Goal: Task Accomplishment & Management: Manage account settings

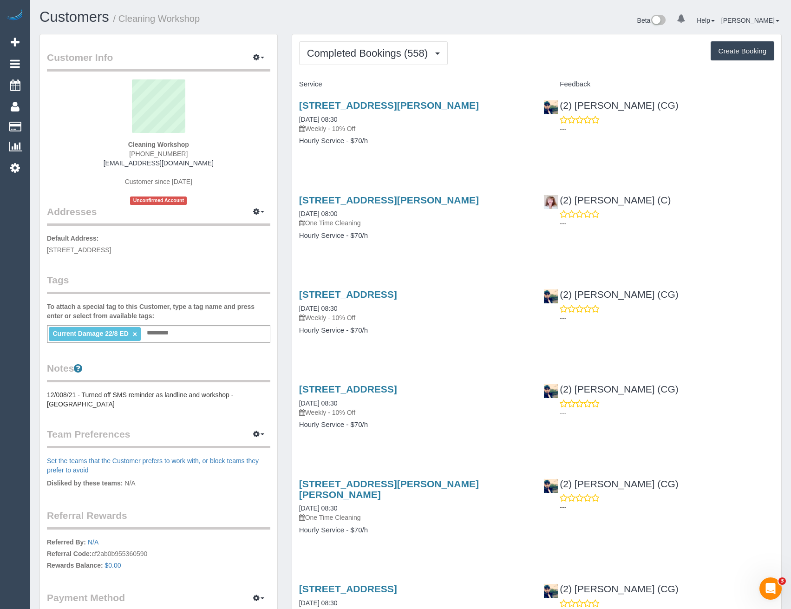
scroll to position [2505, 791]
click at [400, 46] on button "Completed Bookings (558)" at bounding box center [373, 53] width 149 height 24
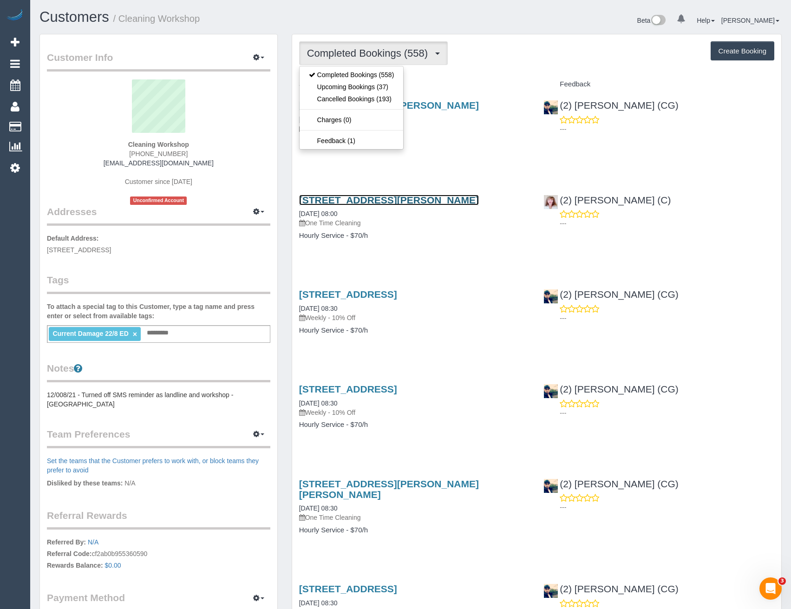
click at [471, 202] on link "30 Spotted Gum Drive, Lara, VIC 3212" at bounding box center [389, 200] width 180 height 11
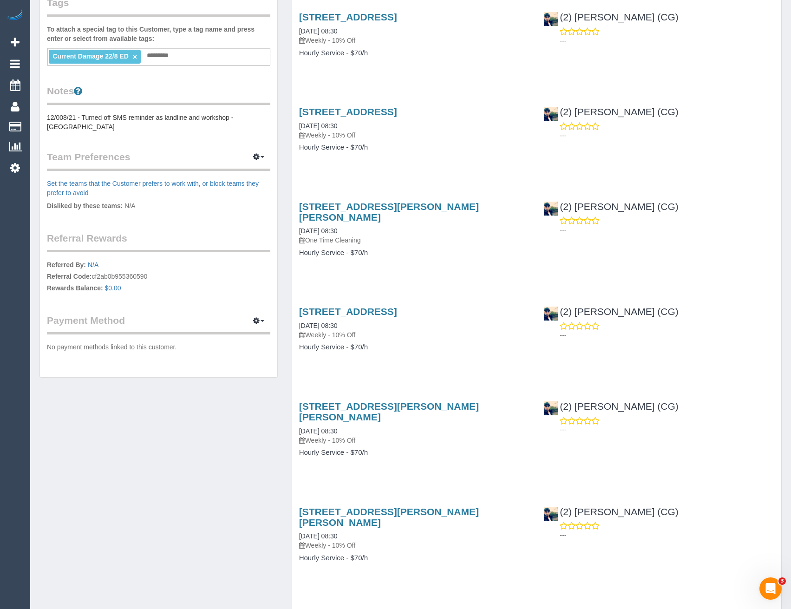
scroll to position [279, 0]
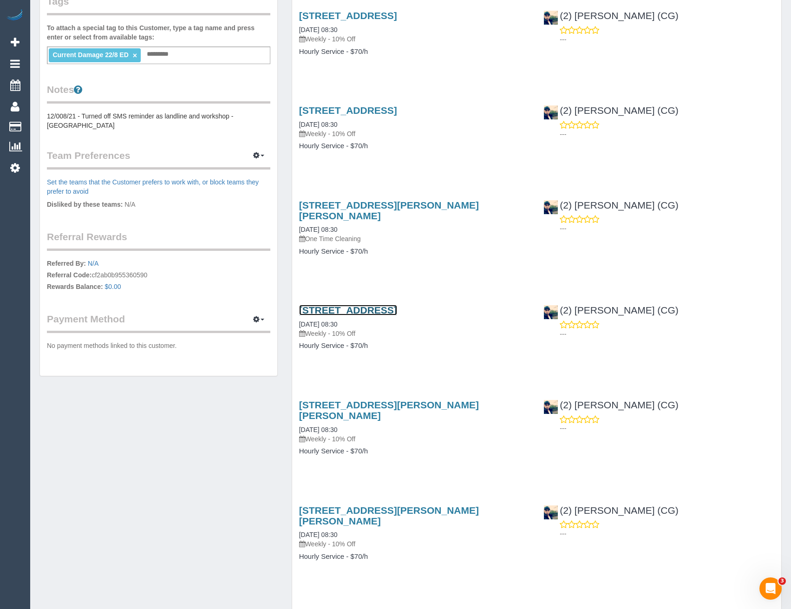
click at [397, 305] on link "12 Riverbank Drive, Maribyrnong, VIC 3032" at bounding box center [348, 310] width 98 height 11
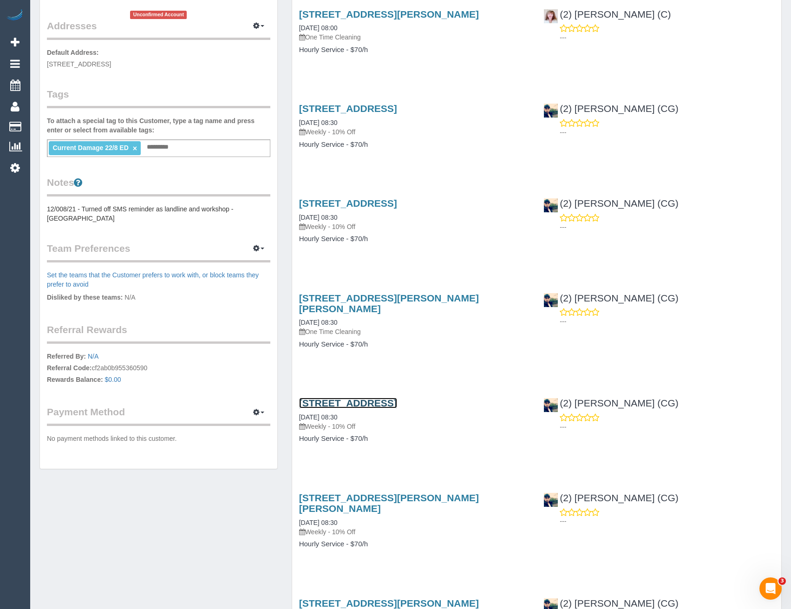
scroll to position [0, 0]
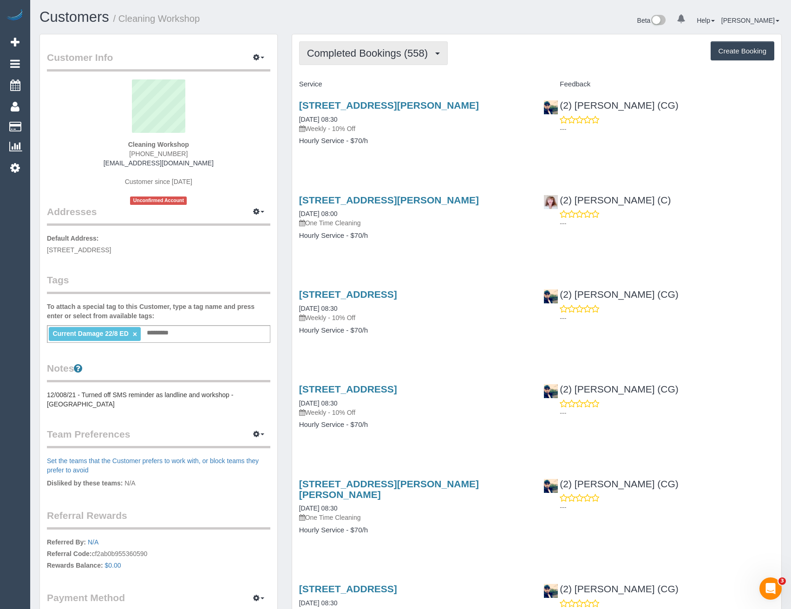
click at [362, 57] on span "Completed Bookings (558)" at bounding box center [369, 53] width 125 height 12
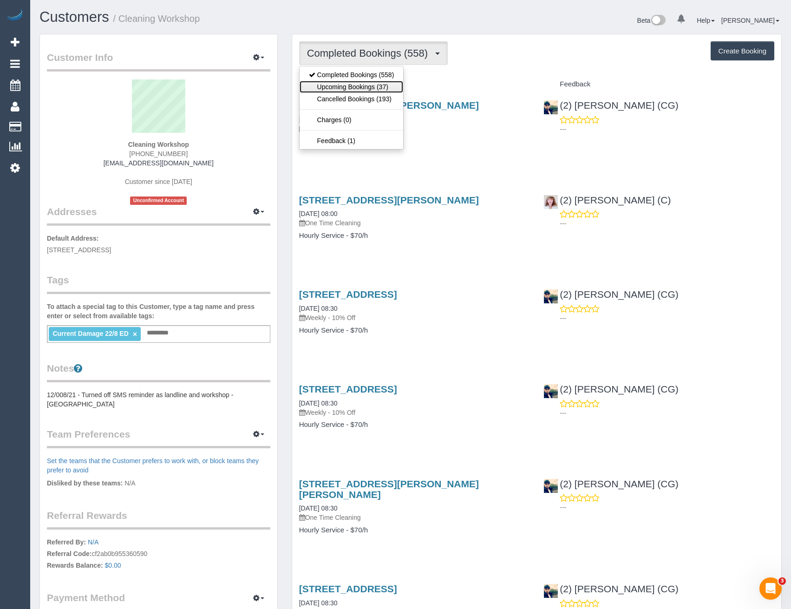
click at [341, 83] on link "Upcoming Bookings (37)" at bounding box center [352, 87] width 104 height 12
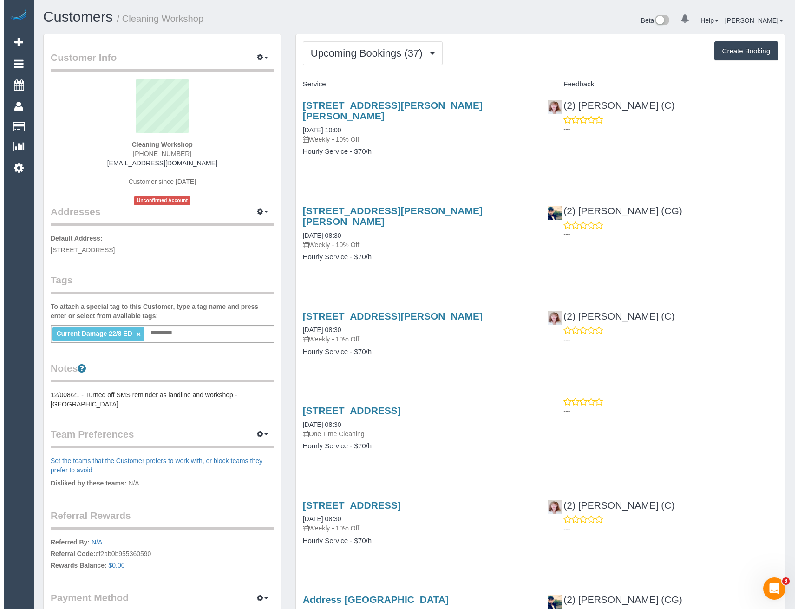
scroll to position [2663, 791]
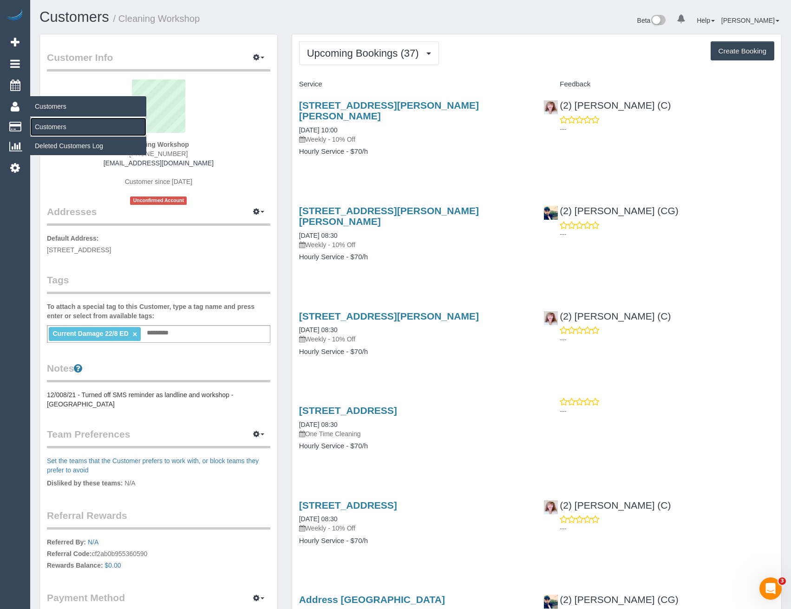
drag, startPoint x: 52, startPoint y: 127, endPoint x: 87, endPoint y: 122, distance: 34.7
click at [52, 127] on link "Customers" at bounding box center [88, 126] width 116 height 19
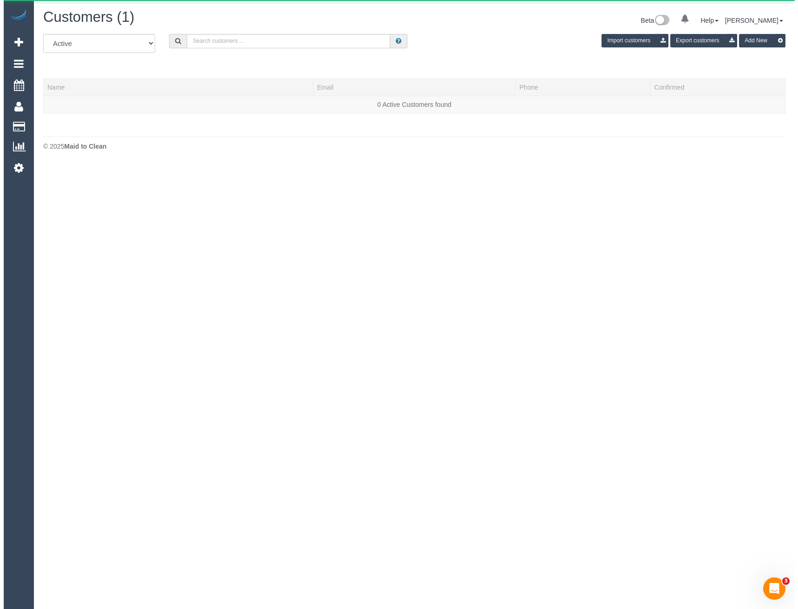
scroll to position [164, 798]
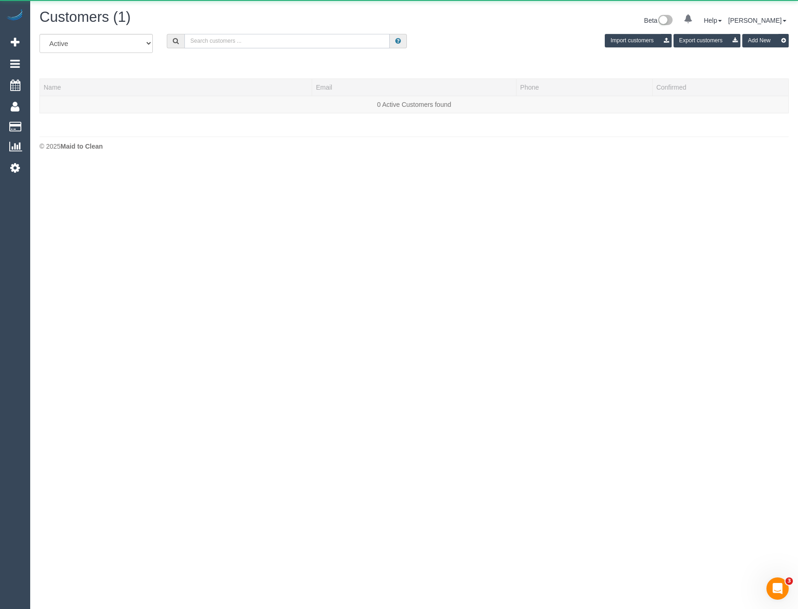
click at [223, 46] on input "text" at bounding box center [287, 41] width 206 height 14
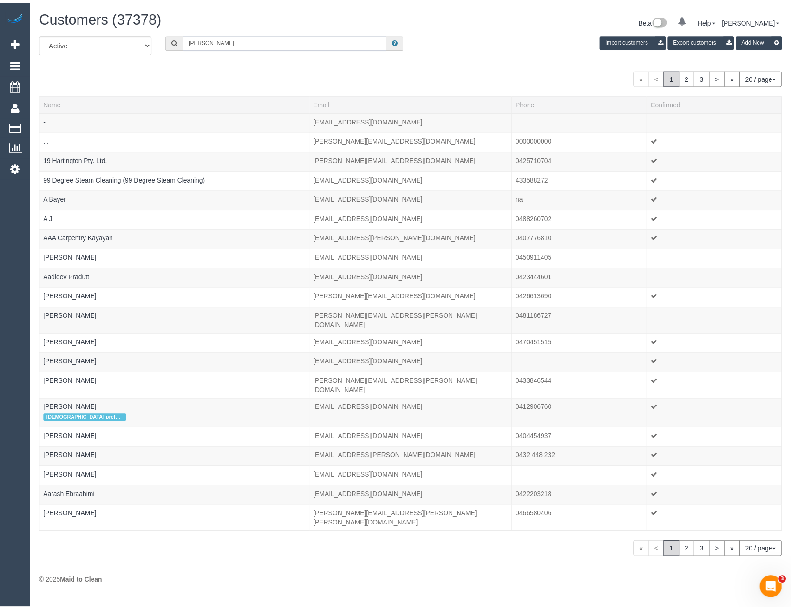
scroll to position [46227, 45637]
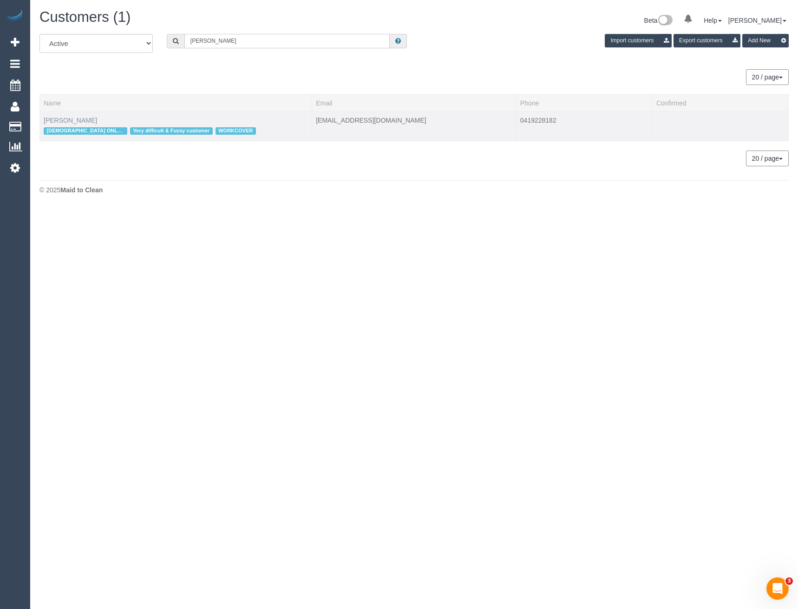
type input "Tina jones"
click at [52, 123] on link "Tina Jones" at bounding box center [70, 120] width 53 height 7
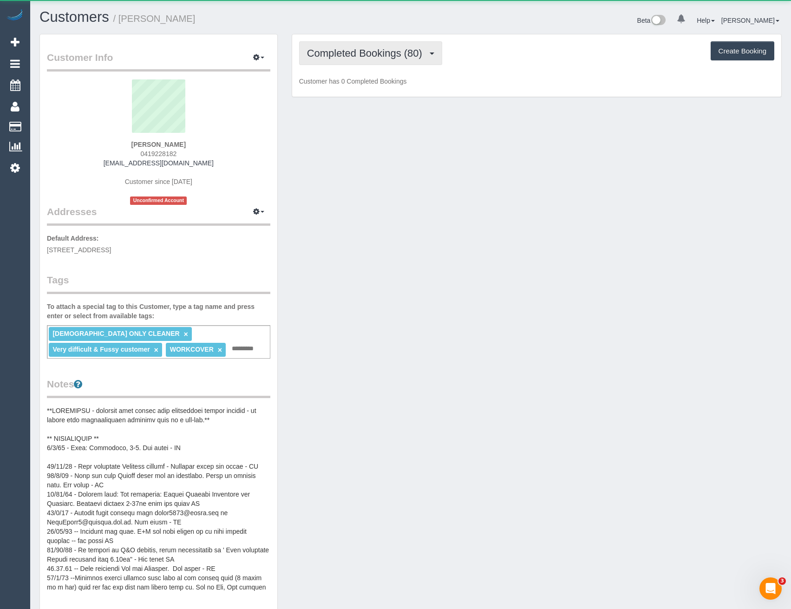
scroll to position [897, 791]
click at [376, 57] on span "Completed Bookings (80)" at bounding box center [367, 53] width 120 height 12
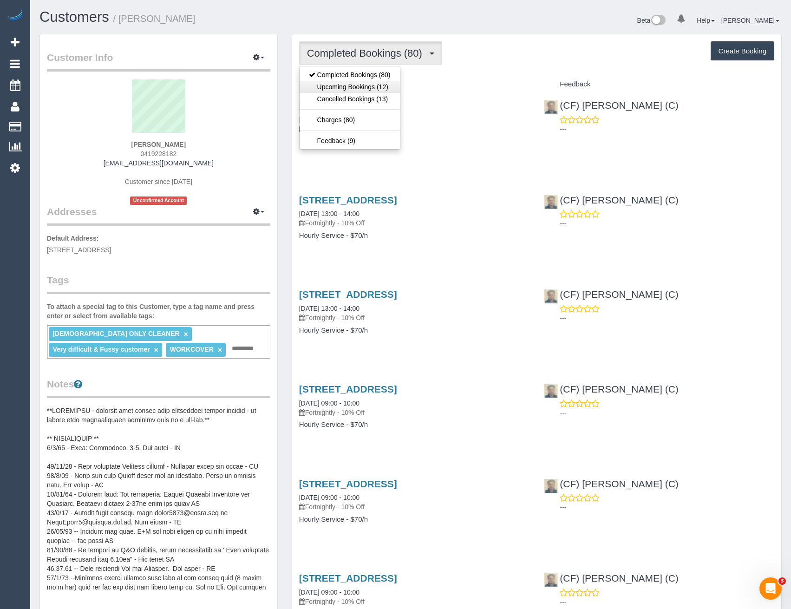
scroll to position [43930, 45644]
click at [378, 91] on link "Upcoming Bookings (12)" at bounding box center [350, 87] width 100 height 12
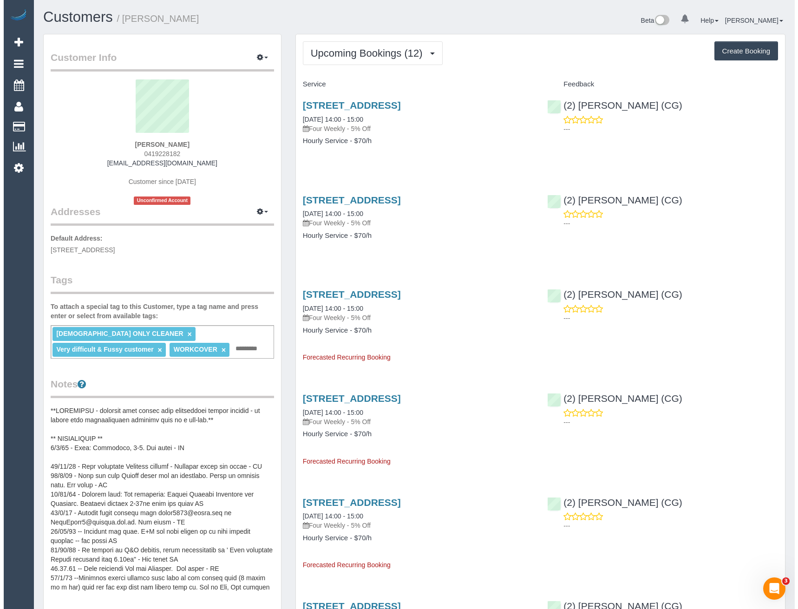
scroll to position [1369, 791]
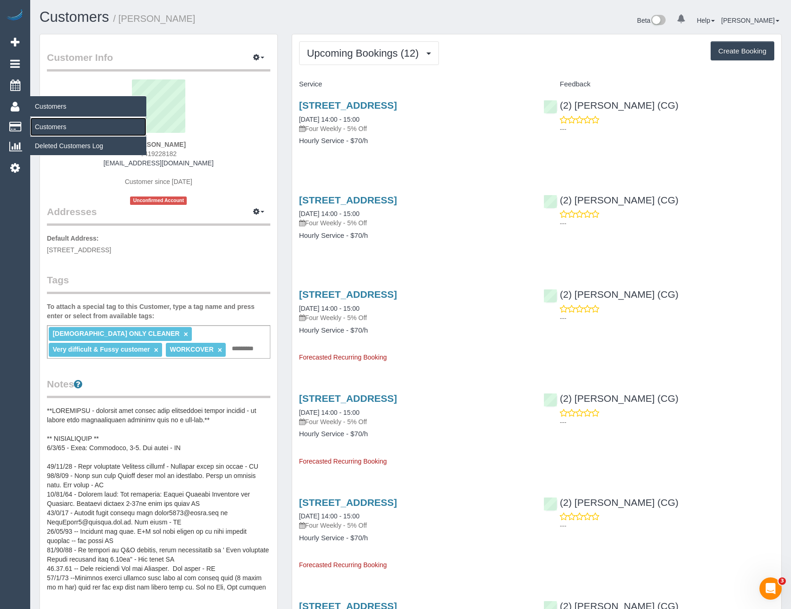
click at [44, 126] on link "Customers" at bounding box center [88, 126] width 116 height 19
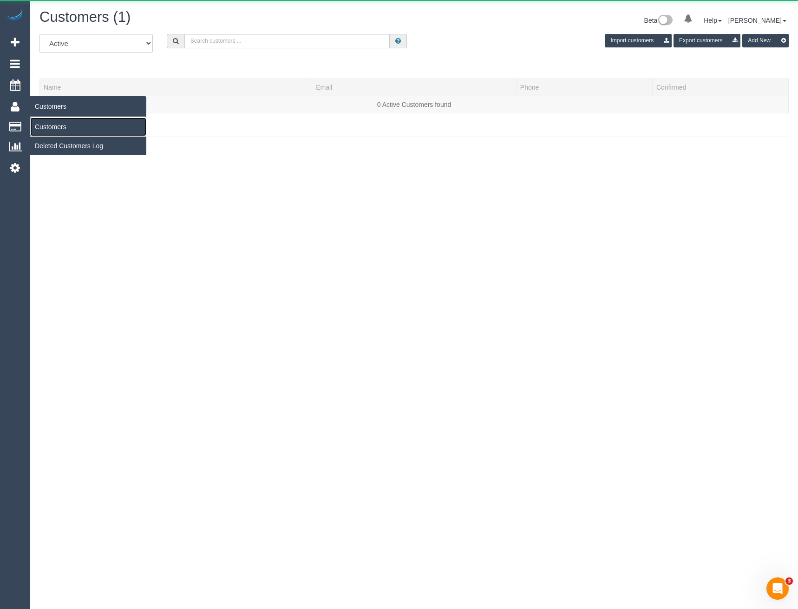
scroll to position [164, 798]
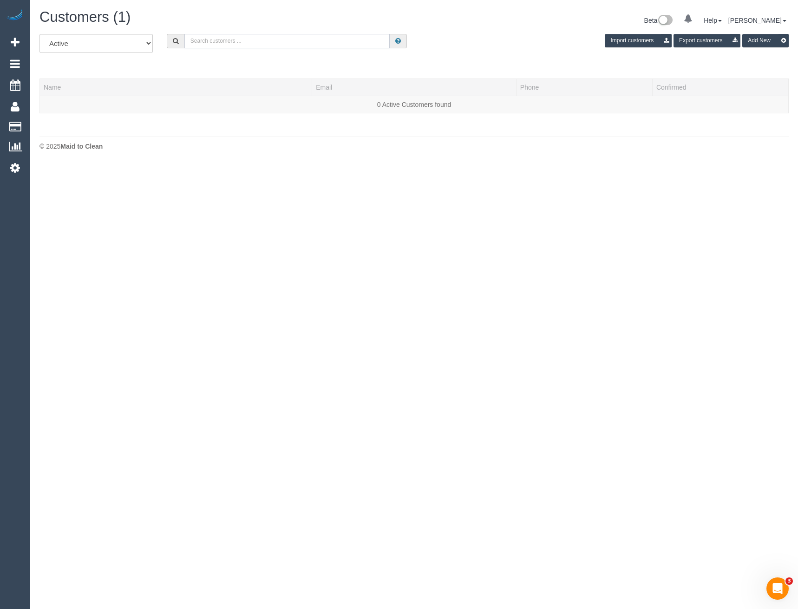
click at [219, 43] on input "text" at bounding box center [287, 41] width 206 height 14
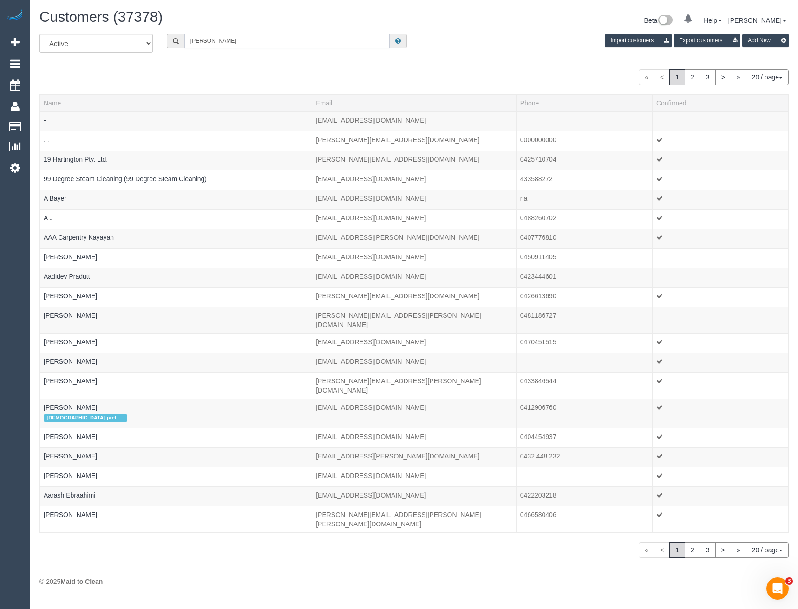
scroll to position [46271, 45637]
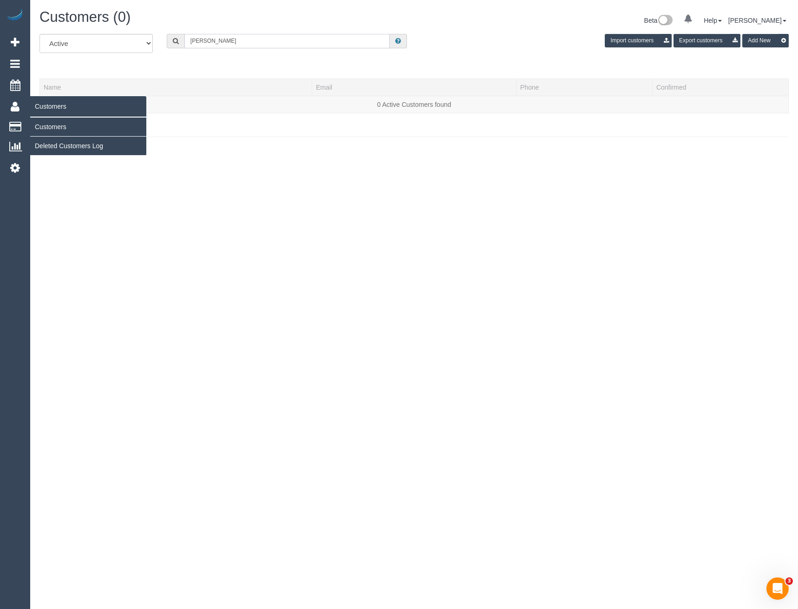
type input "Hana Raji"
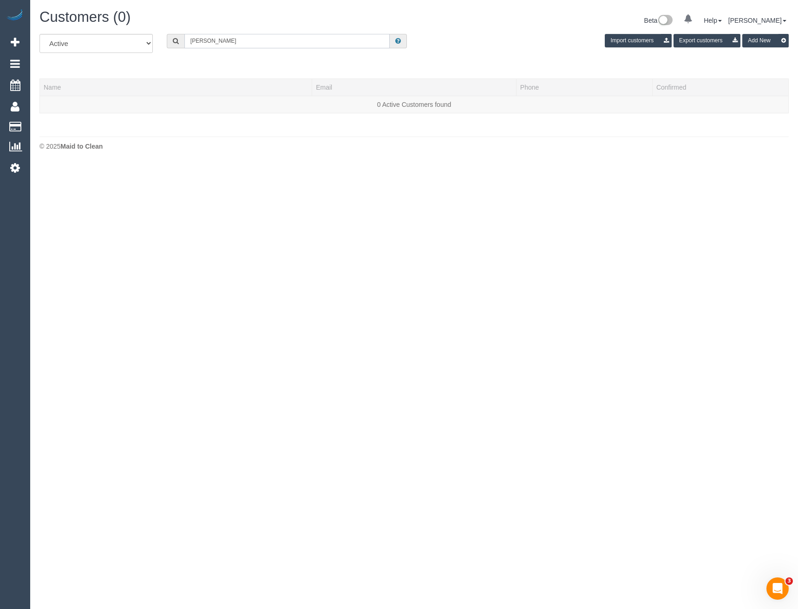
click at [231, 42] on input "Hana Raji" at bounding box center [287, 41] width 206 height 14
click at [137, 46] on div "All Active Archived Hana Raji Import customers Export customers Add New" at bounding box center [414, 47] width 763 height 26
paste input "hanna-raji@live.com.au"
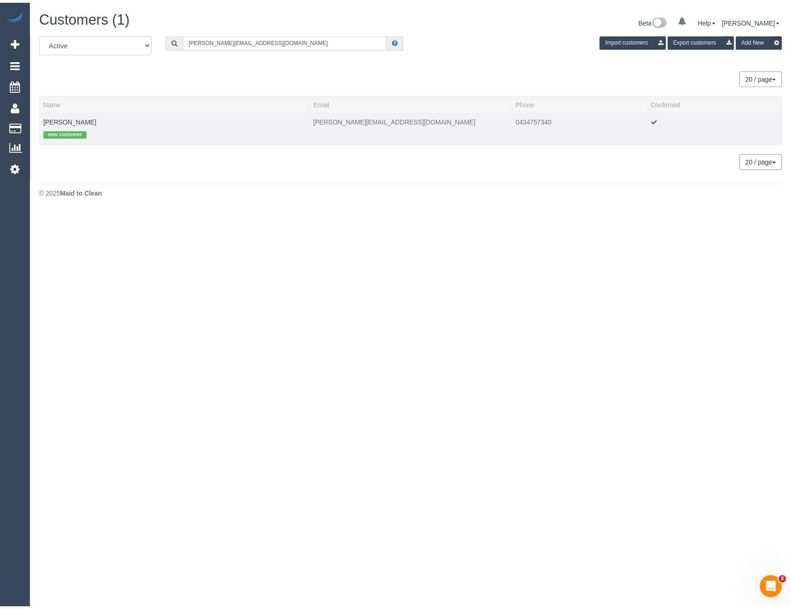
scroll to position [210, 798]
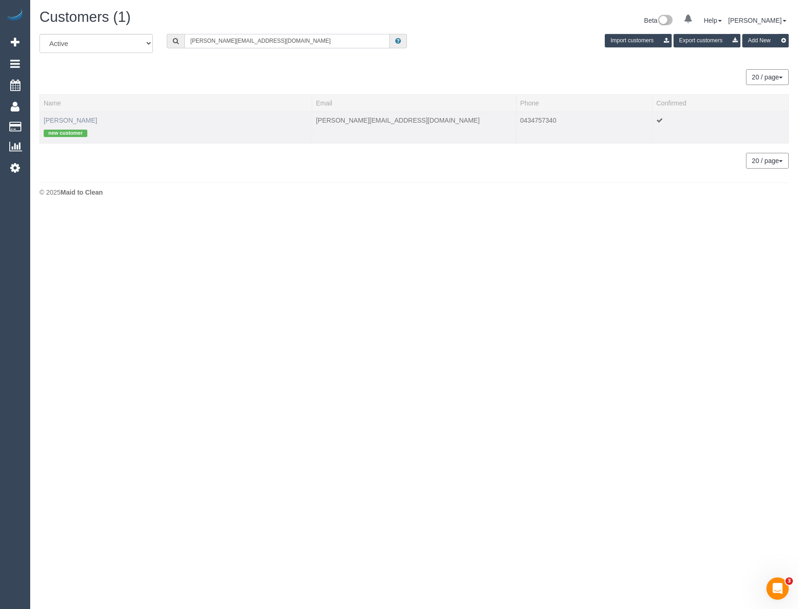
type input "hanna-raji@live.com.au"
click at [70, 119] on link "Hanna Raji" at bounding box center [70, 120] width 53 height 7
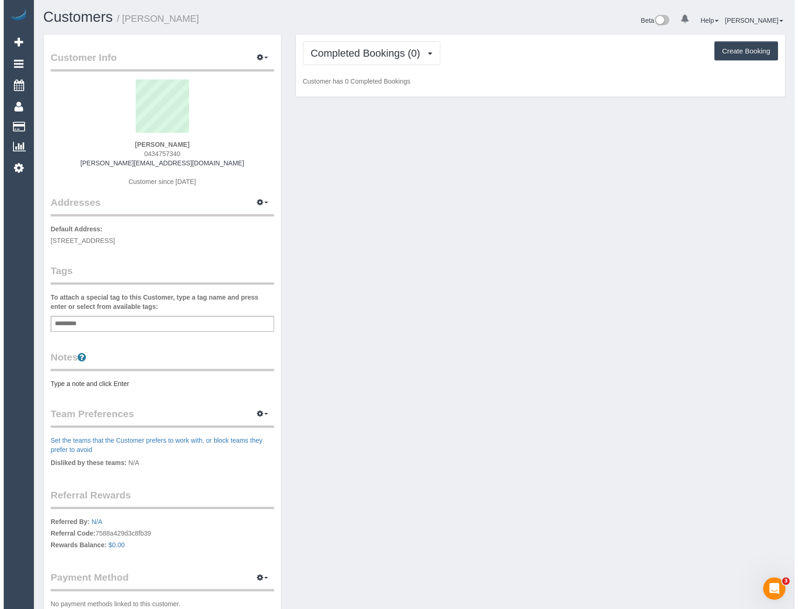
scroll to position [679, 791]
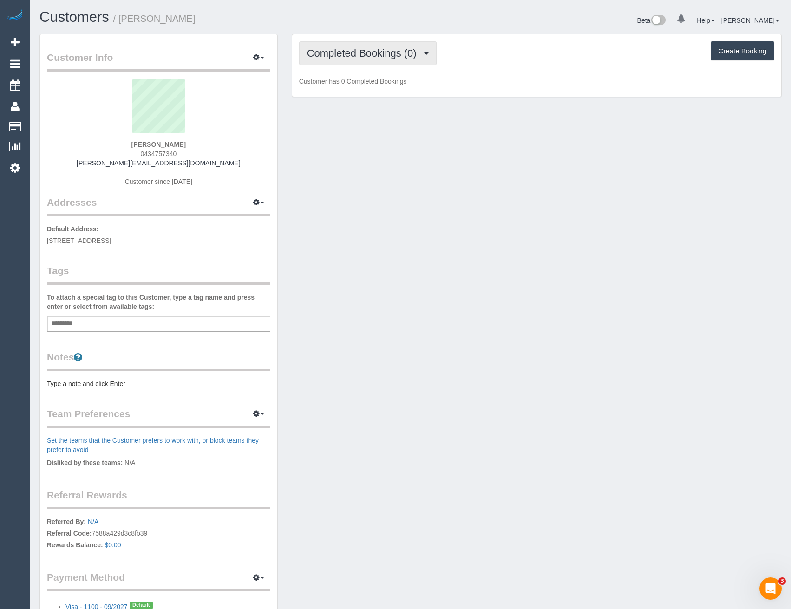
click at [357, 50] on span "Completed Bookings (0)" at bounding box center [364, 53] width 114 height 12
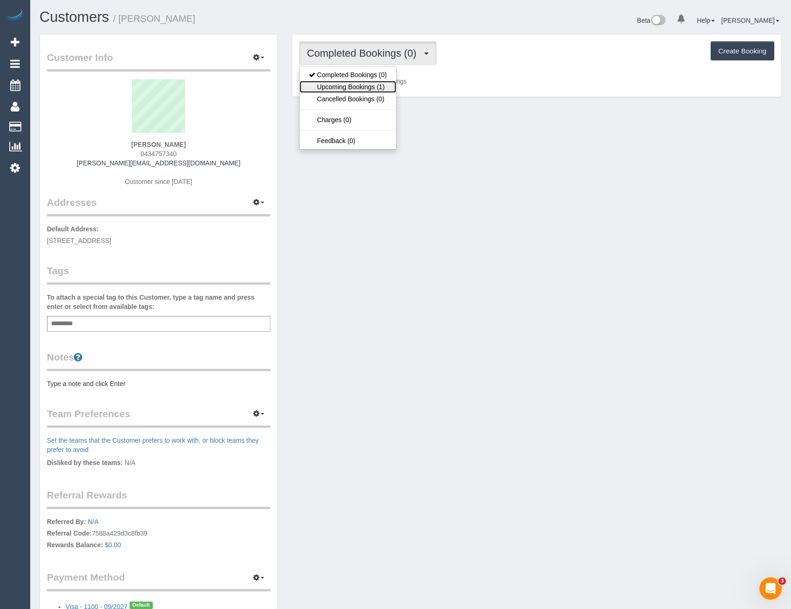
click at [355, 87] on link "Upcoming Bookings (1)" at bounding box center [348, 87] width 97 height 12
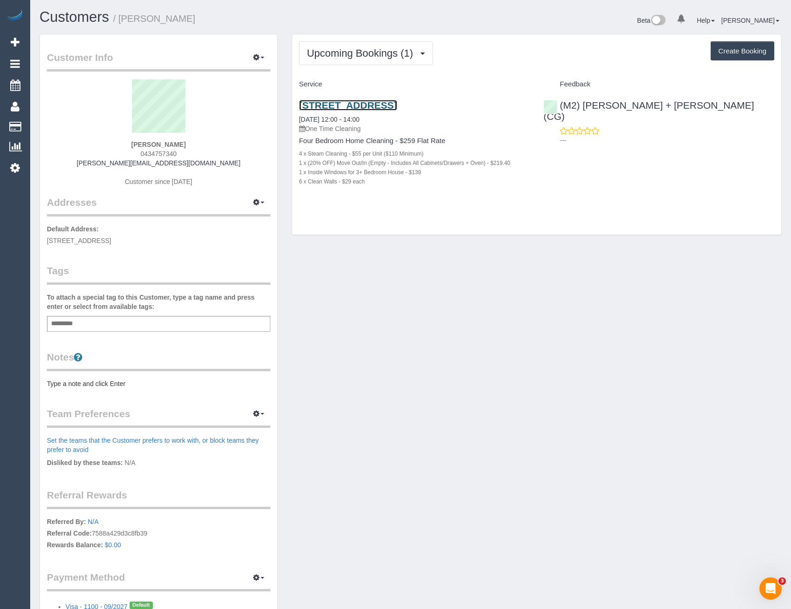
click at [387, 105] on link "48 Latitude Promenade, Truganina, VIC 3029" at bounding box center [348, 105] width 98 height 11
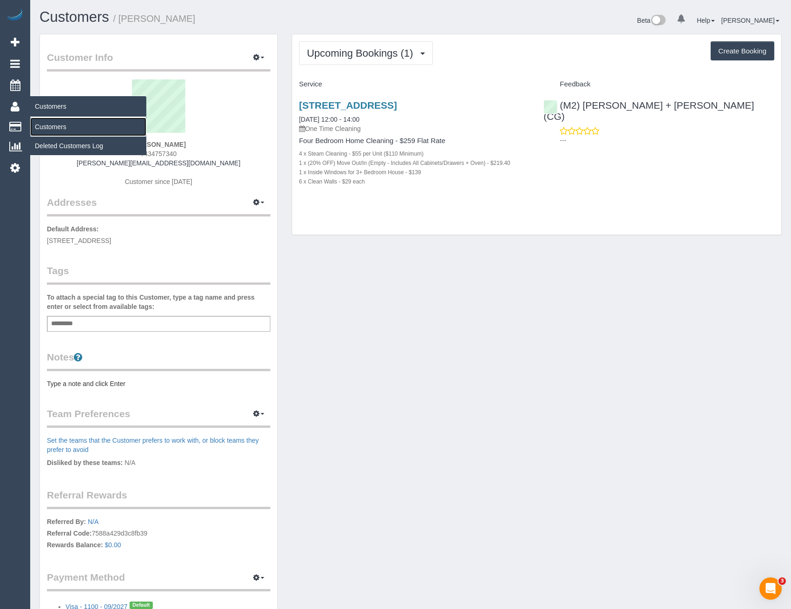
click at [44, 129] on link "Customers" at bounding box center [88, 126] width 116 height 19
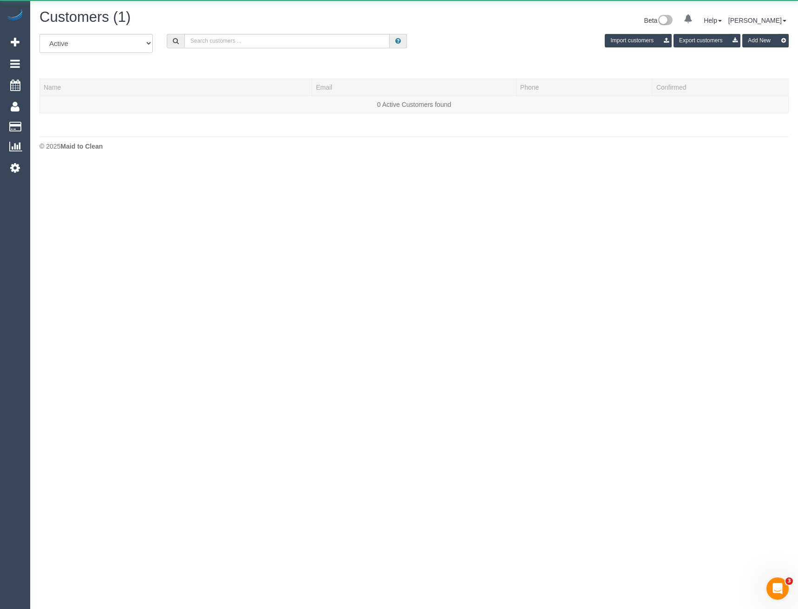
scroll to position [164, 798]
click at [219, 39] on input "text" at bounding box center [287, 41] width 206 height 14
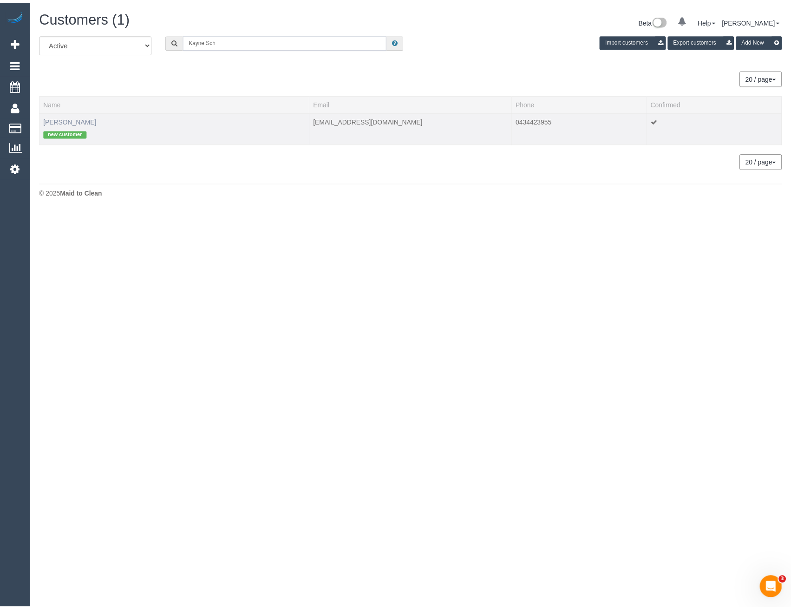
scroll to position [46225, 45637]
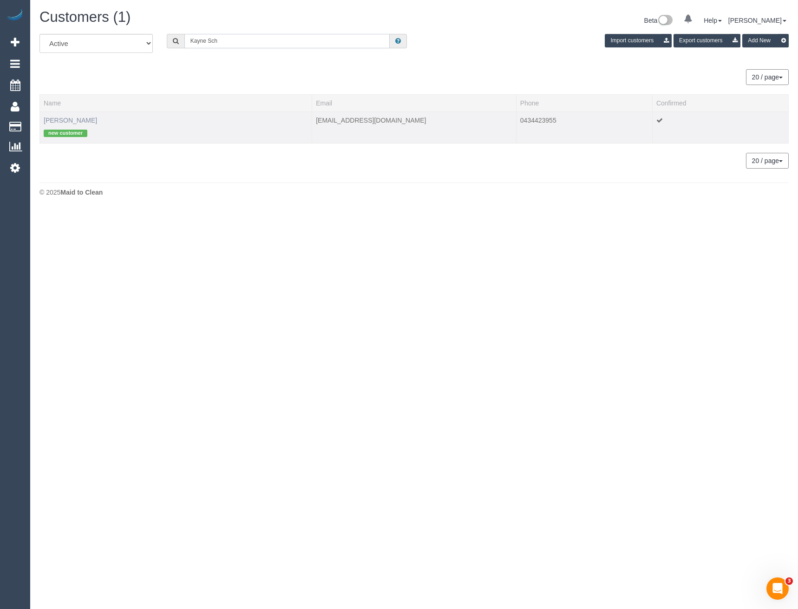
type input "Kayne Sch"
click at [71, 121] on link "Kayne Schwal" at bounding box center [70, 120] width 53 height 7
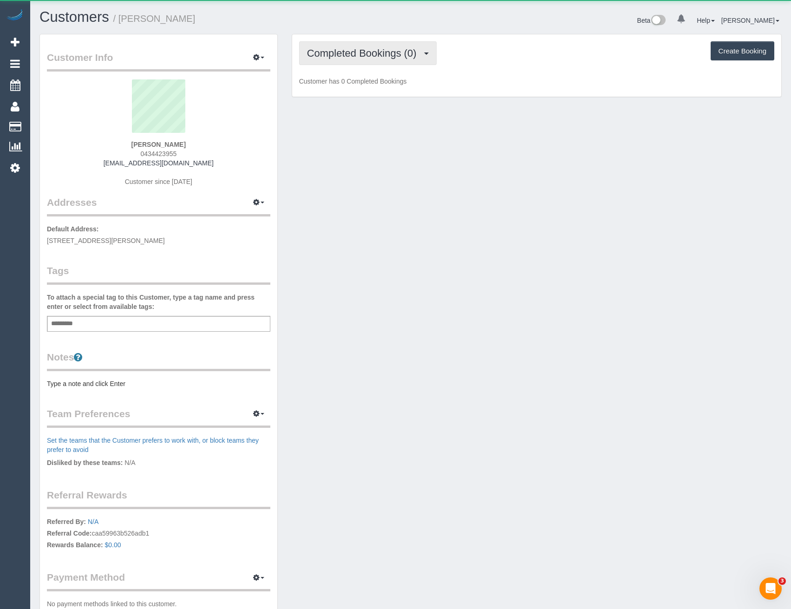
scroll to position [676, 791]
click at [390, 61] on button "Completed Bookings (0)" at bounding box center [367, 53] width 137 height 24
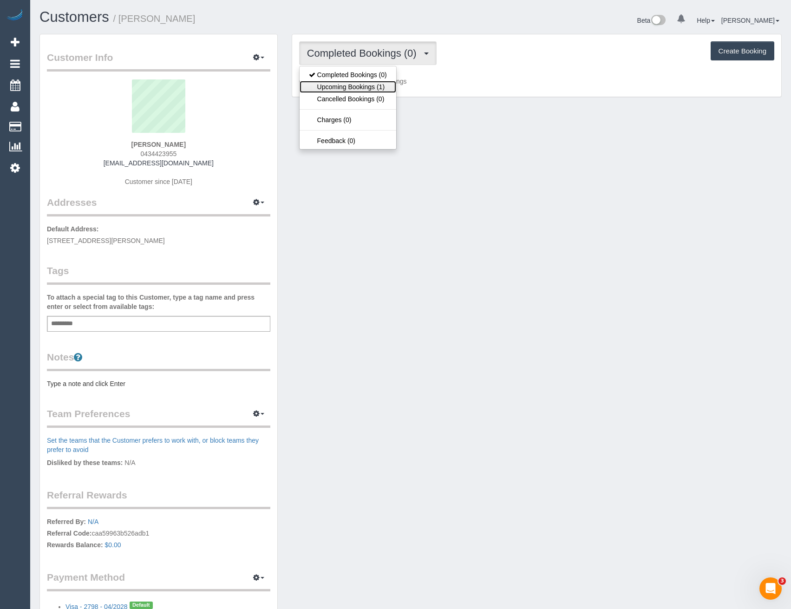
click at [380, 85] on link "Upcoming Bookings (1)" at bounding box center [348, 87] width 97 height 12
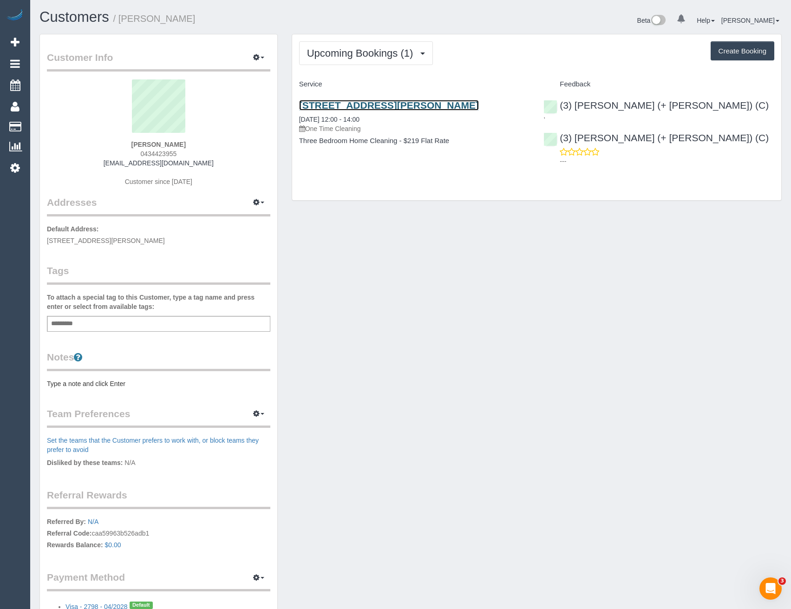
click at [373, 105] on link "105 Cecil Street, Fitzroy, VIC 3065" at bounding box center [389, 105] width 180 height 11
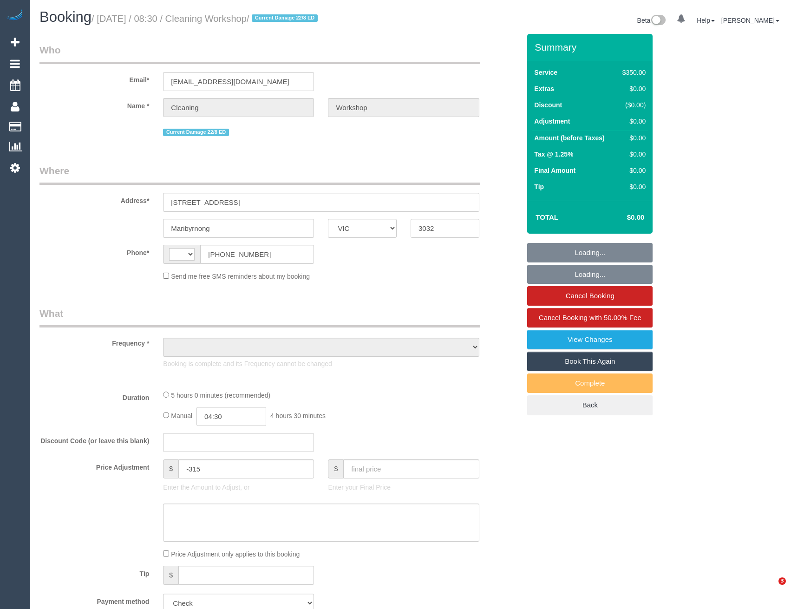
select select "VIC"
select select "string:AU"
select select "object:569"
select select "300"
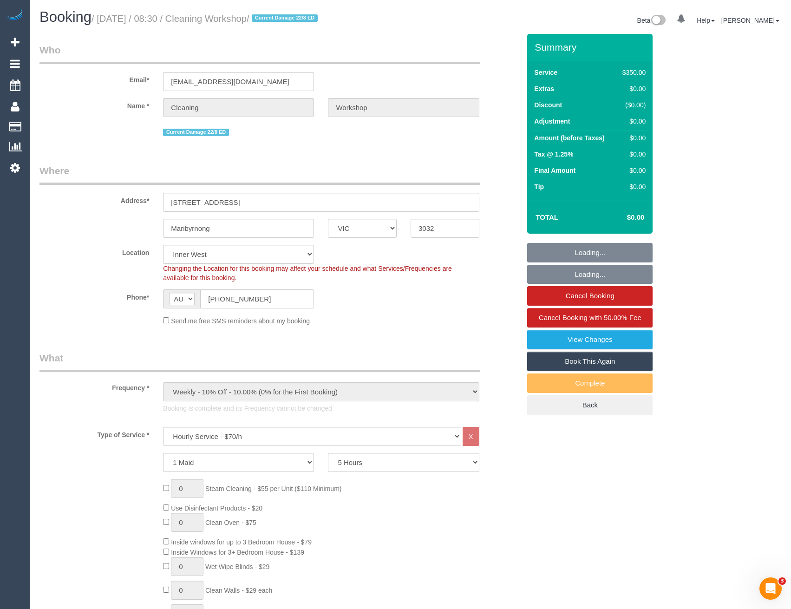
select select "number:28"
select select "object:1580"
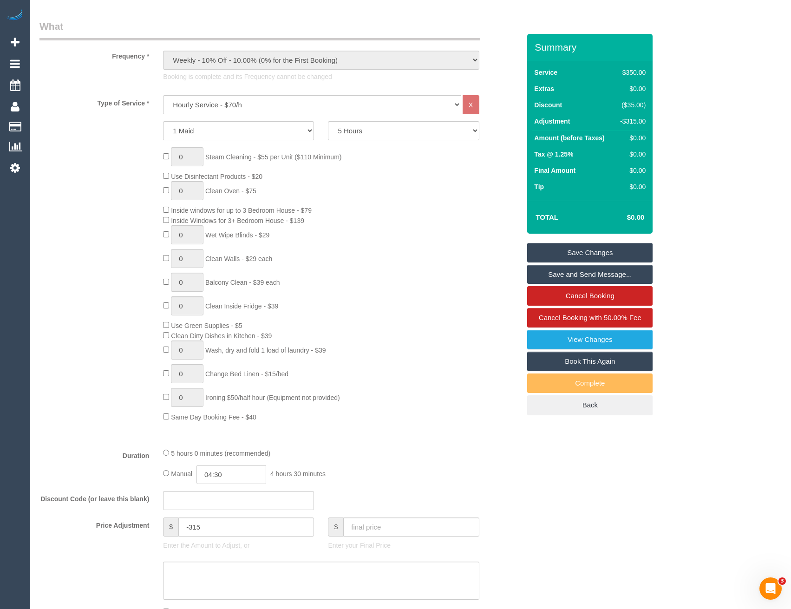
scroll to position [371, 0]
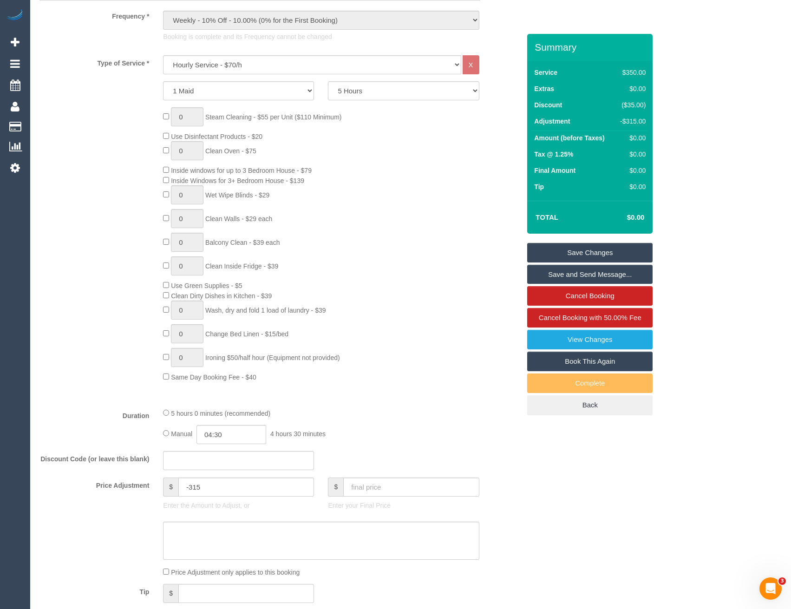
click at [584, 362] on link "Book This Again" at bounding box center [589, 362] width 125 height 20
select select "VIC"
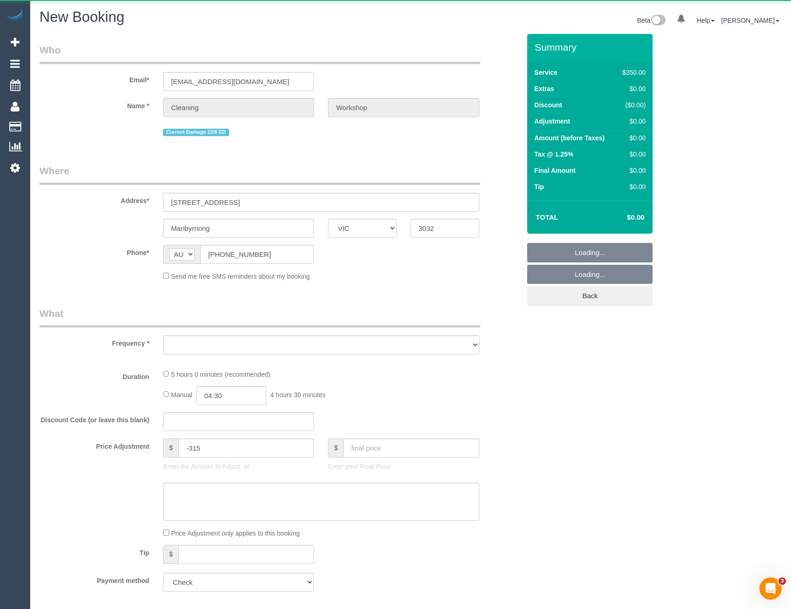
select select "string:stripe"
select select "number:28"
select select "object:2587"
select select "300"
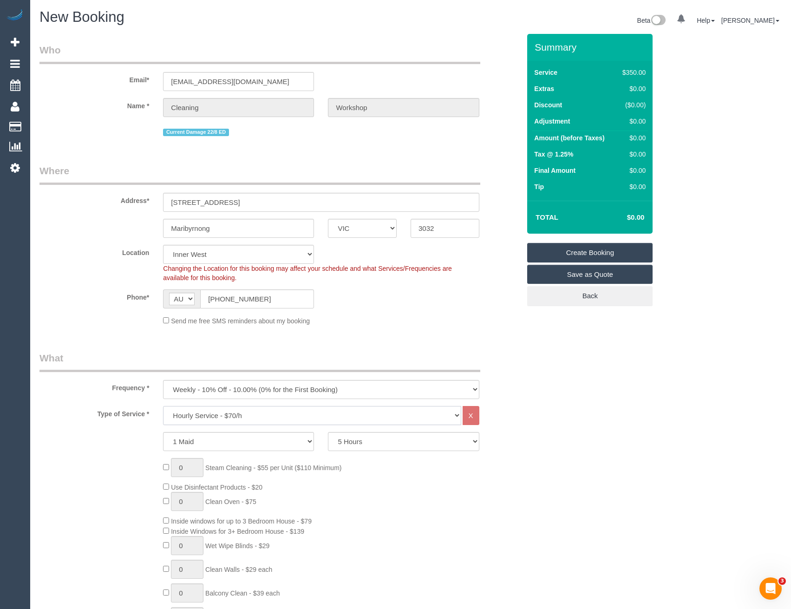
click at [219, 415] on select "Hourly Service - $70/h Hourly Service - $65/h Hourly Service - $60/h Hourly Ser…" at bounding box center [312, 415] width 298 height 19
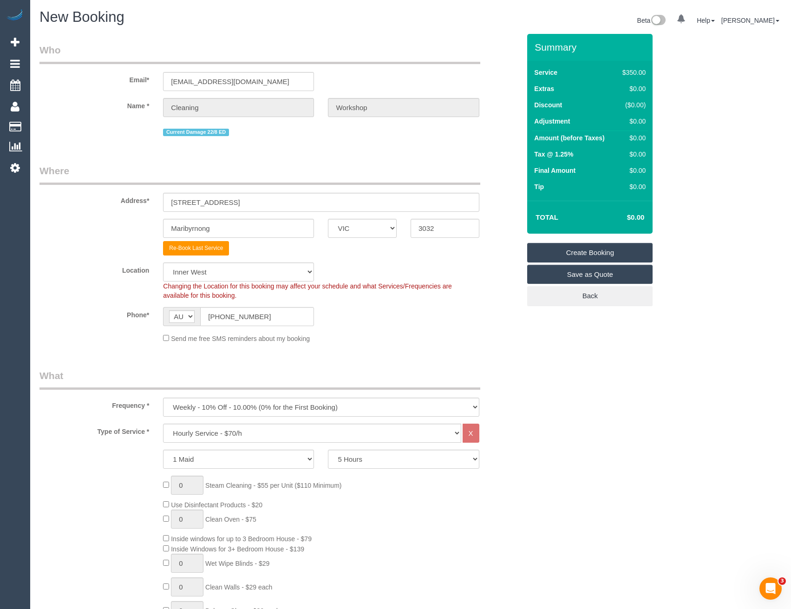
click at [256, 409] on select "One Time Cleaning Weekly - 10% Off - 10.00% (0% for the First Booking) Fortnigh…" at bounding box center [321, 406] width 316 height 19
select select "object:3440"
click at [163, 397] on select "One Time Cleaning Weekly - 10% Off - 10.00% (0% for the First Booking) Fortnigh…" at bounding box center [321, 406] width 316 height 19
click at [466, 510] on div "0 Steam Cleaning - $55 per Unit ($110 Minimum) Use Disinfectant Products - $20 …" at bounding box center [341, 612] width 371 height 274
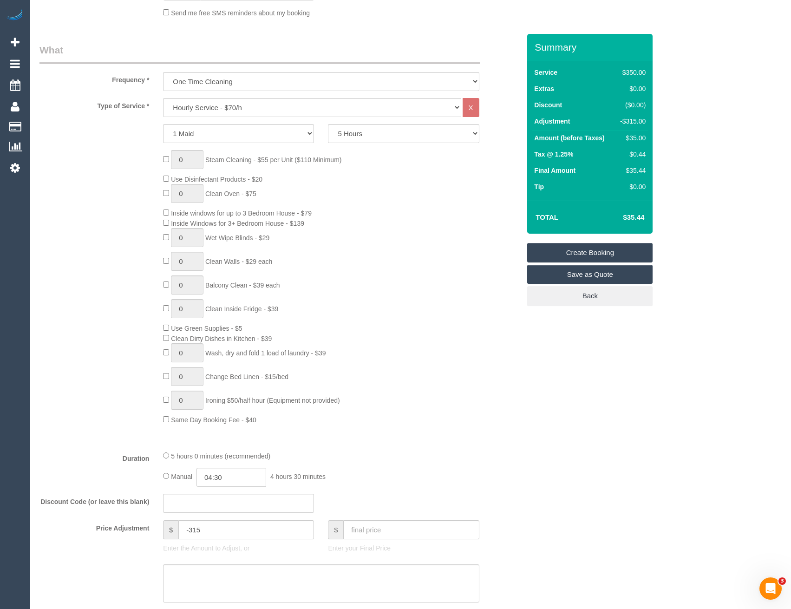
scroll to position [371, 0]
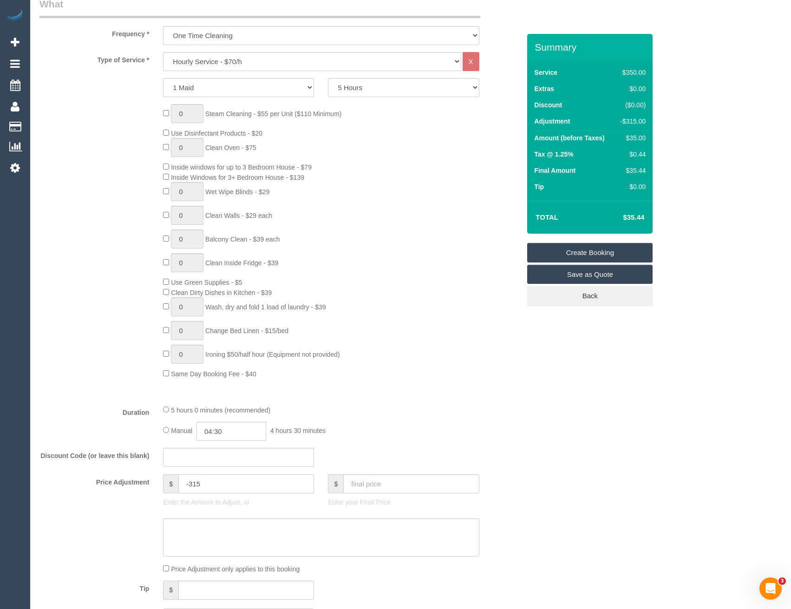
click at [197, 483] on input "-315" at bounding box center [246, 483] width 136 height 19
click at [210, 488] on input "-315" at bounding box center [246, 483] width 136 height 19
type input "-350"
click at [390, 440] on div "Manual 04:30 4 hours 30 minutes" at bounding box center [321, 431] width 316 height 19
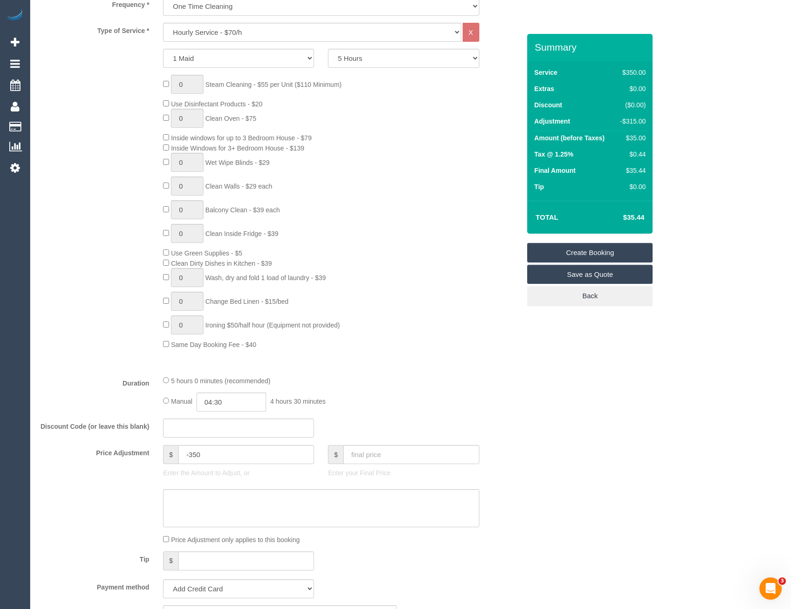
scroll to position [604, 0]
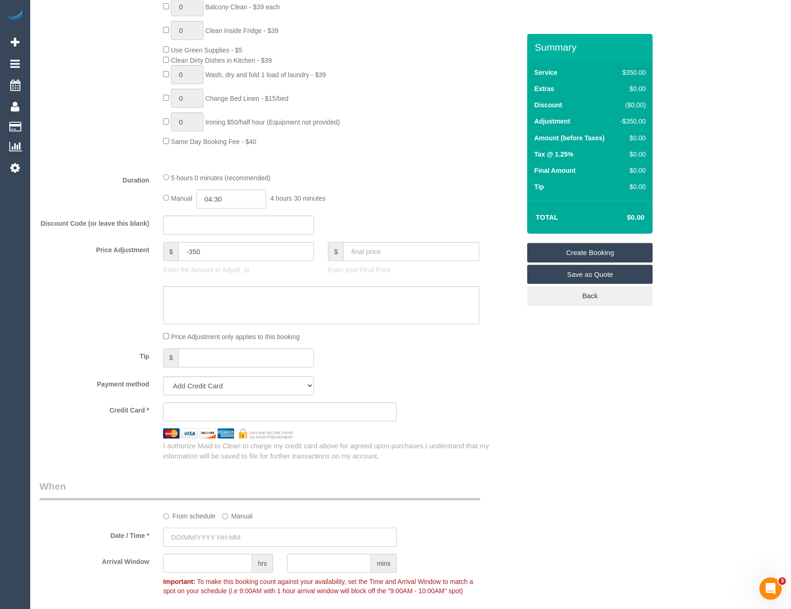
click at [229, 536] on input "text" at bounding box center [280, 537] width 234 height 19
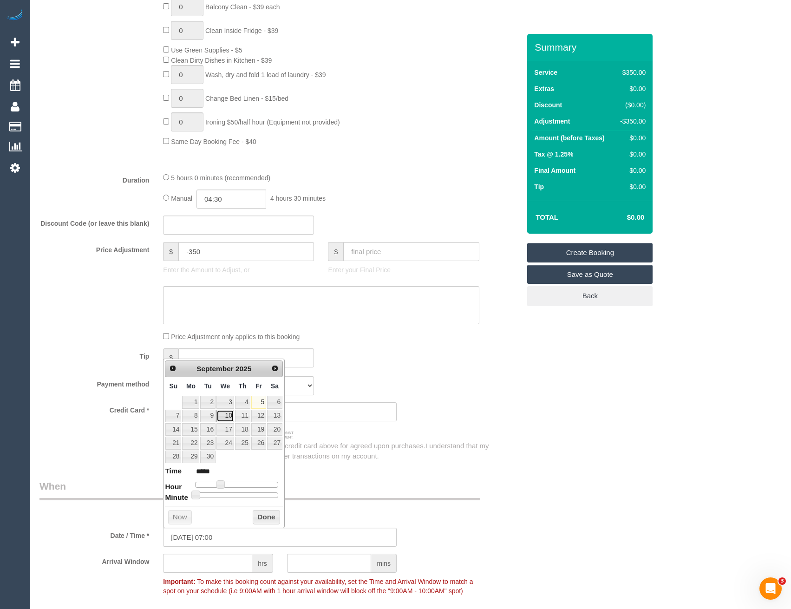
click at [228, 412] on link "10" at bounding box center [225, 416] width 18 height 13
type input "10/09/2025 08:00"
type input "*****"
click at [227, 484] on span at bounding box center [224, 484] width 8 height 8
type input "10/09/2025 08:05"
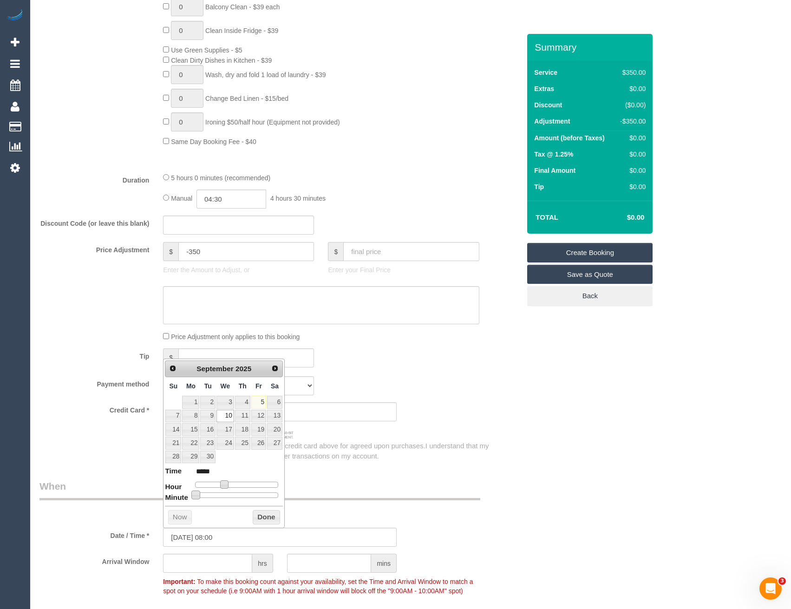
type input "*****"
type input "10/09/2025 08:10"
type input "*****"
type input "10/09/2025 08:15"
type input "*****"
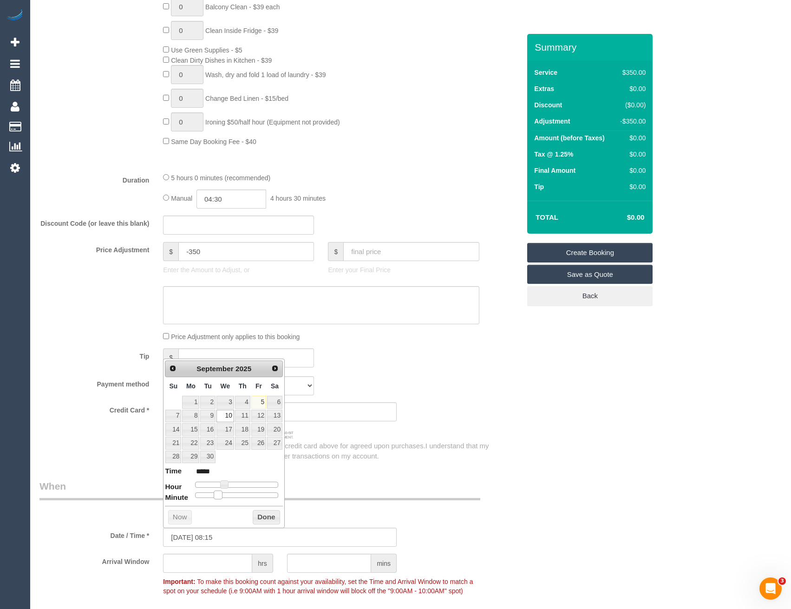
type input "10/09/2025 08:20"
type input "*****"
type input "10/09/2025 08:25"
type input "*****"
type input "10/09/2025 08:30"
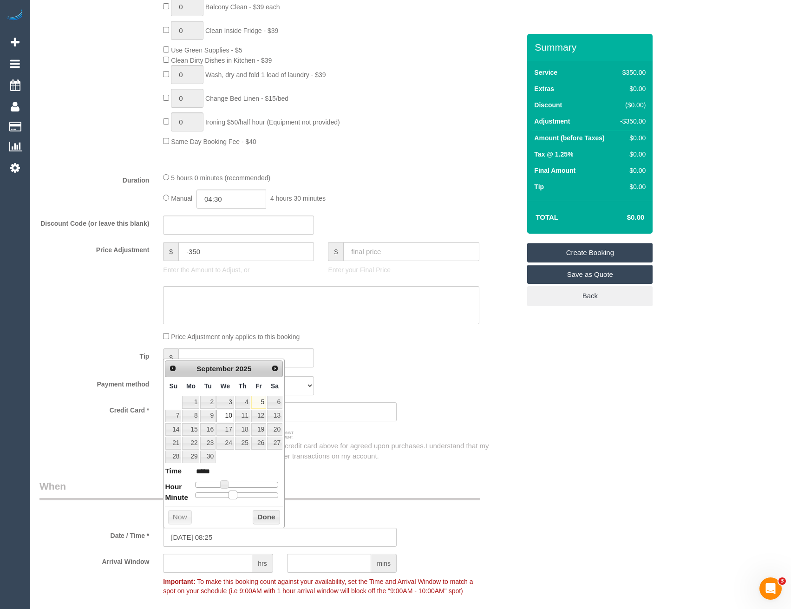
type input "*****"
drag, startPoint x: 198, startPoint y: 494, endPoint x: 242, endPoint y: 494, distance: 44.1
click at [242, 494] on span at bounding box center [240, 494] width 8 height 8
click at [269, 516] on button "Done" at bounding box center [266, 517] width 27 height 15
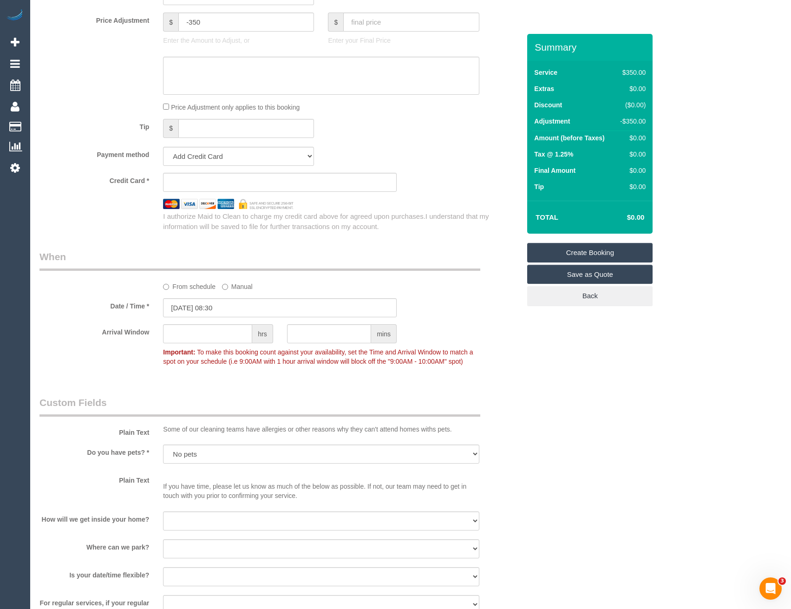
scroll to position [836, 0]
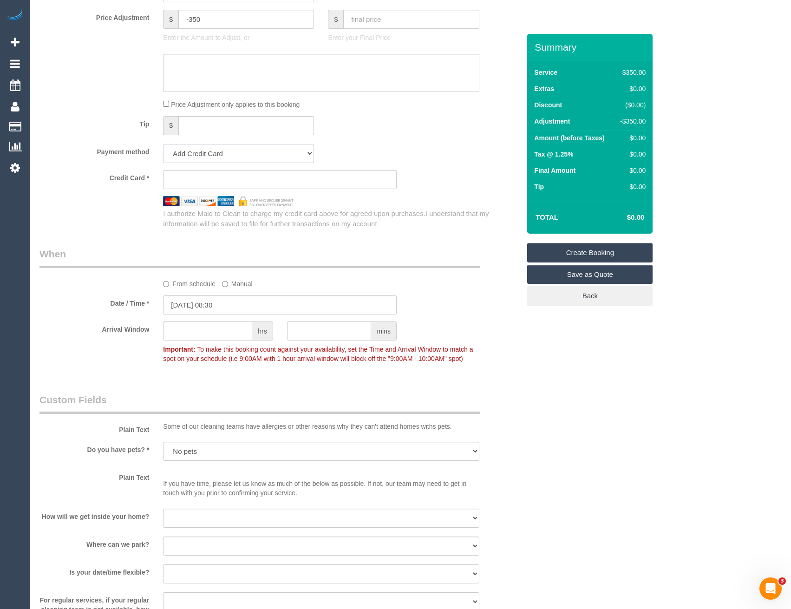
click at [212, 159] on select "Add Credit Card Cash Check Paypal" at bounding box center [238, 153] width 151 height 19
select select "string:check"
click at [163, 144] on select "Add Credit Card Cash Check Paypal" at bounding box center [238, 153] width 151 height 19
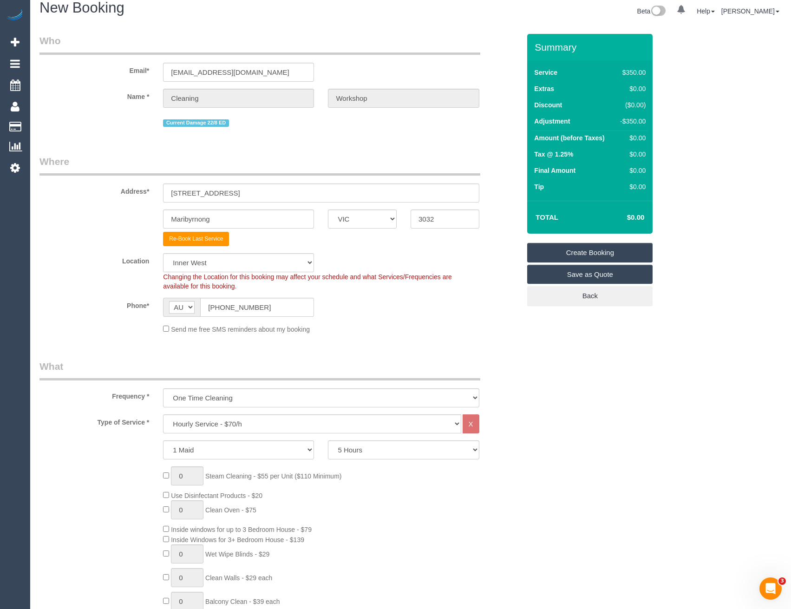
scroll to position [0, 0]
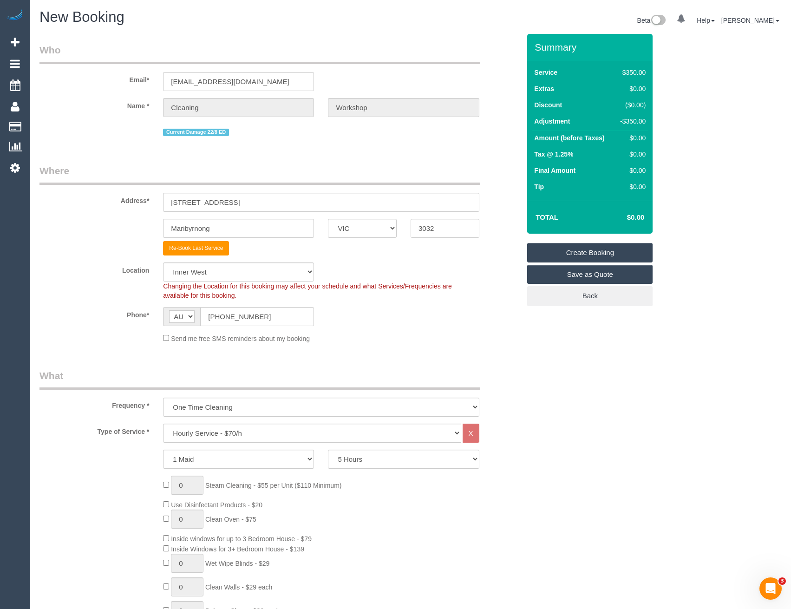
click at [560, 254] on link "Create Booking" at bounding box center [589, 253] width 125 height 20
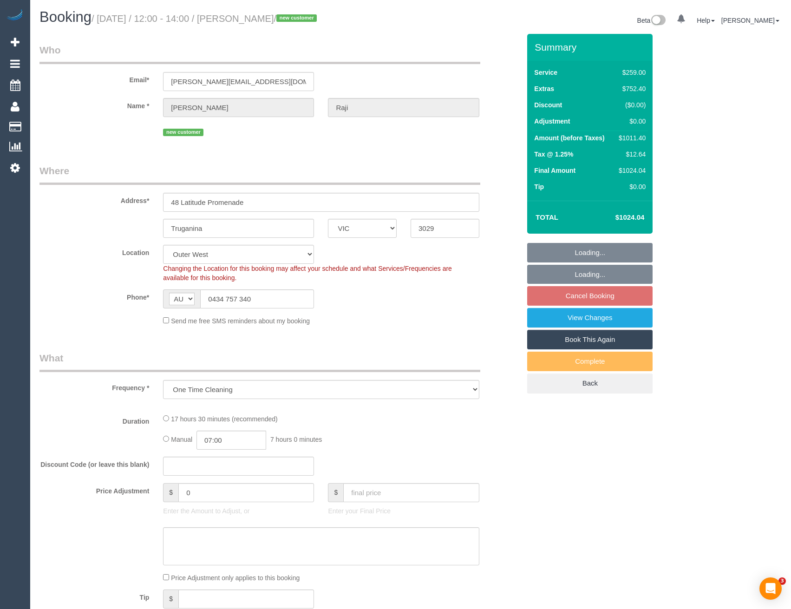
select select "VIC"
select select "number:28"
select select "number:15"
select select "number:18"
select select "number:22"
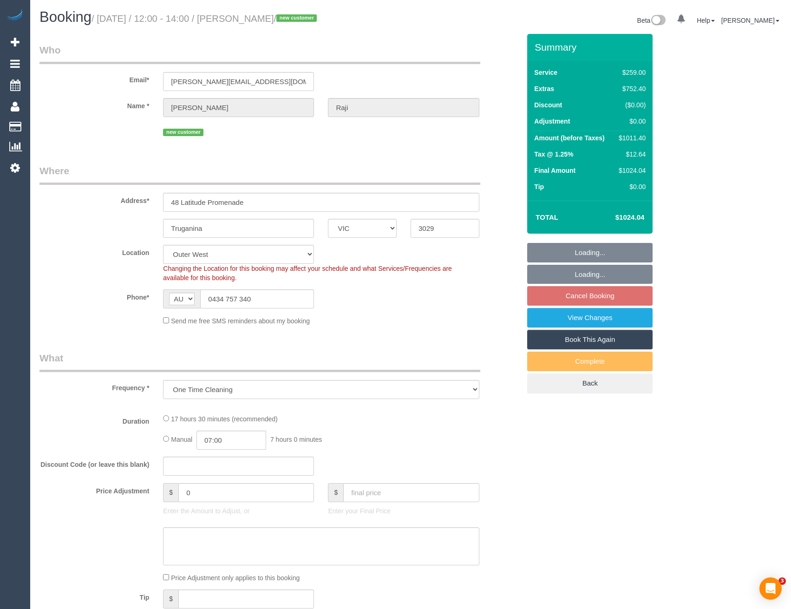
select select "number:33"
select select "number:13"
select select "object:810"
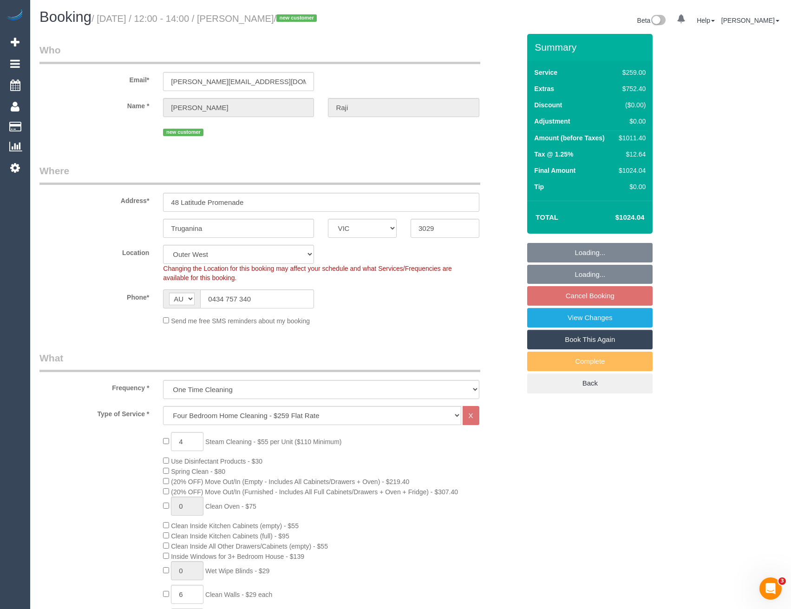
select select "spot4"
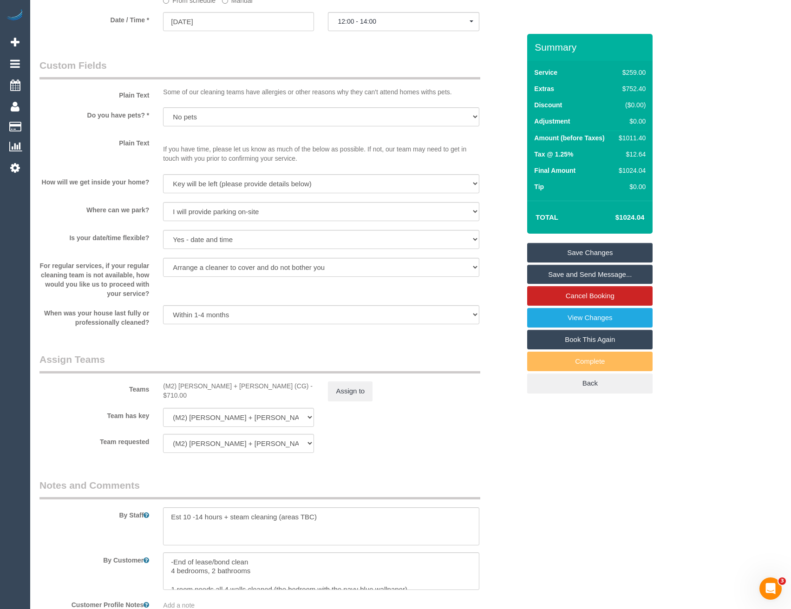
scroll to position [1299, 0]
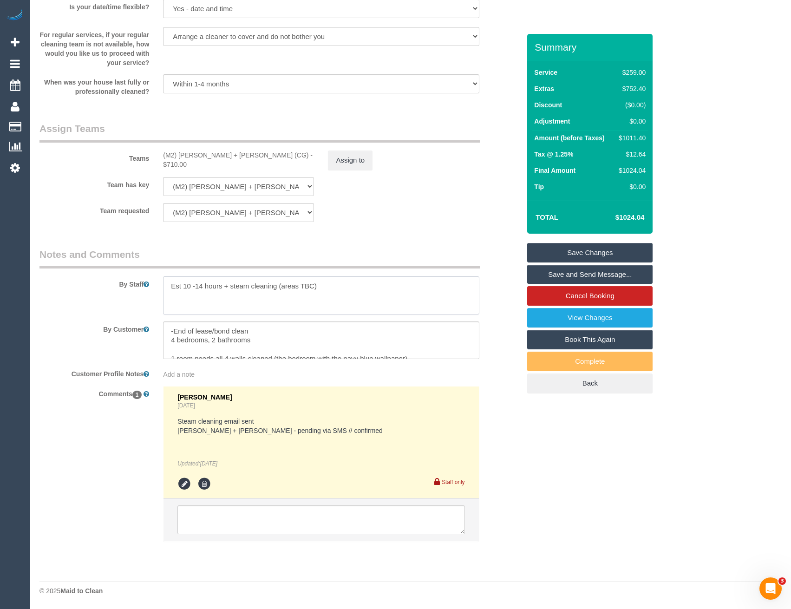
drag, startPoint x: 320, startPoint y: 285, endPoint x: 278, endPoint y: 288, distance: 42.8
click at [278, 288] on textarea at bounding box center [321, 295] width 316 height 38
type textarea "Est 10 -14 hours + steam cleaning of 4 bedrooms"
drag, startPoint x: 285, startPoint y: 350, endPoint x: 166, endPoint y: 350, distance: 118.4
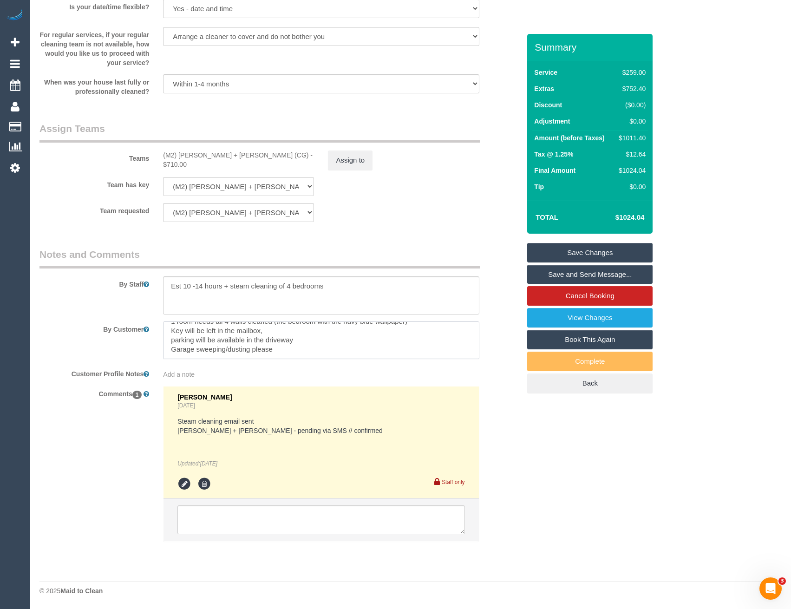
click at [166, 350] on textarea at bounding box center [321, 340] width 316 height 38
type textarea "-End of lease/bond clean 4 bedrooms, 2 bathrooms 1 room needs all 4 walls clean…"
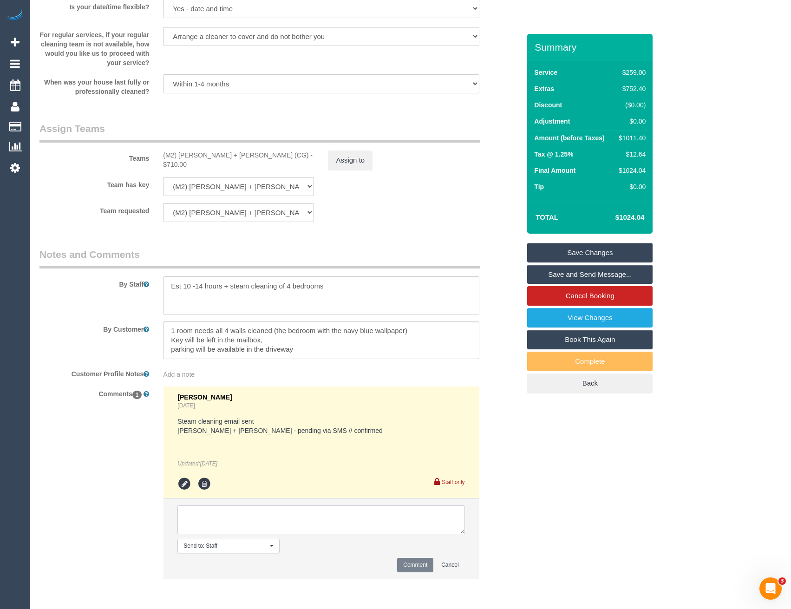
click at [228, 515] on textarea at bounding box center [320, 519] width 287 height 29
paste textarea "Garage sweeping/dusting please"
type textarea "Garage sweeping/dusting please Removed from notes. - cust informed via email we…"
click at [416, 565] on button "Comment" at bounding box center [415, 565] width 36 height 14
click at [278, 332] on textarea at bounding box center [321, 340] width 316 height 38
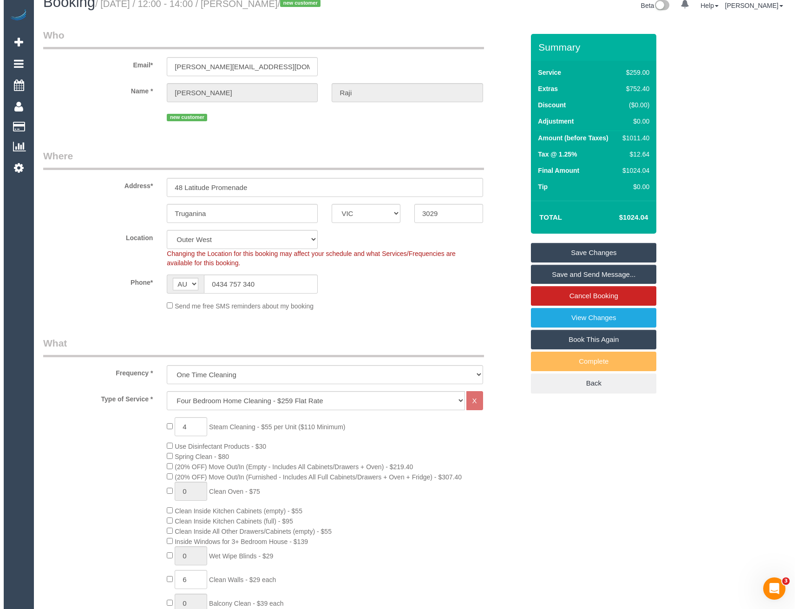
scroll to position [0, 0]
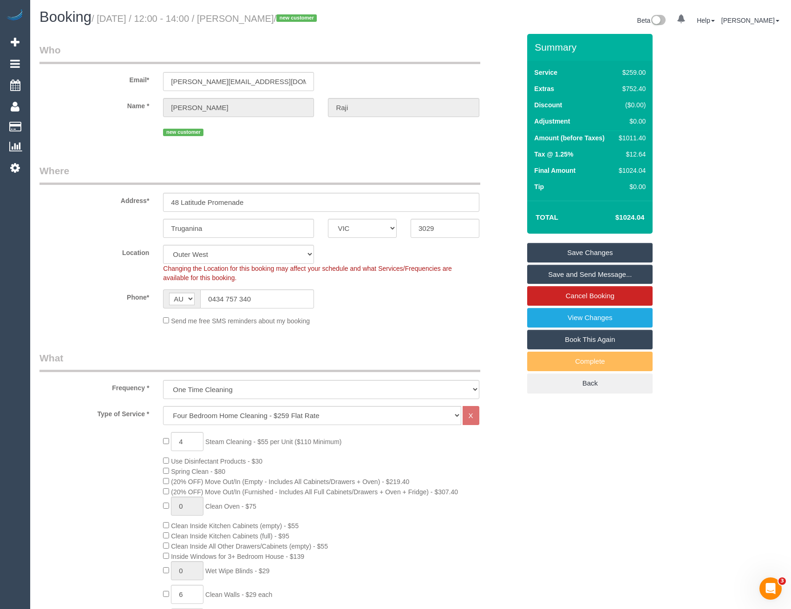
click at [570, 274] on link "Save and Send Message..." at bounding box center [589, 275] width 125 height 20
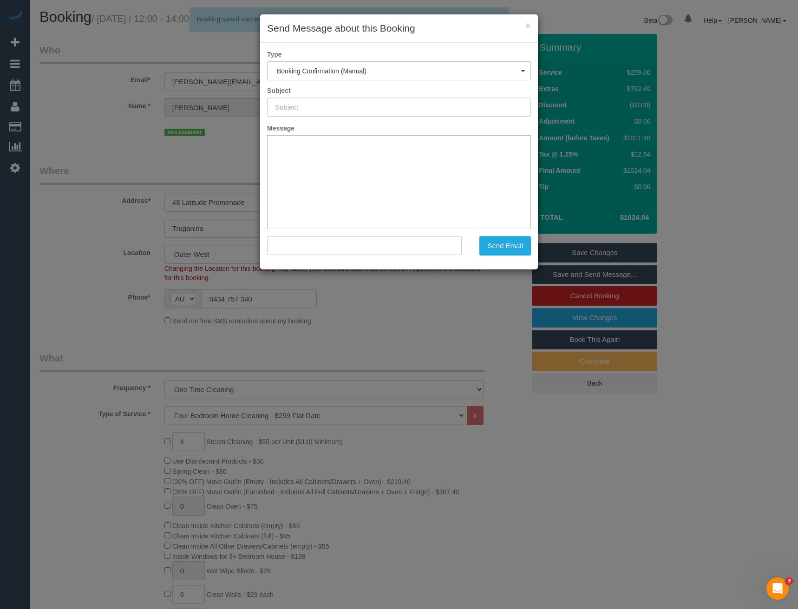
type input "Booking Confirmed"
type input ""Hanna Raji" <hanna-raji@live.com.au>"
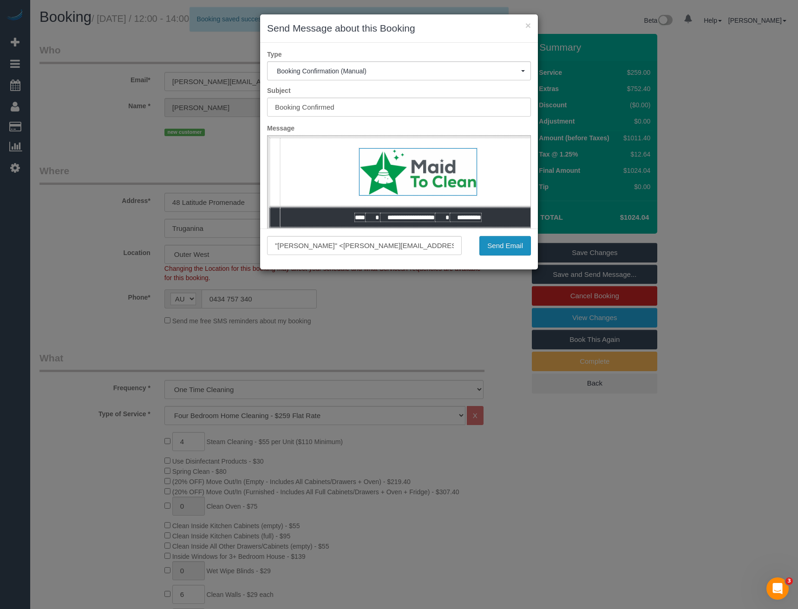
click at [489, 244] on button "Send Email" at bounding box center [505, 246] width 52 height 20
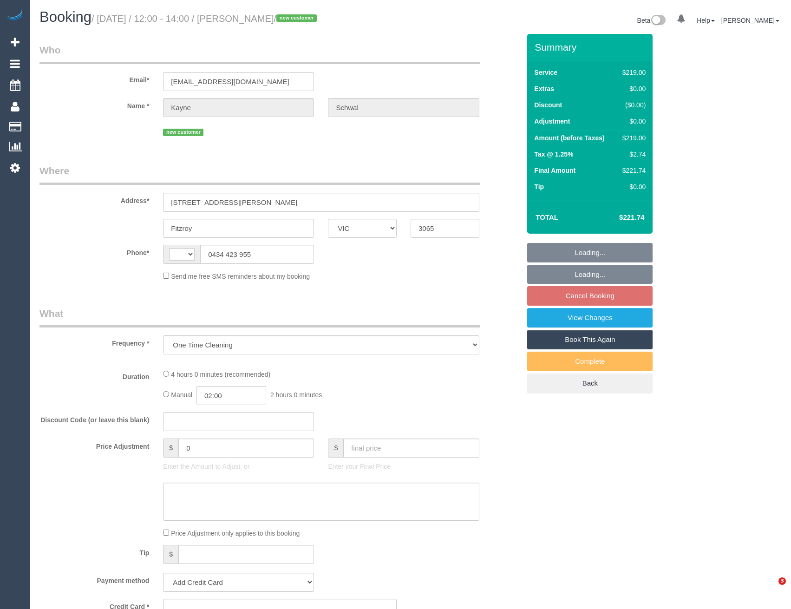
select select "VIC"
select select "object:564"
select select "string:stripe-pm_1S3Q132GScqysDRVZQa5fi2o"
select select "number:27"
select select "number:14"
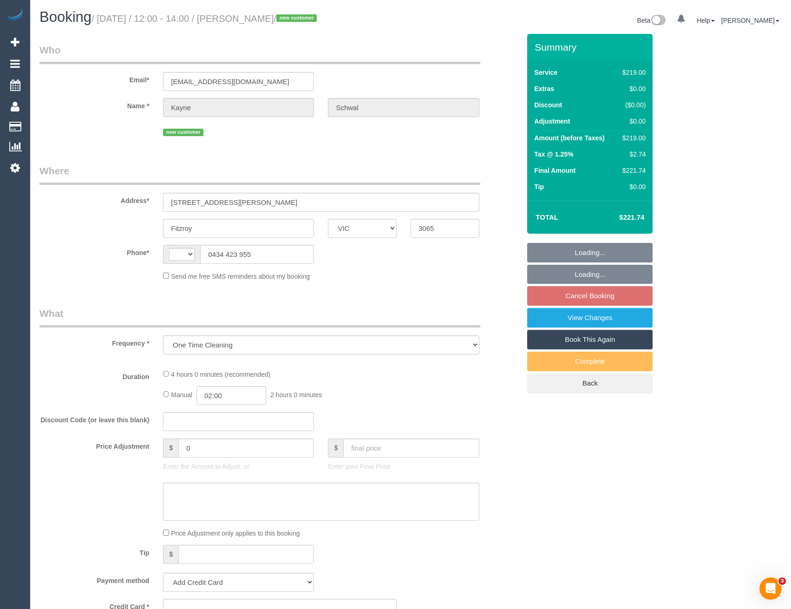
select select "number:19"
select select "number:24"
select select "number:35"
select select "number:12"
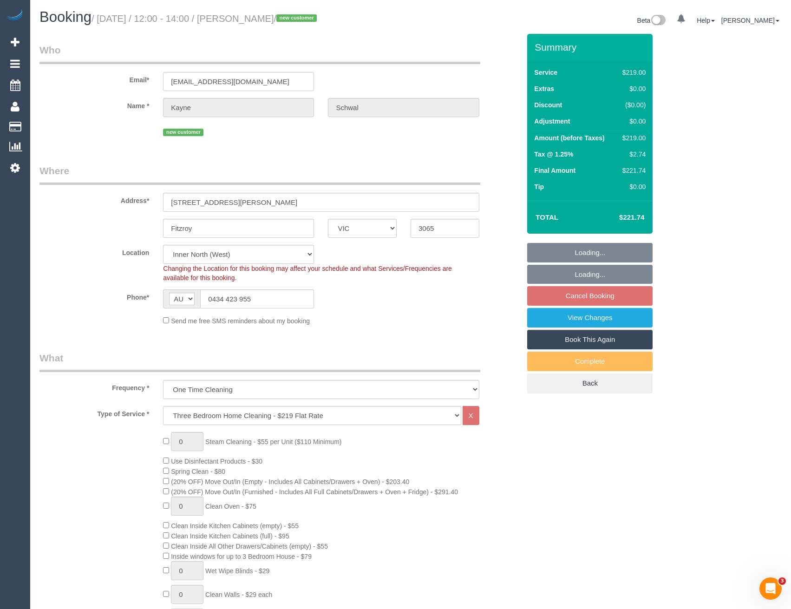
select select "string:AU"
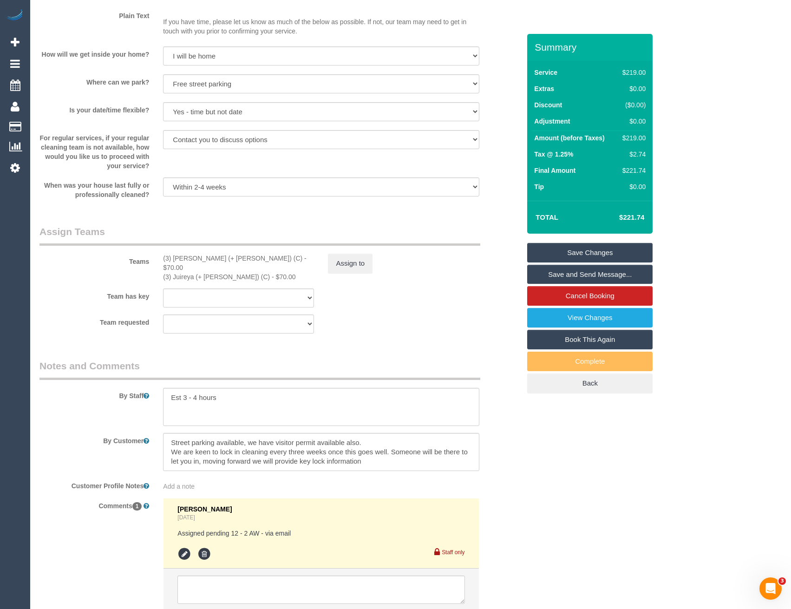
scroll to position [1308, 0]
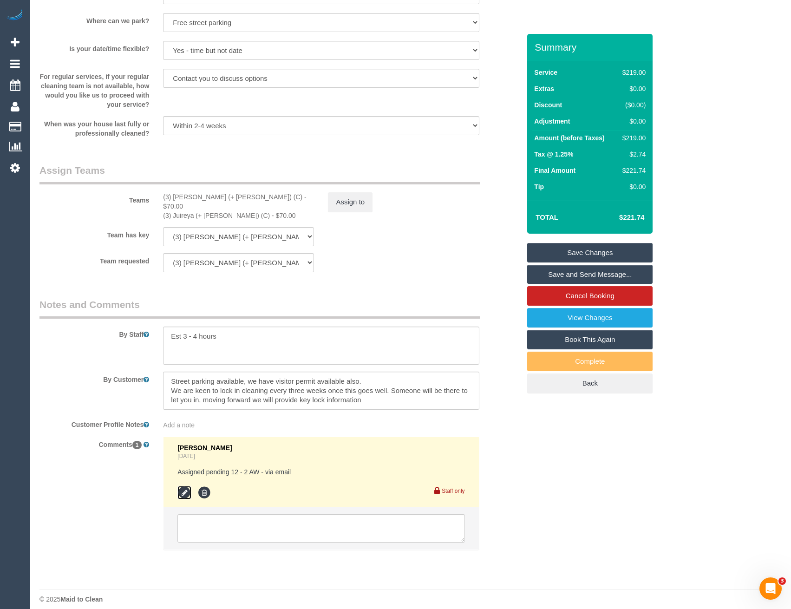
click at [187, 486] on icon at bounding box center [184, 493] width 14 height 14
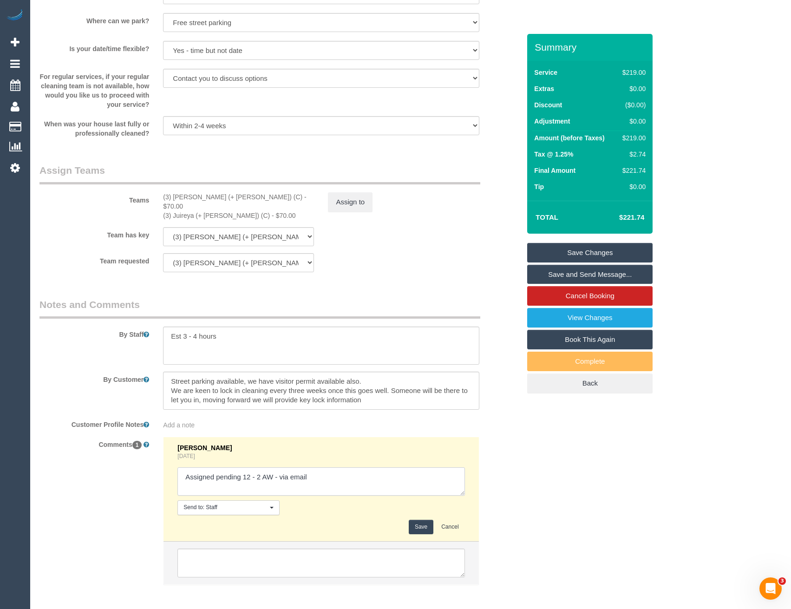
click at [312, 467] on textarea at bounding box center [320, 481] width 287 height 29
type textarea "Assigned pending 12 - 2 AW - via email // confirmed"
click at [421, 520] on button "Save" at bounding box center [421, 527] width 25 height 14
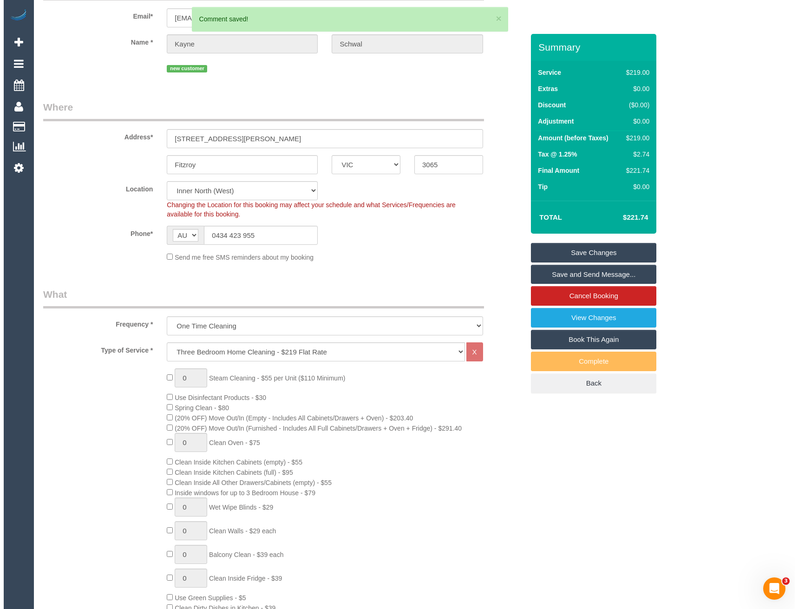
scroll to position [0, 0]
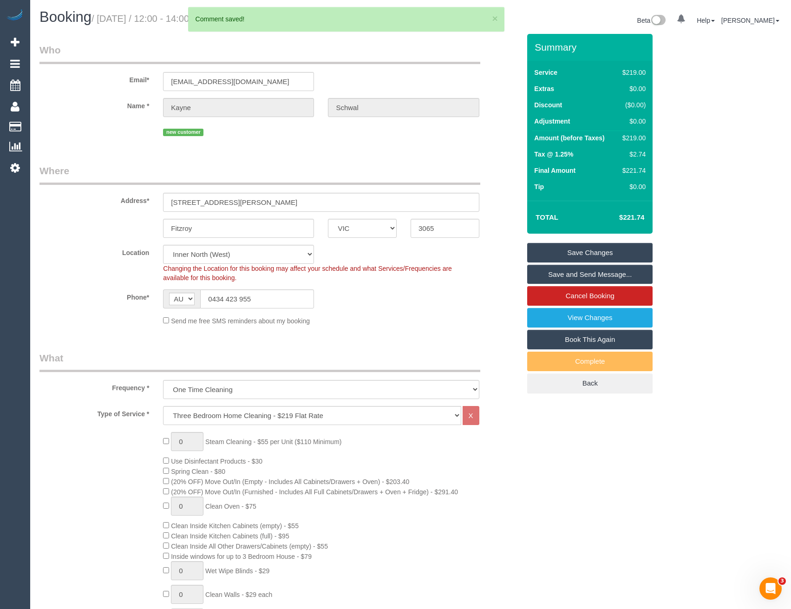
click at [569, 273] on link "Save and Send Message..." at bounding box center [589, 275] width 125 height 20
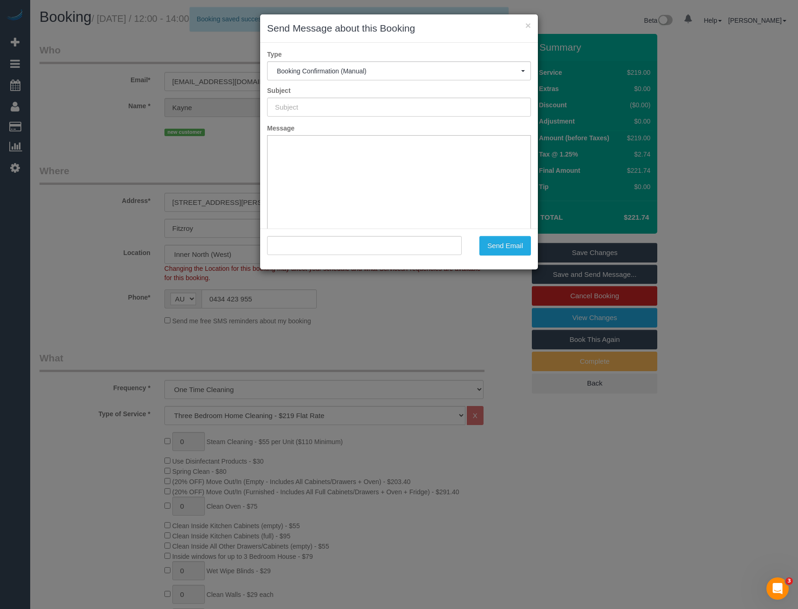
type input "Booking Confirmed"
type input ""Kayne Schwal" <kschwal@gmail.com>"
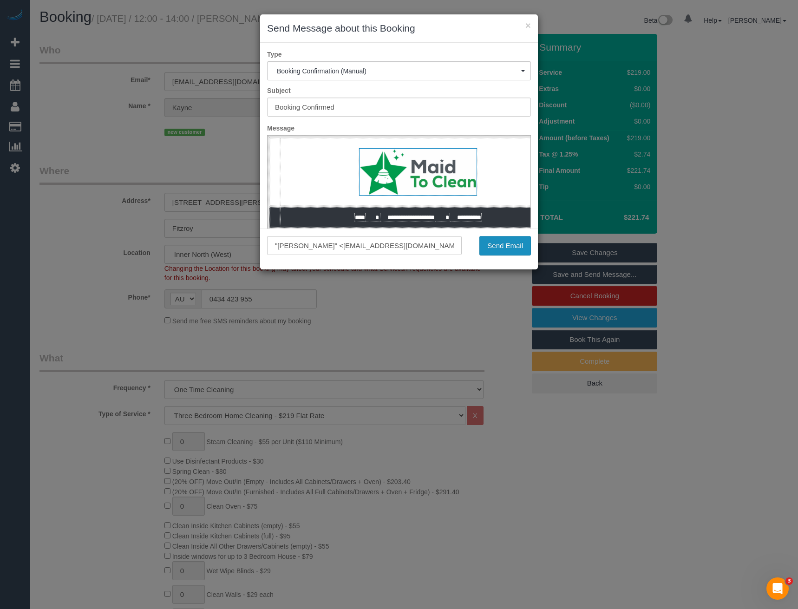
click at [503, 246] on button "Send Email" at bounding box center [505, 246] width 52 height 20
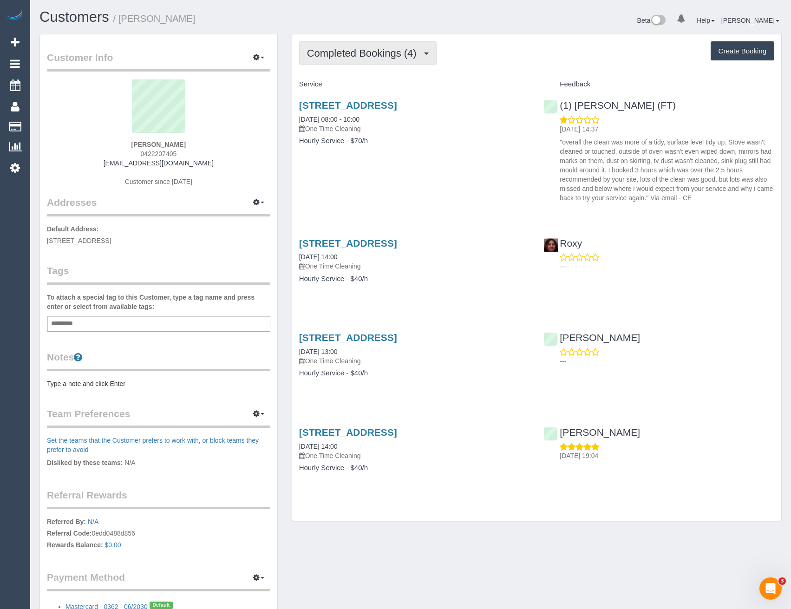
click at [376, 52] on span "Completed Bookings (4)" at bounding box center [364, 53] width 114 height 12
click at [417, 196] on div "[STREET_ADDRESS] [DATE] 08:00 - 10:00 One Time Cleaning Hourly Service - $70/h …" at bounding box center [536, 149] width 489 height 115
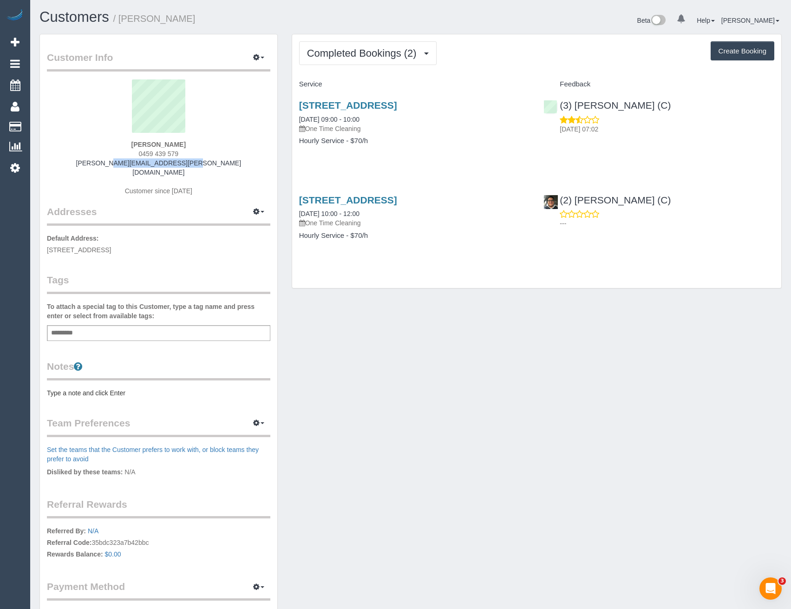
drag, startPoint x: 207, startPoint y: 164, endPoint x: 111, endPoint y: 167, distance: 96.6
click at [111, 167] on div "Damien Morfea 0459 439 579 damien.morfea@gmail.com Customer since 2025" at bounding box center [158, 141] width 223 height 125
copy link "[PERSON_NAME][EMAIL_ADDRESS][PERSON_NAME][DOMAIN_NAME]"
click at [397, 202] on link "7/17 North Road, Brighton, VIC 3186" at bounding box center [348, 200] width 98 height 11
click at [372, 162] on div "7/17 North Road, Brighton, VIC 3186 27/08/2025 09:00 - 10:00 One Time Cleaning …" at bounding box center [414, 128] width 245 height 72
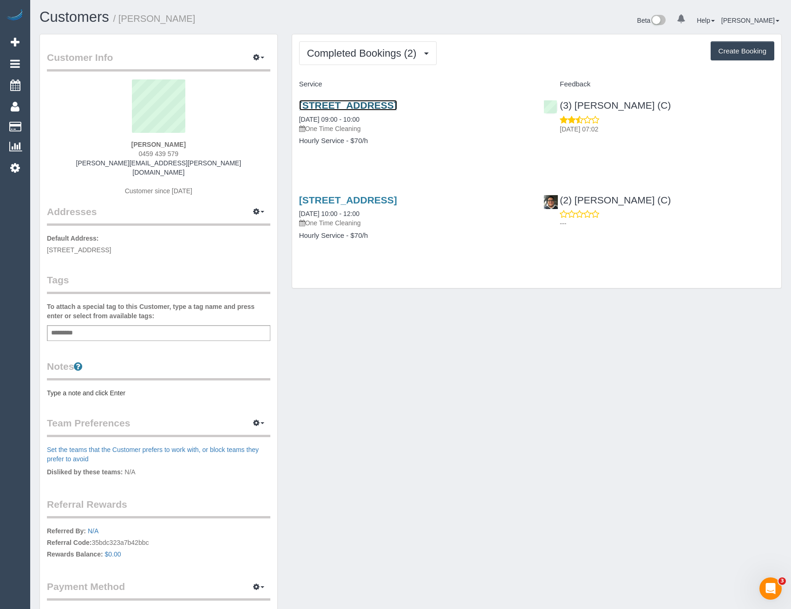
click at [345, 108] on link "7/17 North Road, Brighton, VIC 3186" at bounding box center [348, 105] width 98 height 11
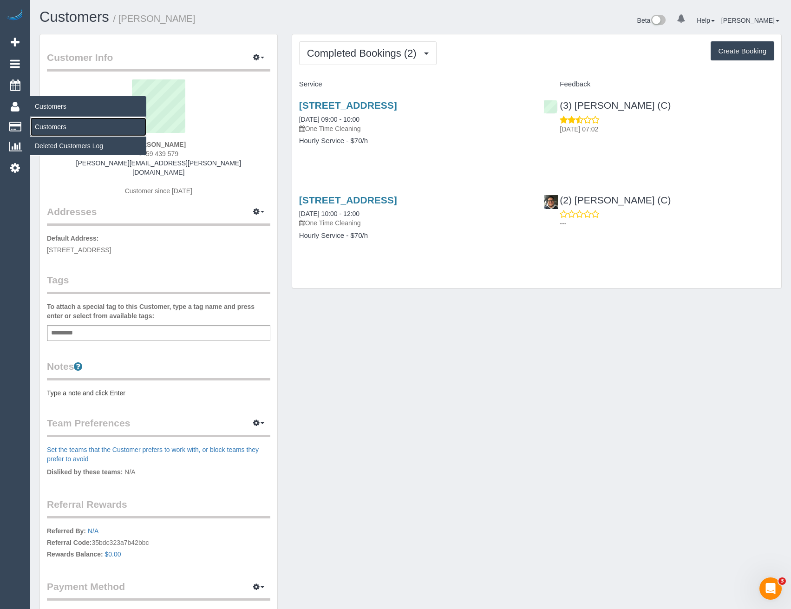
click at [55, 126] on link "Customers" at bounding box center [88, 126] width 116 height 19
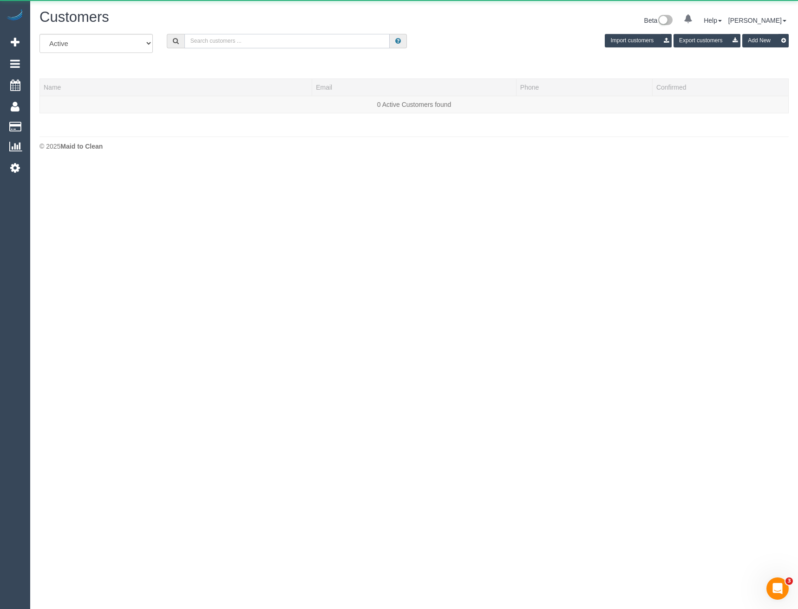
click at [280, 38] on input "text" at bounding box center [287, 41] width 206 height 14
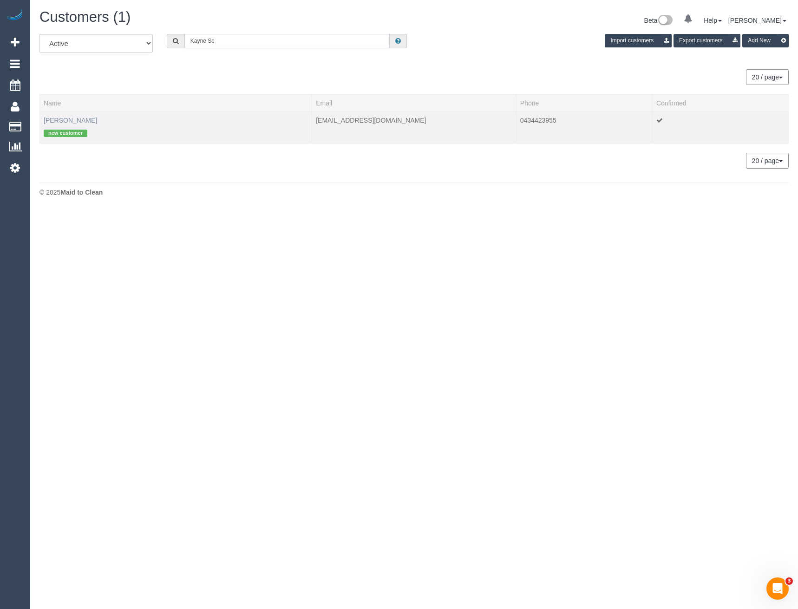
type input "Kayne Sc"
click at [74, 124] on link "Kayne Schwal" at bounding box center [70, 120] width 53 height 7
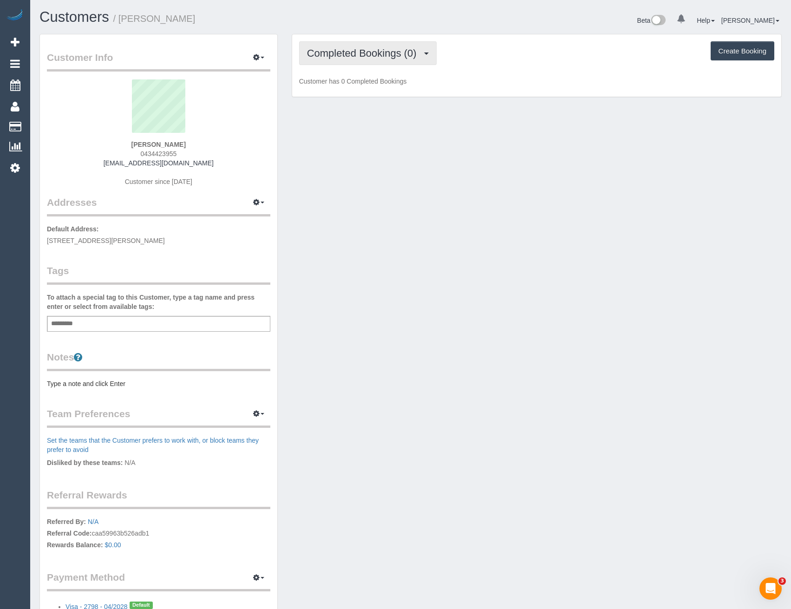
click at [391, 55] on span "Completed Bookings (0)" at bounding box center [364, 53] width 114 height 12
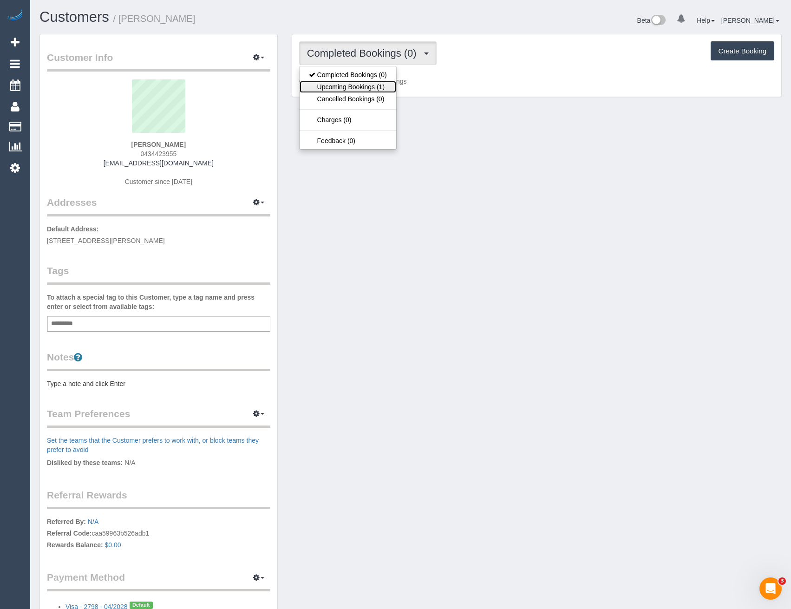
click at [388, 92] on link "Upcoming Bookings (1)" at bounding box center [348, 87] width 97 height 12
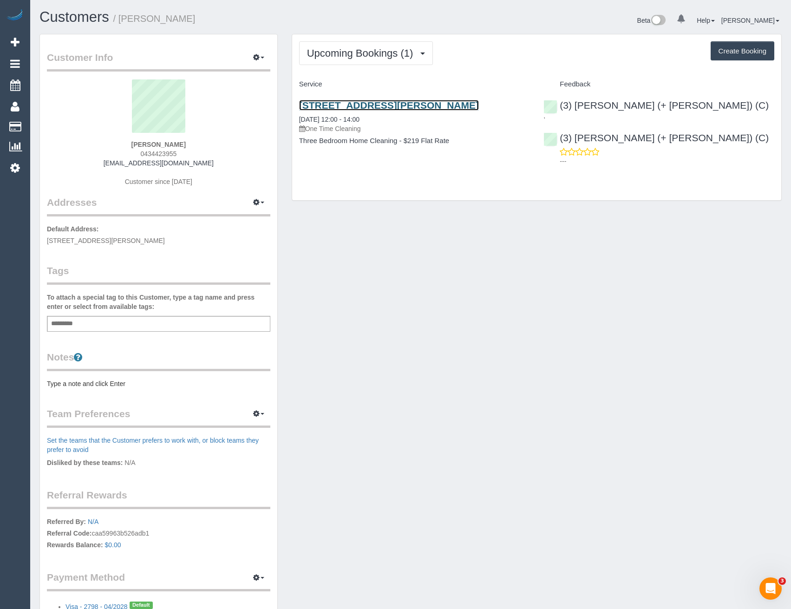
click at [426, 105] on link "105 Cecil Street, Fitzroy, VIC 3065" at bounding box center [389, 105] width 180 height 11
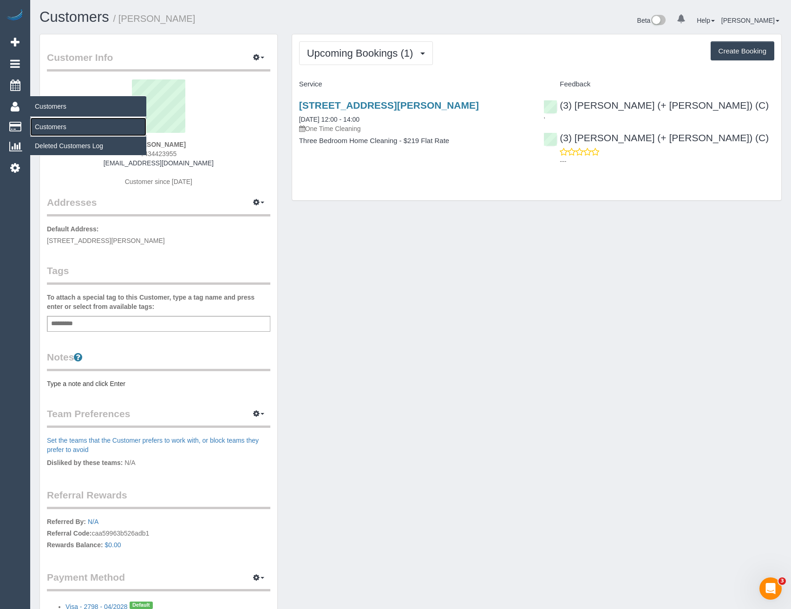
click at [57, 127] on link "Customers" at bounding box center [88, 126] width 116 height 19
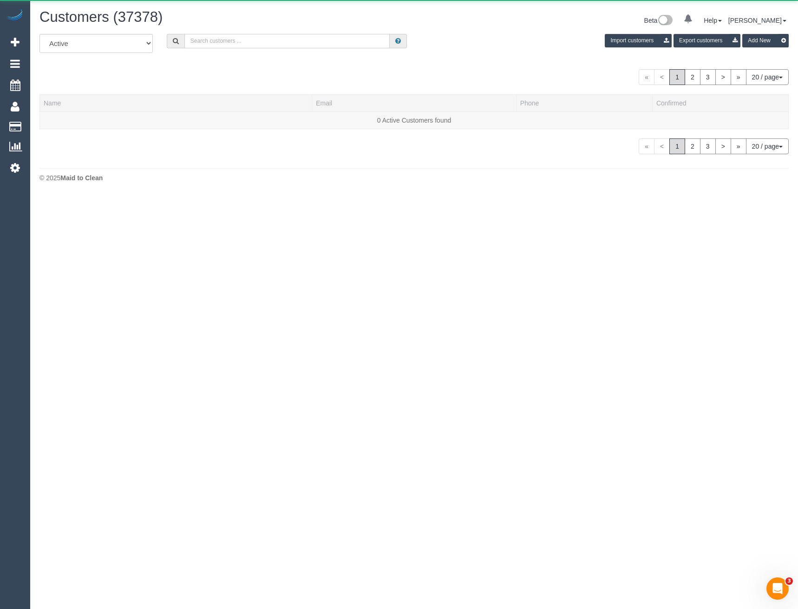
click at [221, 45] on input "text" at bounding box center [287, 41] width 206 height 14
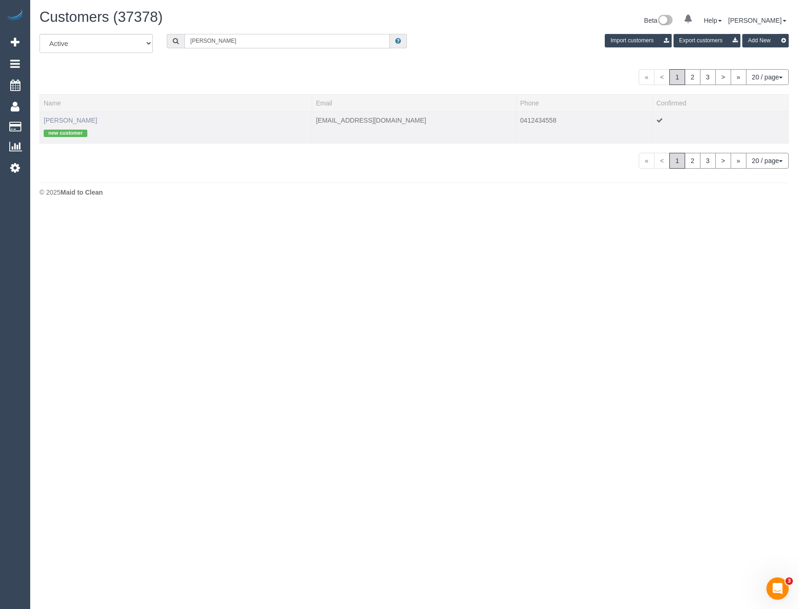
type input "Chris rus"
click at [52, 124] on td "Chris Russell new customer" at bounding box center [176, 127] width 272 height 32
click at [58, 121] on link "Chris Russell" at bounding box center [70, 120] width 53 height 7
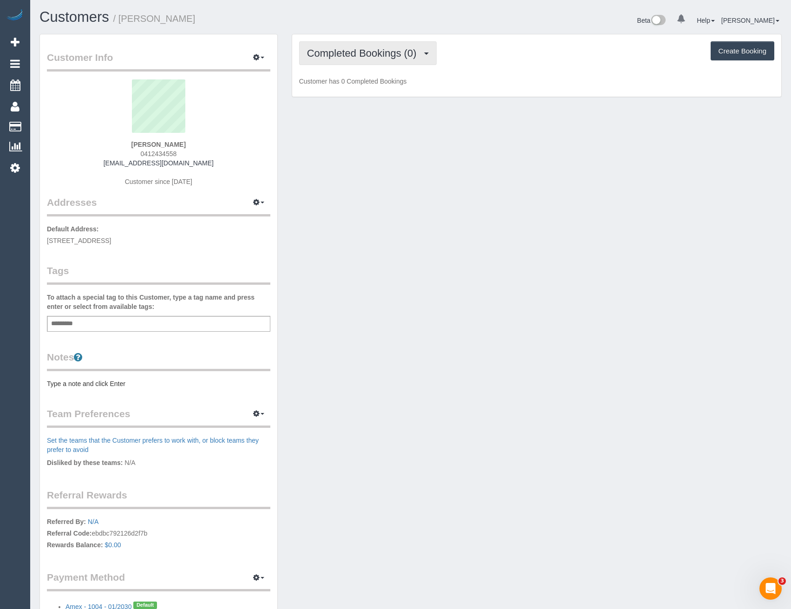
click at [421, 51] on span "Completed Bookings (0)" at bounding box center [364, 53] width 114 height 12
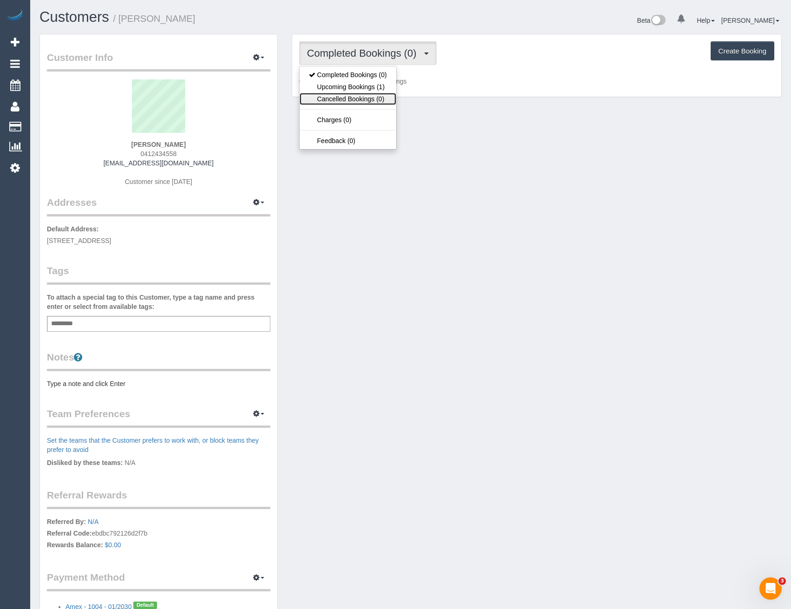
click at [370, 95] on link "Cancelled Bookings (0)" at bounding box center [348, 99] width 97 height 12
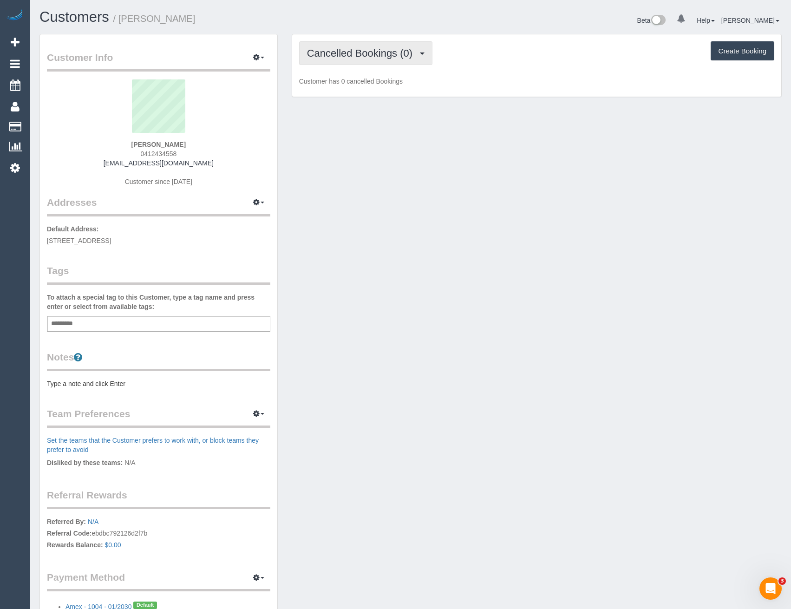
click at [370, 57] on span "Cancelled Bookings (0)" at bounding box center [362, 53] width 110 height 12
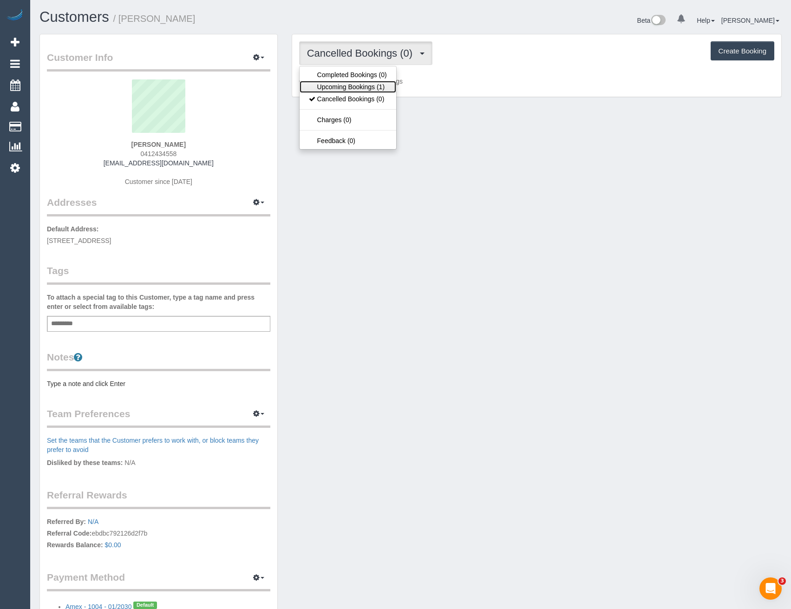
click at [358, 86] on link "Upcoming Bookings (1)" at bounding box center [348, 87] width 97 height 12
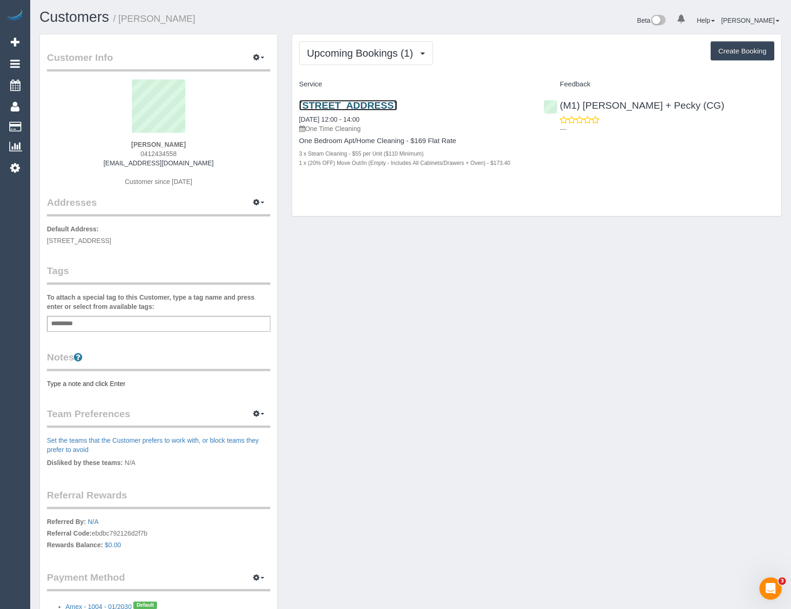
click at [397, 101] on link "4 Acacia Place, 106, Abbotsford, VIC 3067" at bounding box center [348, 105] width 98 height 11
click at [13, 164] on icon at bounding box center [15, 167] width 10 height 11
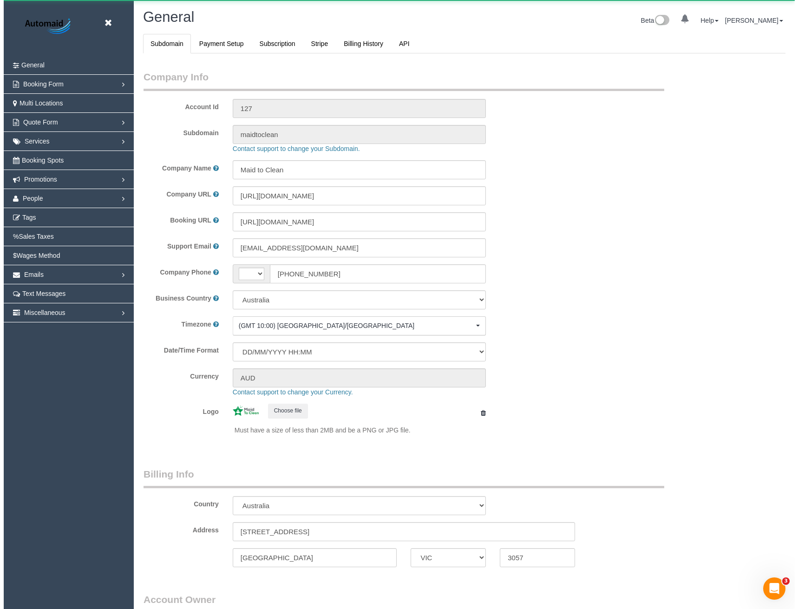
scroll to position [2123, 791]
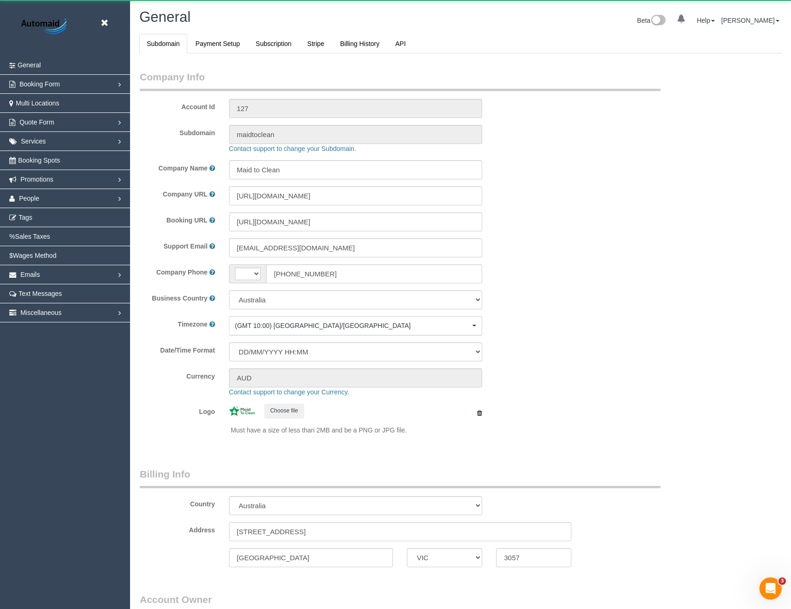
select select "string:AU"
select select "1"
click at [41, 153] on link "Booking Spots" at bounding box center [65, 160] width 130 height 19
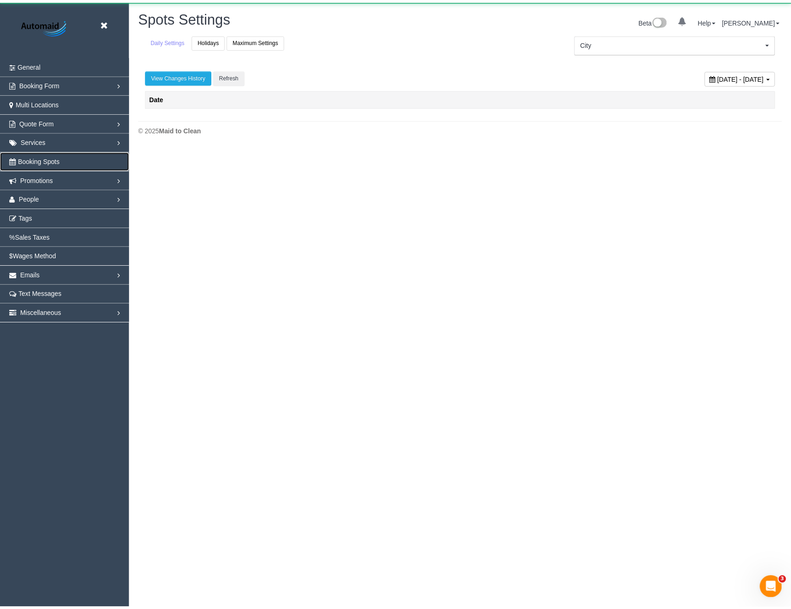
scroll to position [147, 798]
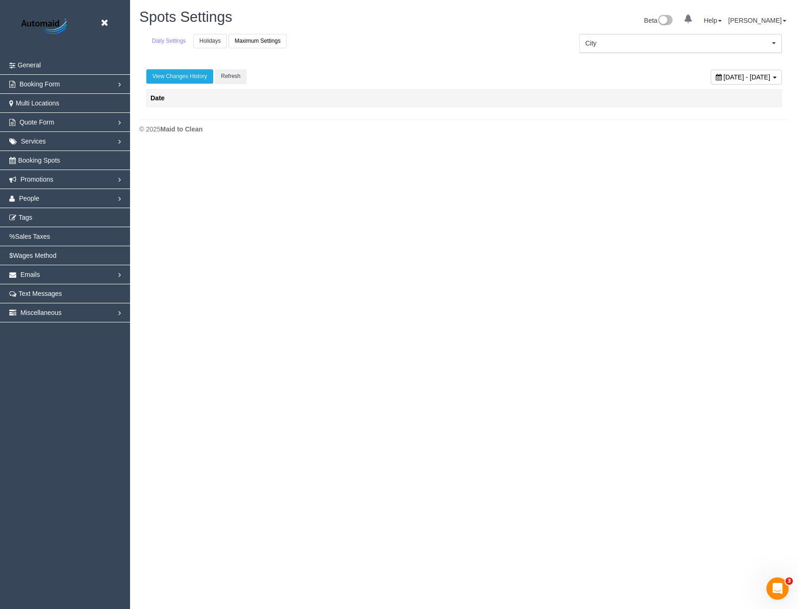
click at [207, 37] on link "Holidays" at bounding box center [209, 41] width 33 height 14
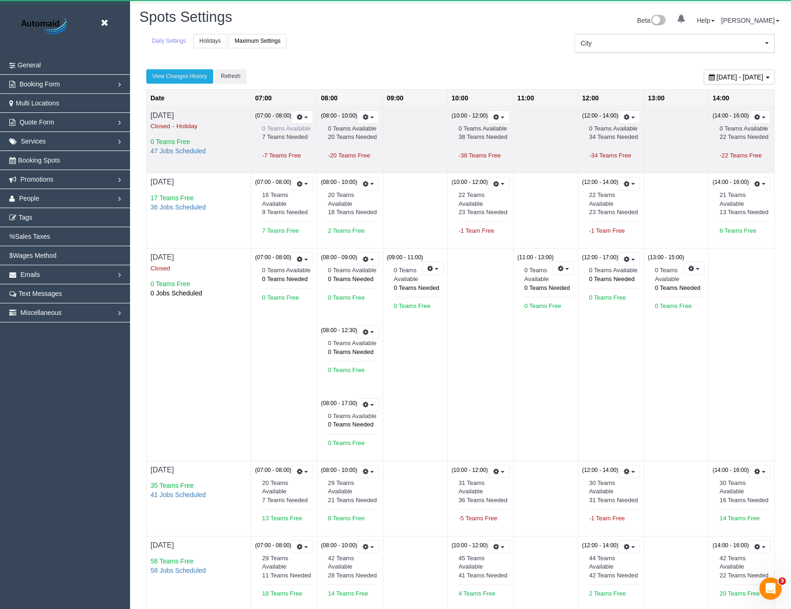
scroll to position [45641, 45644]
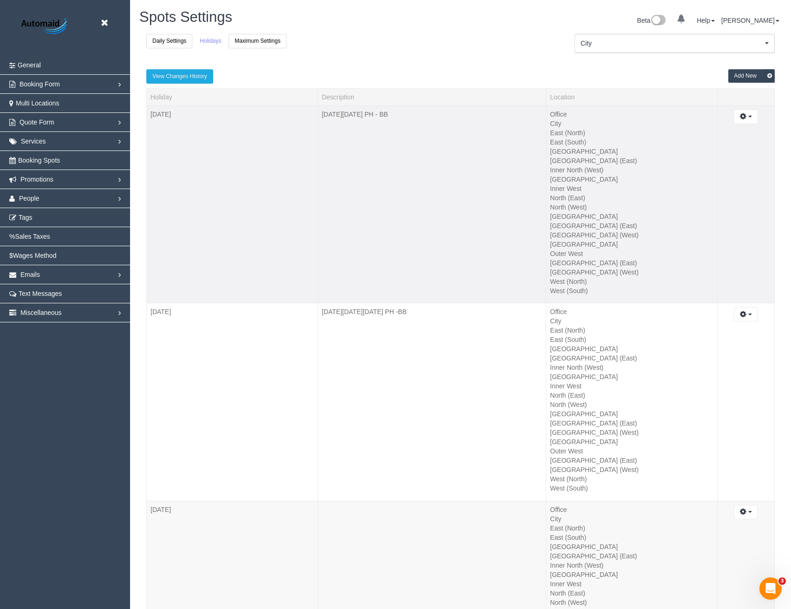
scroll to position [3904, 791]
click at [731, 76] on button "Add New" at bounding box center [751, 75] width 46 height 13
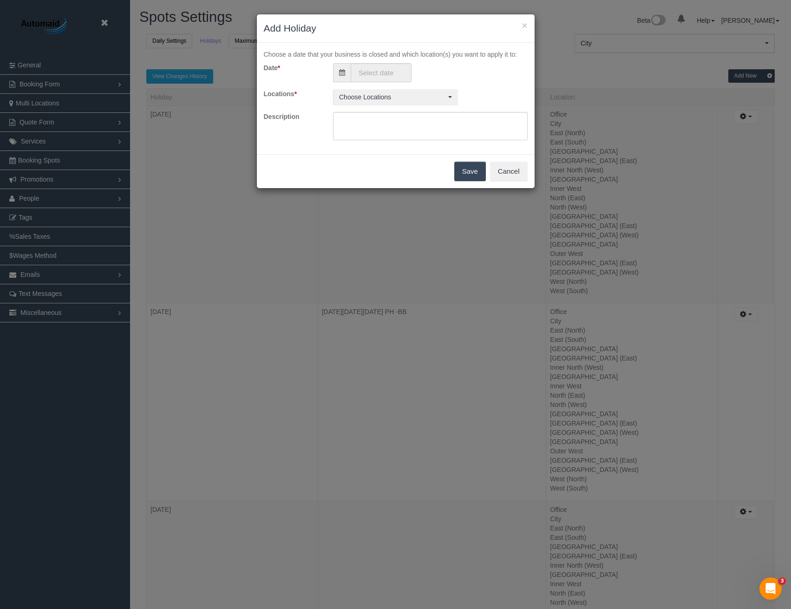
scroll to position [3904, 798]
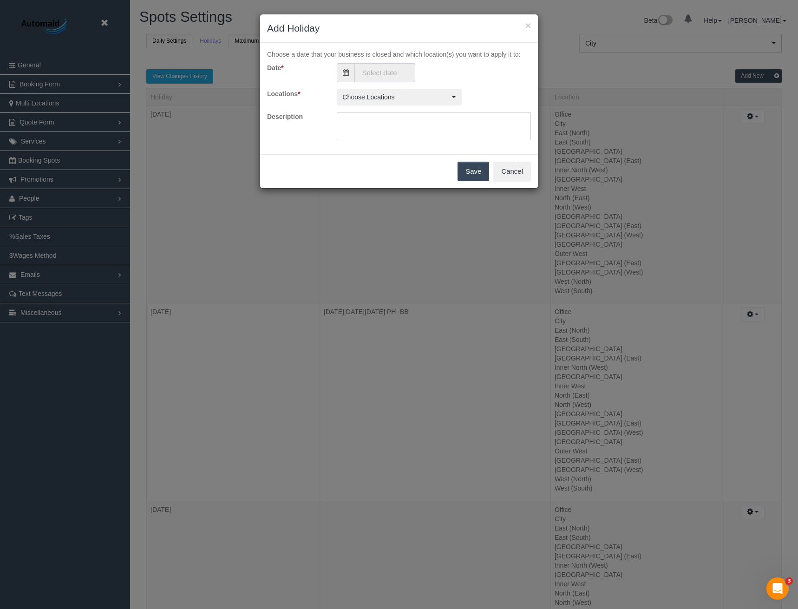
click at [401, 71] on input "text" at bounding box center [384, 72] width 61 height 19
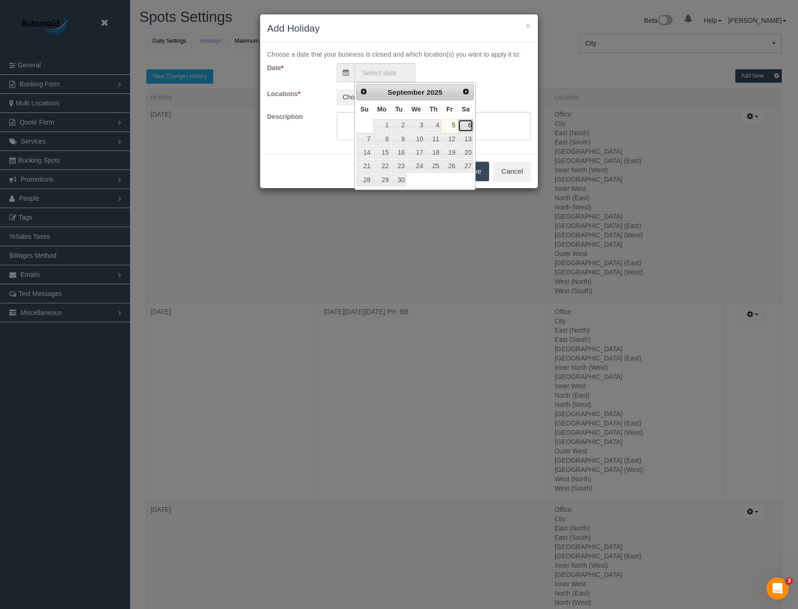
click at [467, 124] on link "6" at bounding box center [465, 125] width 15 height 13
type input "06/09/2025"
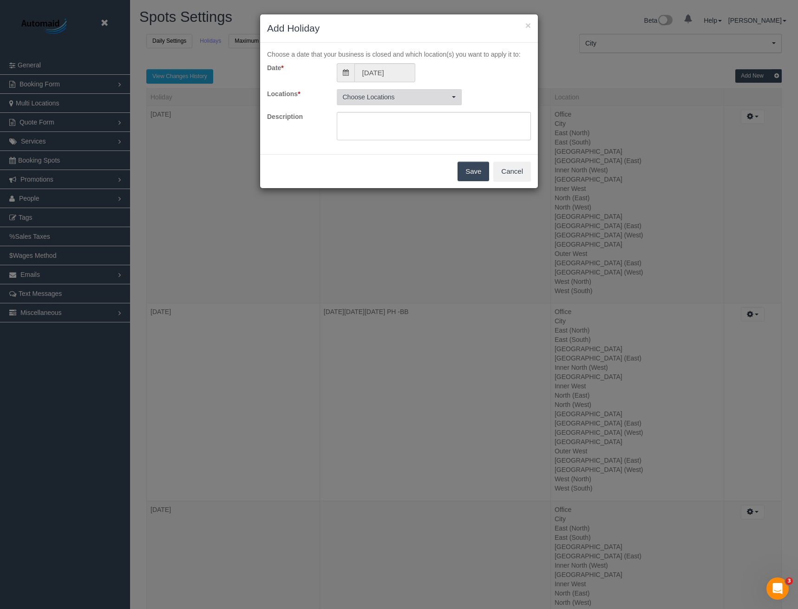
click at [410, 94] on span "Choose Locations" at bounding box center [396, 96] width 107 height 9
click at [377, 117] on button "All Active Locations" at bounding box center [370, 118] width 59 height 15
click at [482, 82] on div "Date * 06/09/2025 Locations * Office , City , East (North) , East (South) , Inn…" at bounding box center [399, 102] width 264 height 78
click at [475, 170] on button "Save" at bounding box center [473, 172] width 32 height 20
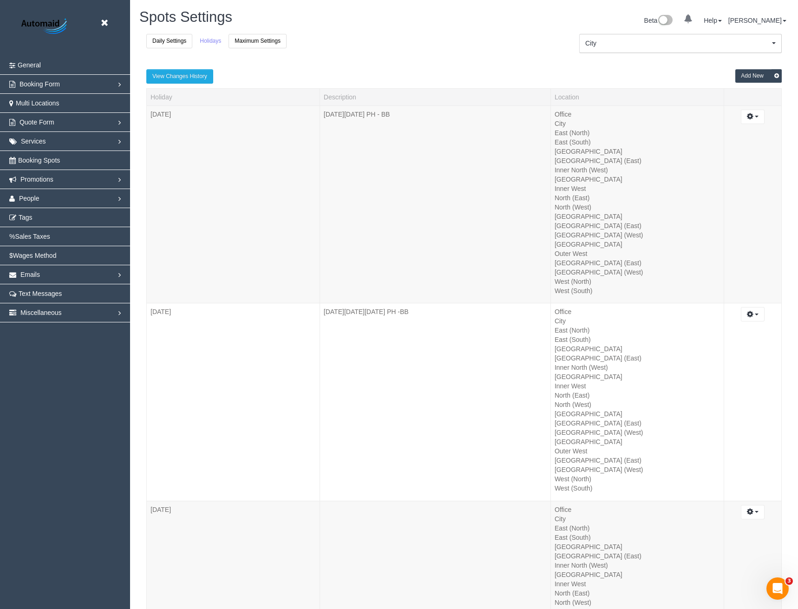
scroll to position [42531, 45644]
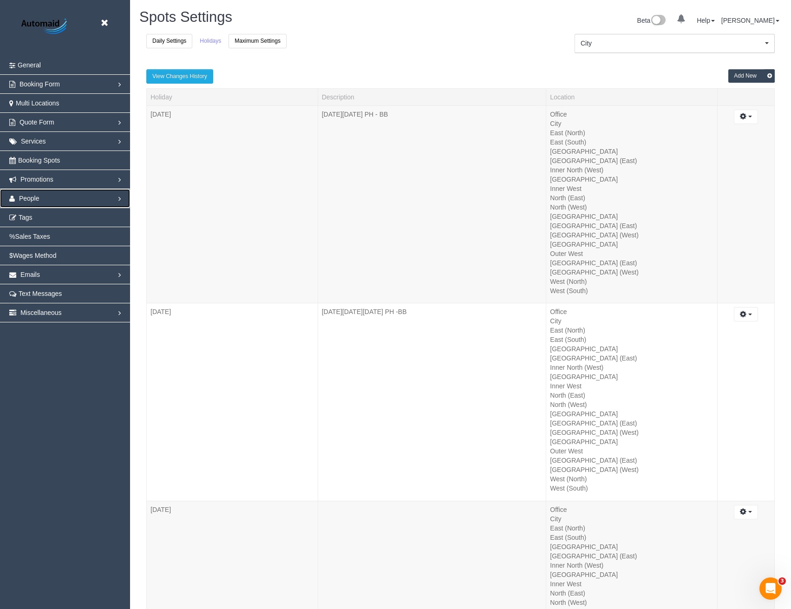
click at [22, 193] on link "People" at bounding box center [65, 198] width 130 height 19
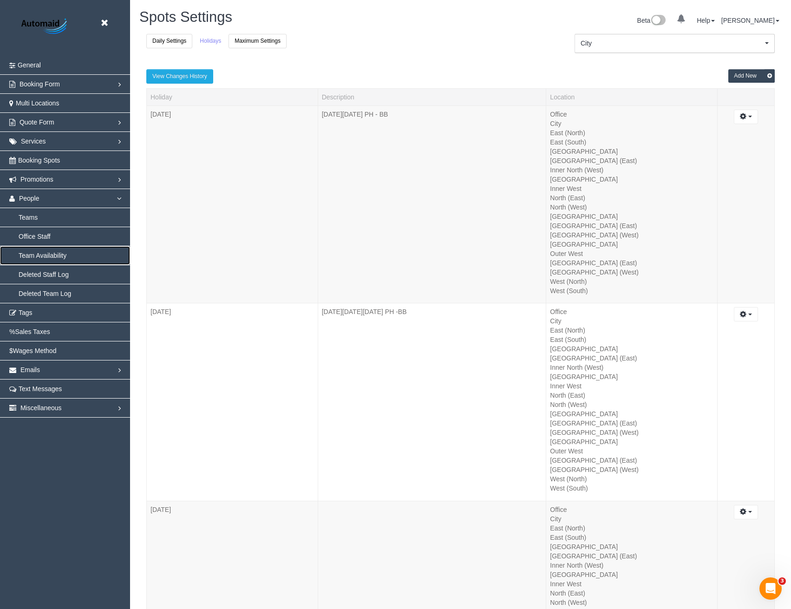
click at [39, 256] on link "Team Availability" at bounding box center [65, 255] width 130 height 19
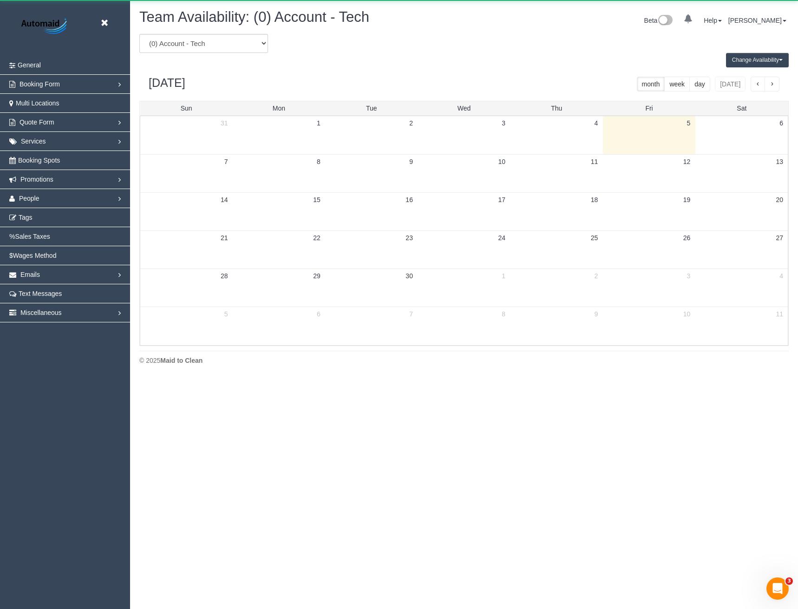
scroll to position [378, 798]
click at [191, 51] on select "(0) Account - Tech (0) Office (0) Raunak Test Account (1) Debbie Brodjanac (FT)…" at bounding box center [203, 43] width 129 height 19
select select "number:74364"
click at [139, 34] on select "(0) Account - Tech (0) Office (0) Raunak Test Account (1) Debbie Brodjanac (FT)…" at bounding box center [203, 43] width 129 height 19
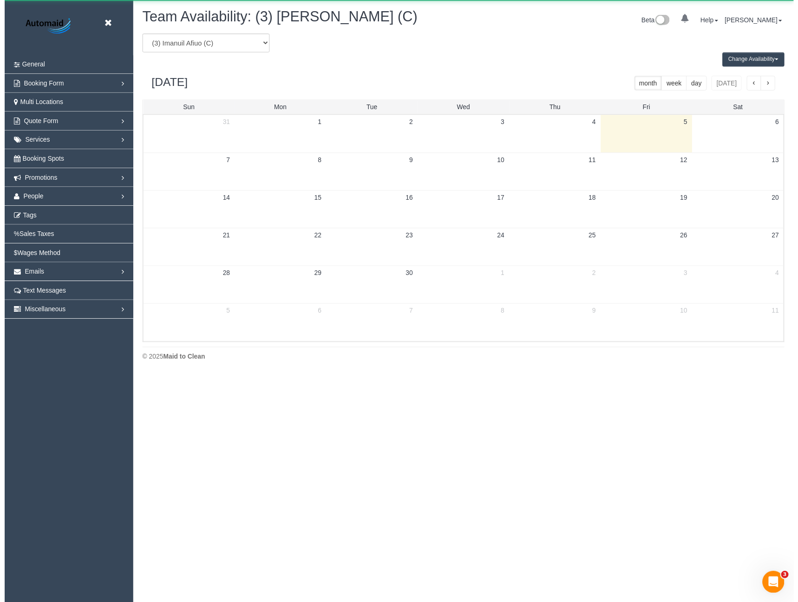
scroll to position [46056, 45637]
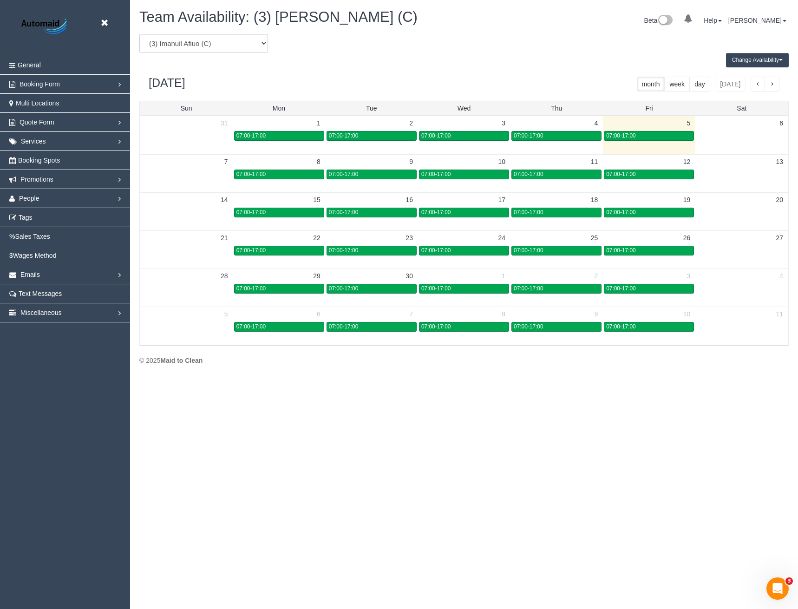
click at [750, 62] on button "Change Availability" at bounding box center [757, 60] width 63 height 14
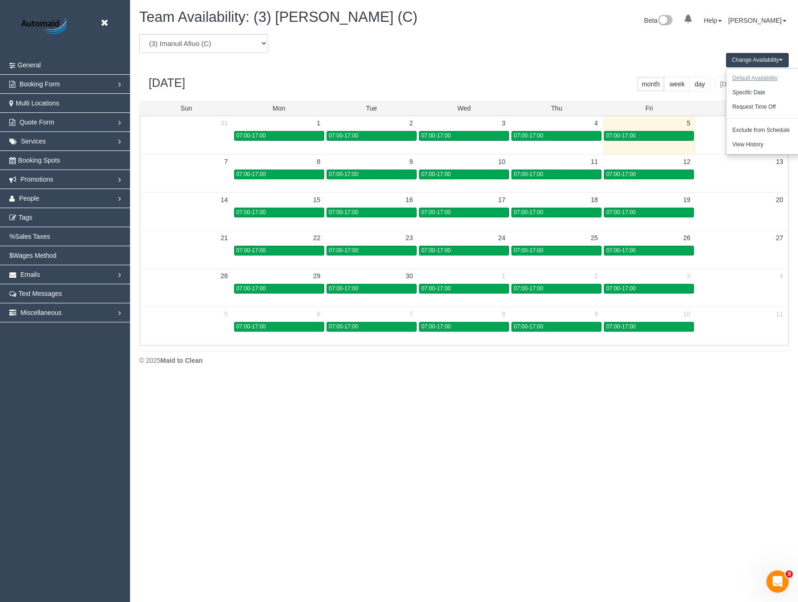
click at [755, 77] on button "Default Availability" at bounding box center [754, 78] width 57 height 14
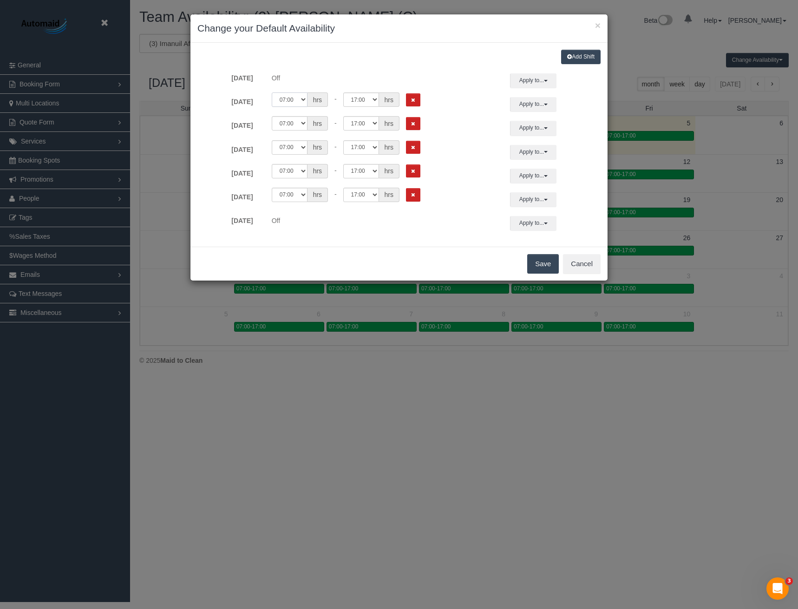
click at [296, 98] on select "00:00 00:05 00:10 00:15 00:20 00:25 00:30 00:35 00:40 00:45 00:50 00:55 01:00 0…" at bounding box center [290, 99] width 36 height 14
select select "string:08:00"
click at [272, 92] on select "00:00 00:05 00:10 00:15 00:20 00:25 00:30 00:35 00:40 00:45 00:50 00:55 01:00 0…" at bounding box center [290, 99] width 36 height 14
click at [366, 97] on select "00:00 00:05 00:10 00:15 00:20 00:25 00:30 00:35 00:40 00:45 00:50 00:55 01:00 0…" at bounding box center [361, 99] width 36 height 14
select select "string:09:00"
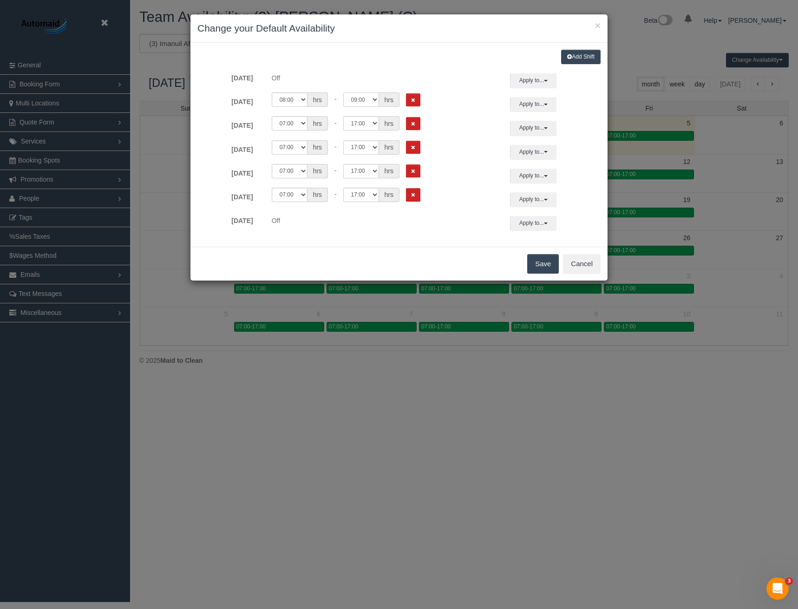
click at [343, 92] on select "00:00 00:05 00:10 00:15 00:20 00:25 00:30 00:35 00:40 00:45 00:50 00:55 01:00 0…" at bounding box center [361, 99] width 36 height 14
click at [535, 99] on button "Apply to..." at bounding box center [533, 104] width 46 height 14
click at [537, 241] on button "Apply" at bounding box center [548, 239] width 23 height 13
click at [538, 266] on button "Save" at bounding box center [543, 264] width 32 height 20
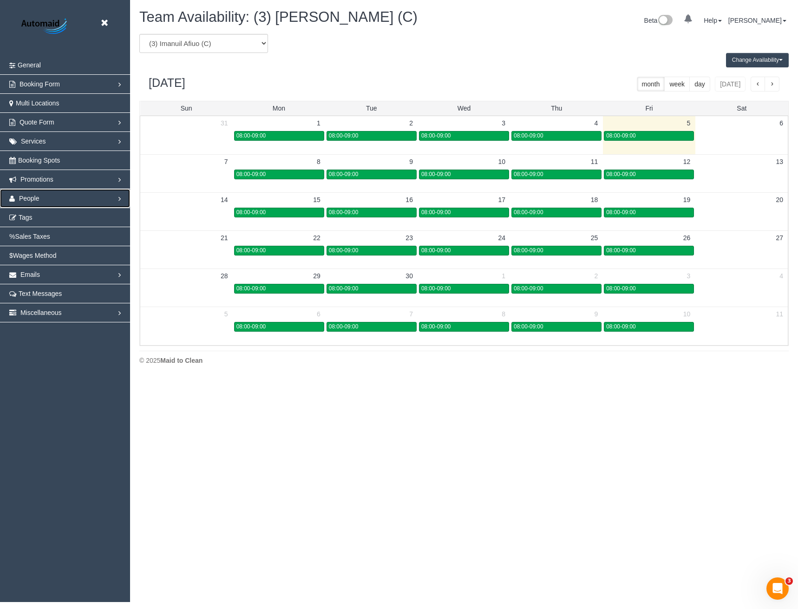
click at [40, 198] on link "People" at bounding box center [65, 198] width 130 height 19
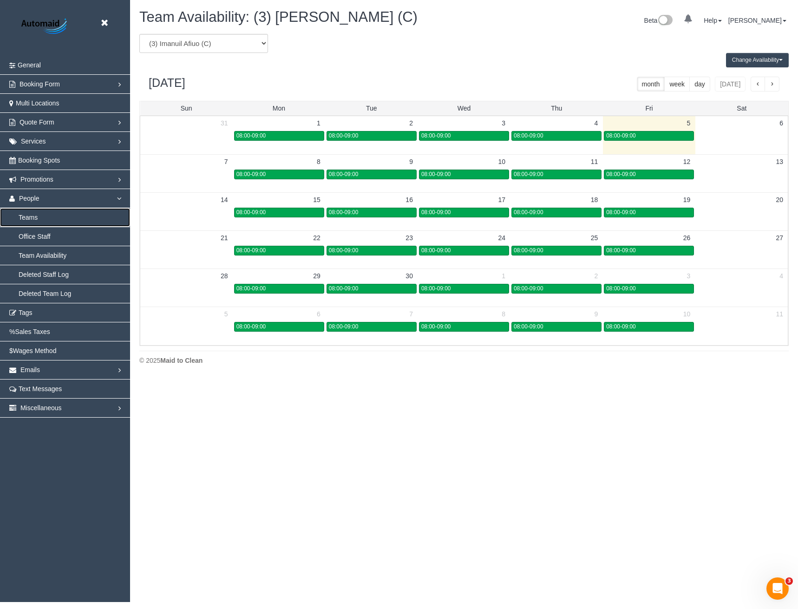
click at [30, 220] on link "Teams" at bounding box center [65, 217] width 130 height 19
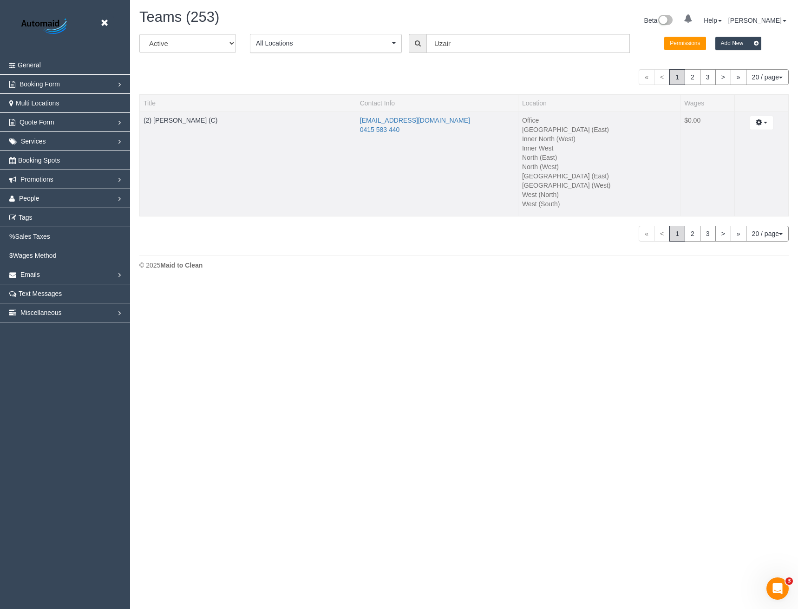
scroll to position [283, 798]
drag, startPoint x: 467, startPoint y: 48, endPoint x: 406, endPoint y: 50, distance: 60.9
click at [406, 50] on div "All Active Archived All Locations All Locations Active Locations Office [defaul…" at bounding box center [463, 47] width 663 height 26
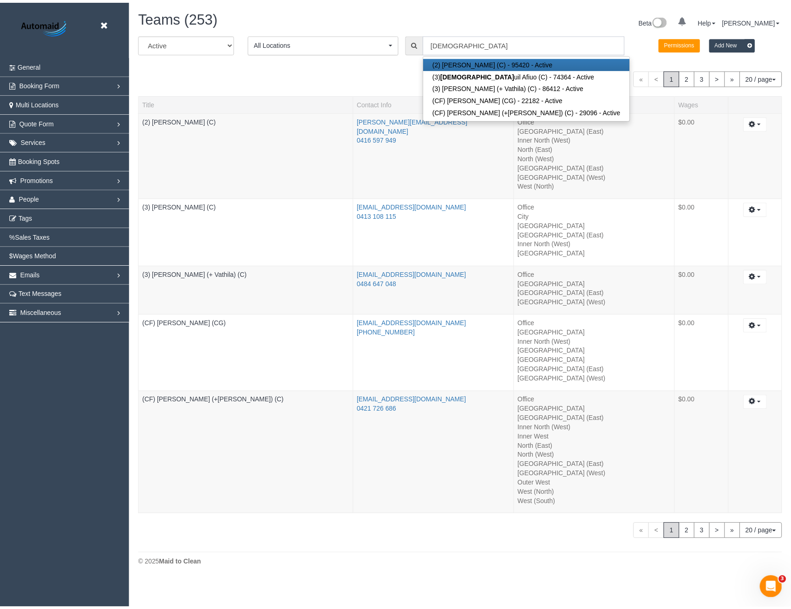
scroll to position [581, 798]
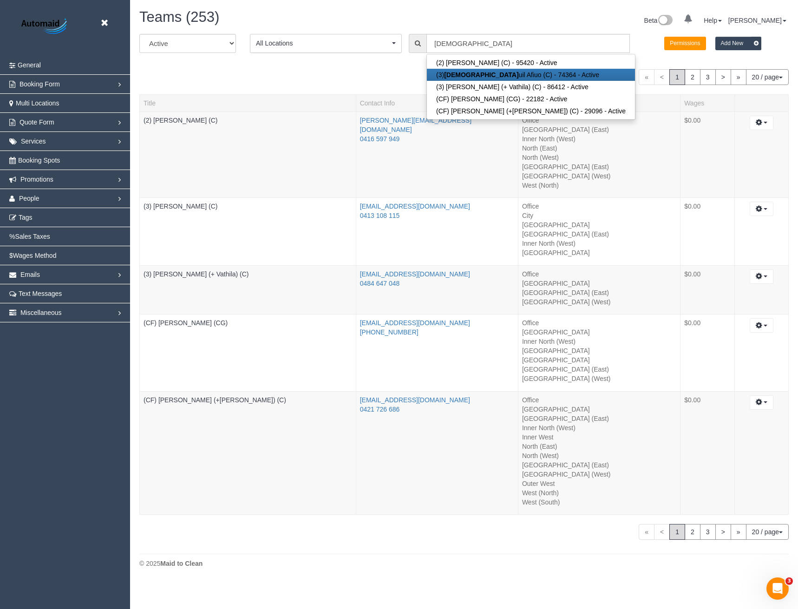
click at [445, 77] on link "(3) Iman uil Afiuo (C) - 74364 - Active" at bounding box center [531, 75] width 208 height 12
type input "(3) Imanuil Afiuo (C)"
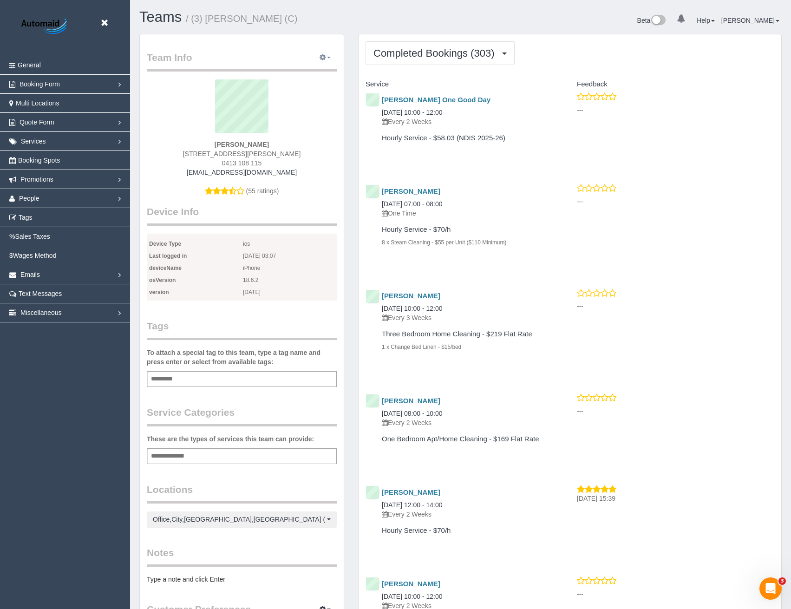
scroll to position [2460, 791]
click at [326, 58] on button "button" at bounding box center [324, 58] width 23 height 14
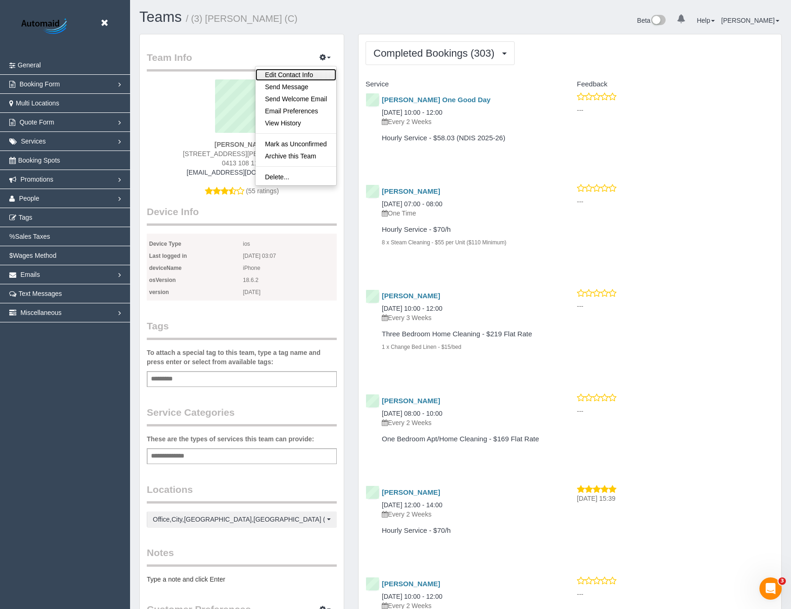
click at [286, 77] on link "Edit Contact Info" at bounding box center [295, 75] width 81 height 12
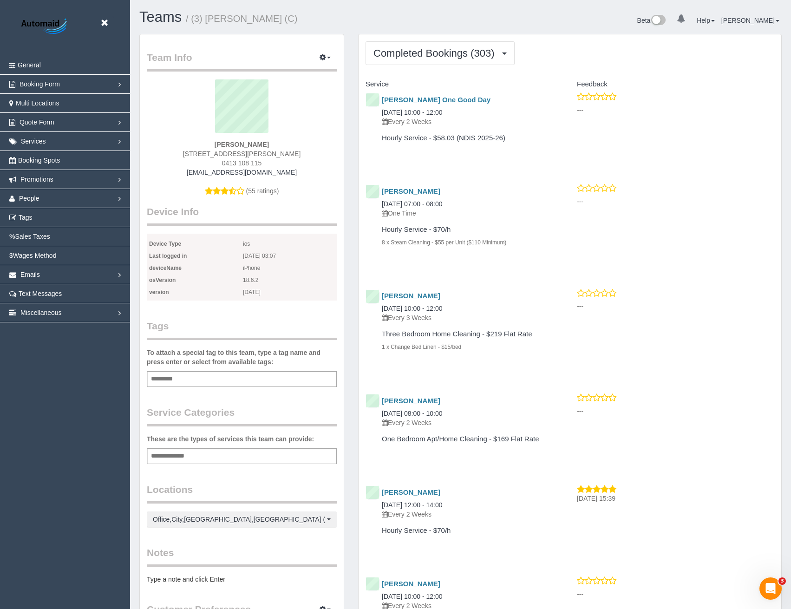
select select "VIC"
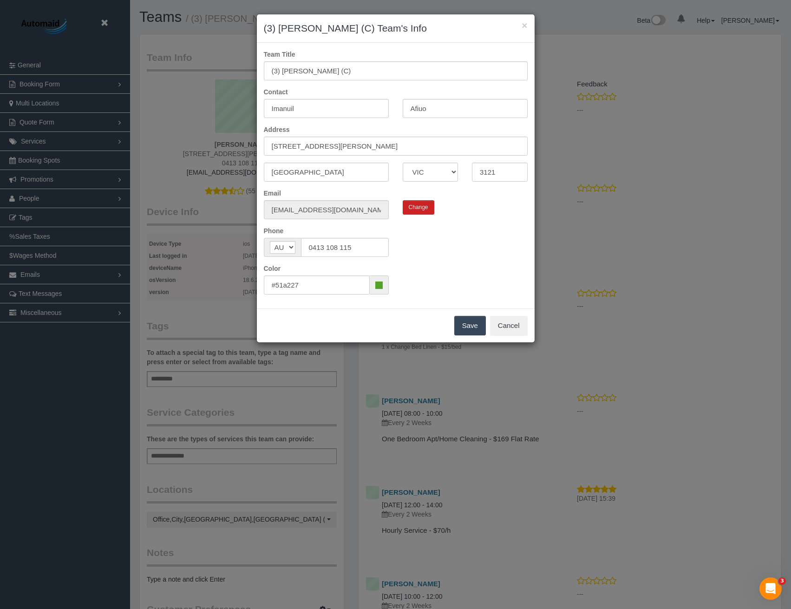
scroll to position [2460, 798]
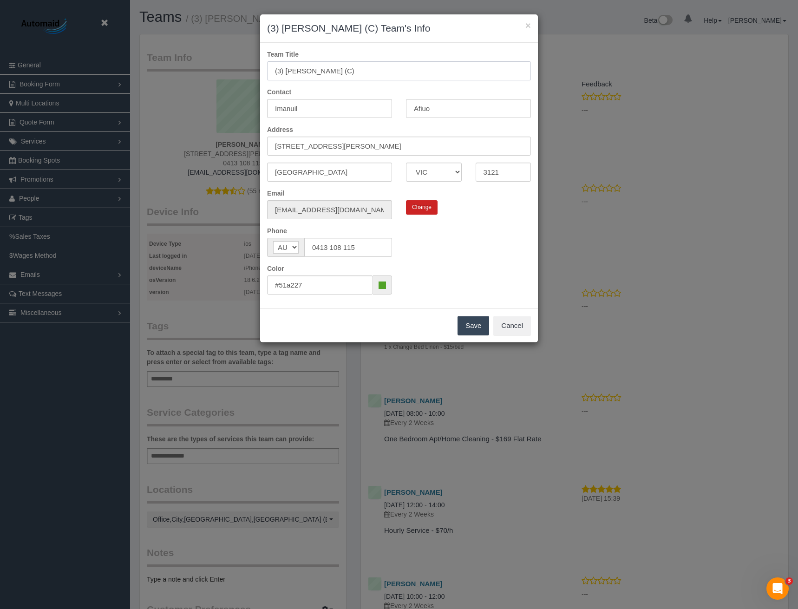
click at [283, 72] on input "(3) Imanuil Afiuo (C)" at bounding box center [399, 70] width 264 height 19
type input "(4) [PERSON_NAME] (C)"
click at [471, 323] on button "Save" at bounding box center [473, 326] width 32 height 20
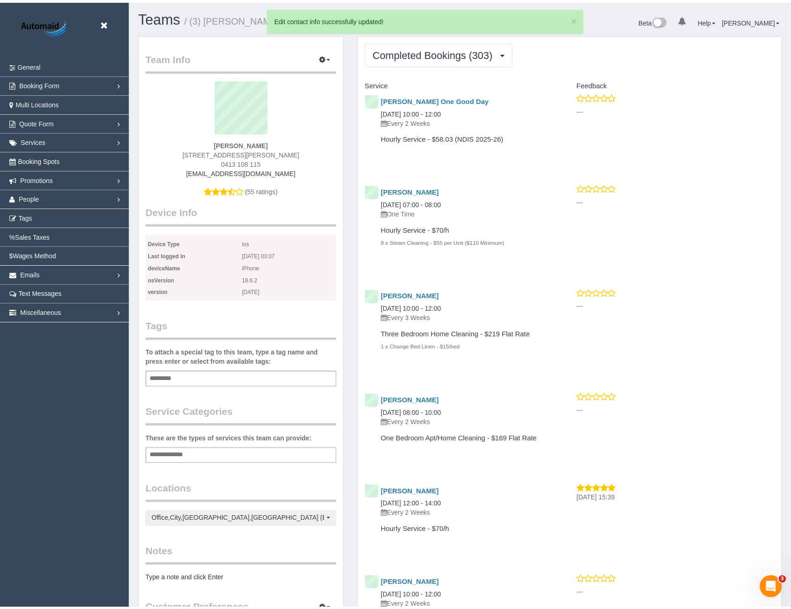
scroll to position [43976, 45644]
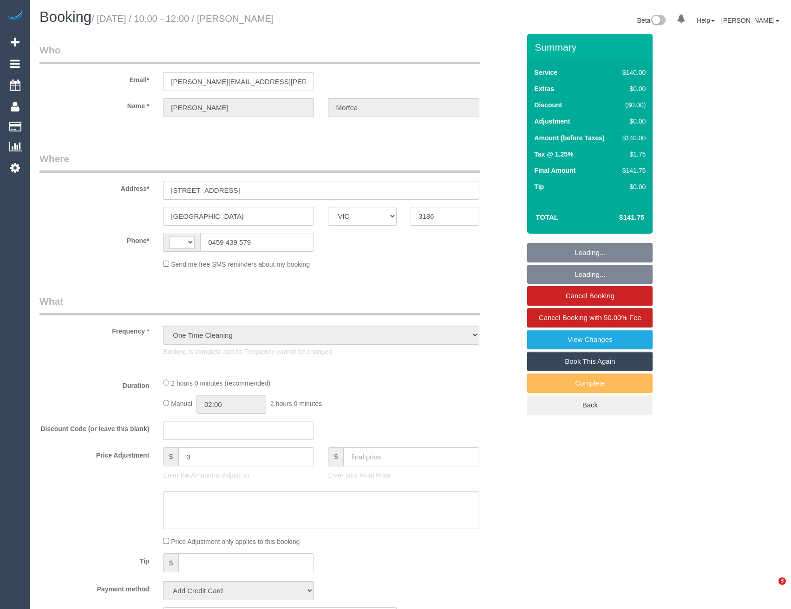
select select "VIC"
select select "string:stripe-pm_1RnSkD2GScqysDRV5UZJahHU"
select select "number:27"
select select "number:14"
select select "number:19"
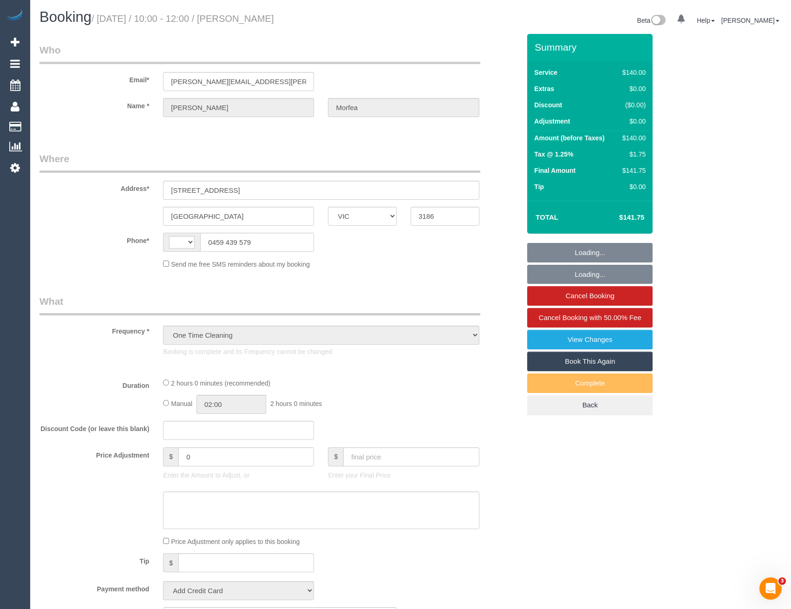
select select "number:22"
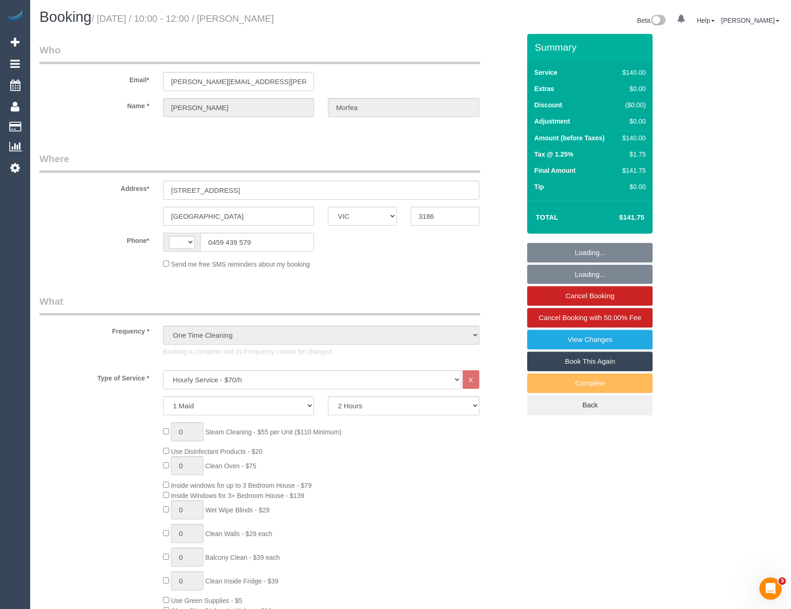
select select "string:AU"
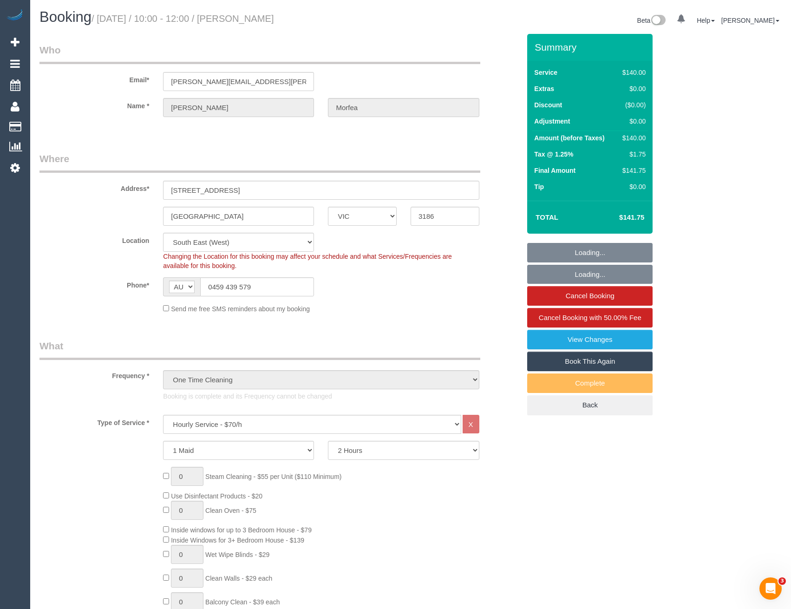
select select "object:1410"
select select "spot1"
drag, startPoint x: 256, startPoint y: 291, endPoint x: 212, endPoint y: 290, distance: 43.7
click at [212, 290] on input "0459 439 579" at bounding box center [257, 286] width 114 height 19
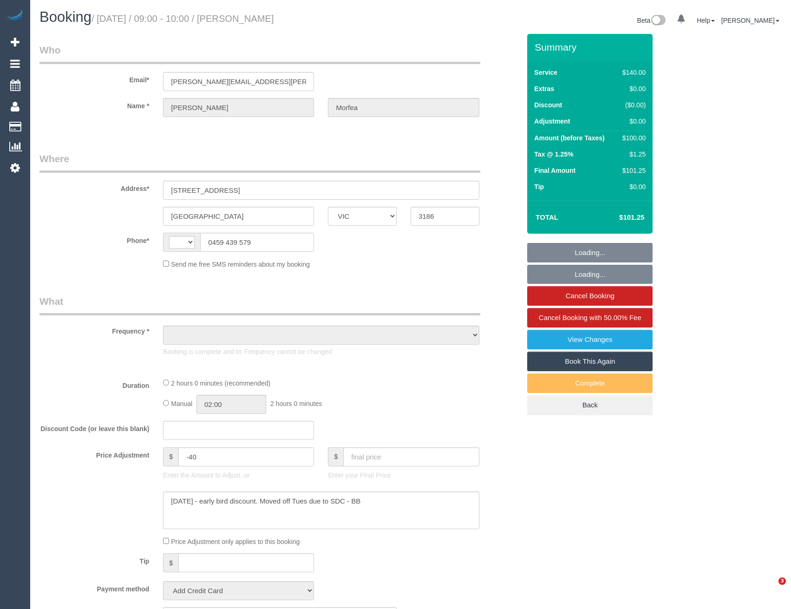
select select "VIC"
select select "string:AU"
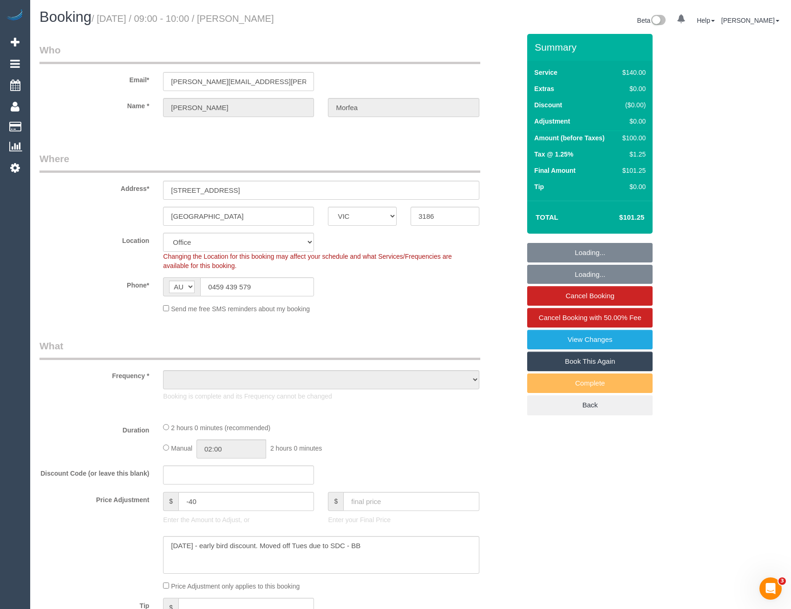
select select "object:763"
select select "string:stripe-pm_1RnSkD2GScqysDRV5UZJahHU"
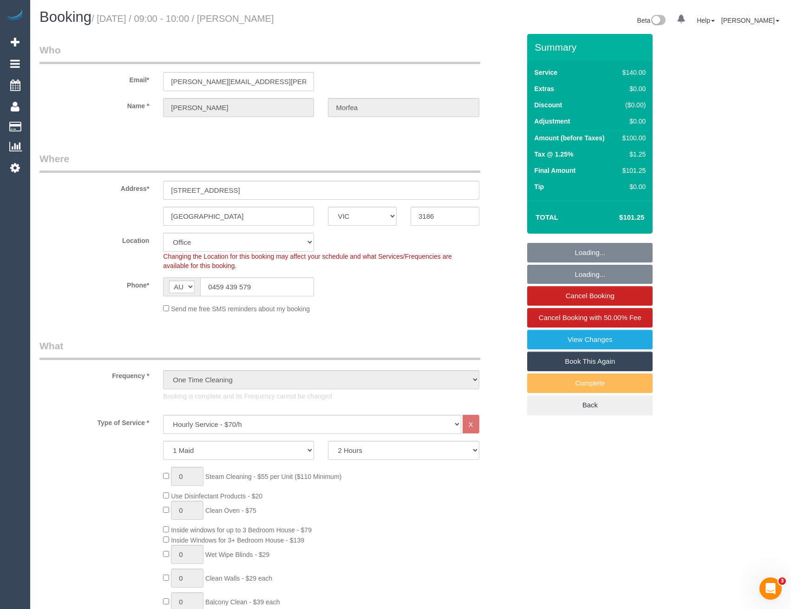
select select "number:27"
select select "number:14"
select select "number:19"
select select "number:22"
select select "number:12"
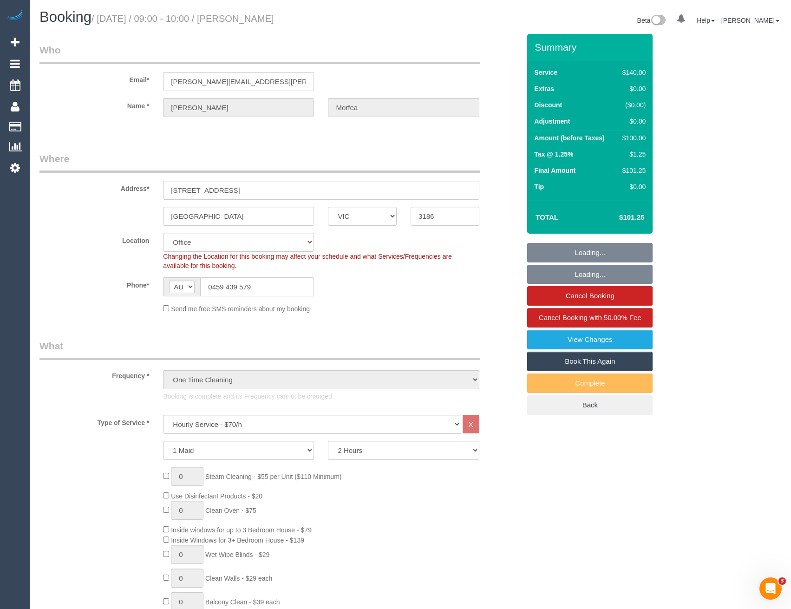
select select "object:2203"
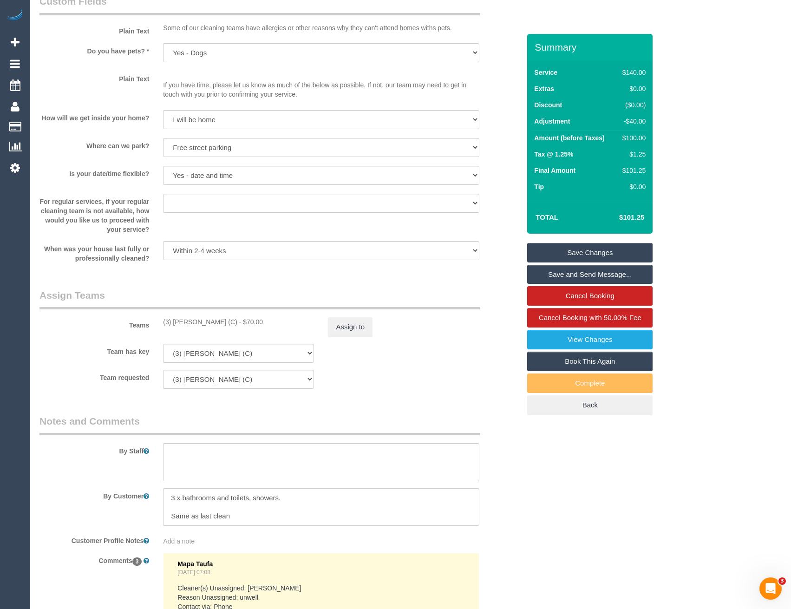
scroll to position [1300, 0]
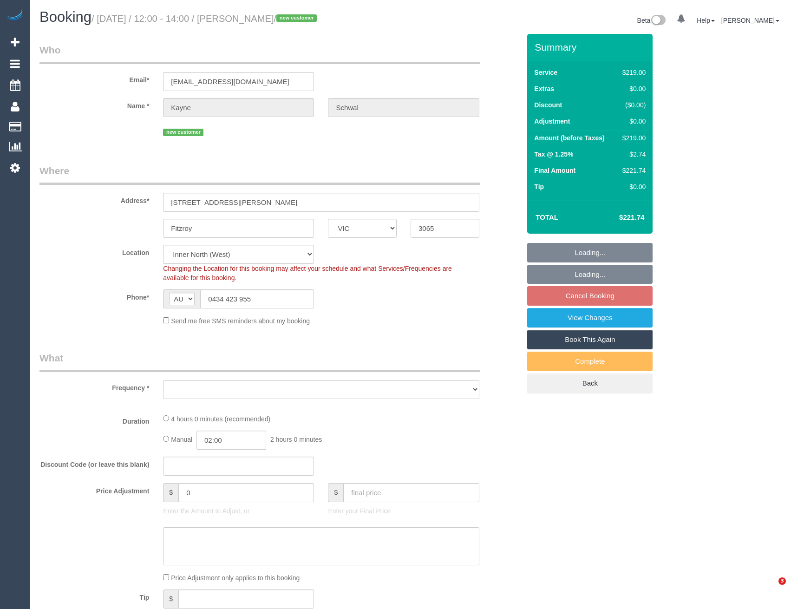
select select "VIC"
select select "object:567"
select select "string:stripe-pm_1S3Q132GScqysDRVZQa5fi2o"
select select "object:572"
select select "number:27"
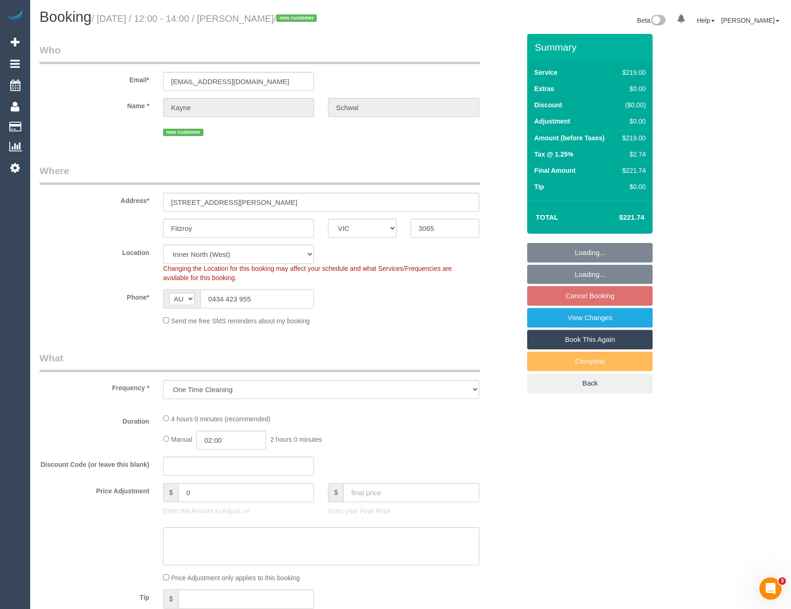
select select "number:14"
select select "number:19"
select select "number:24"
select select "number:35"
select select "number:12"
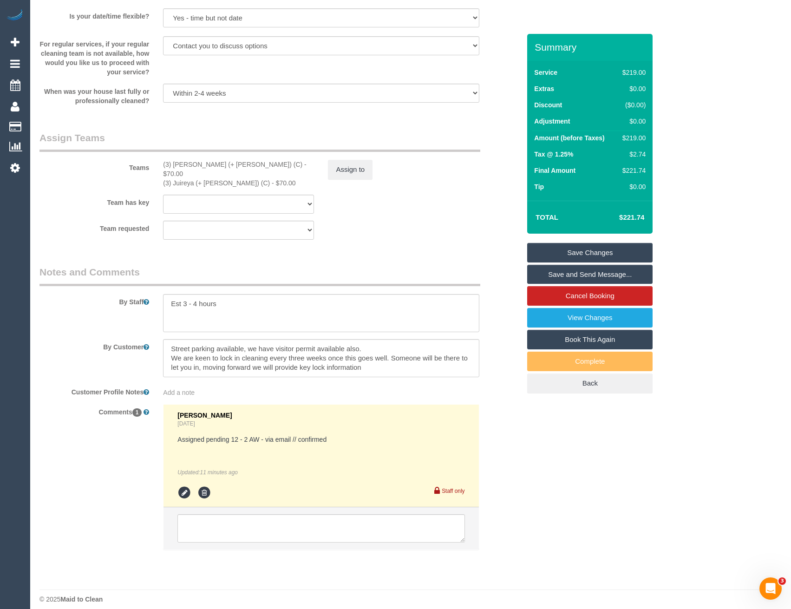
scroll to position [1108, 0]
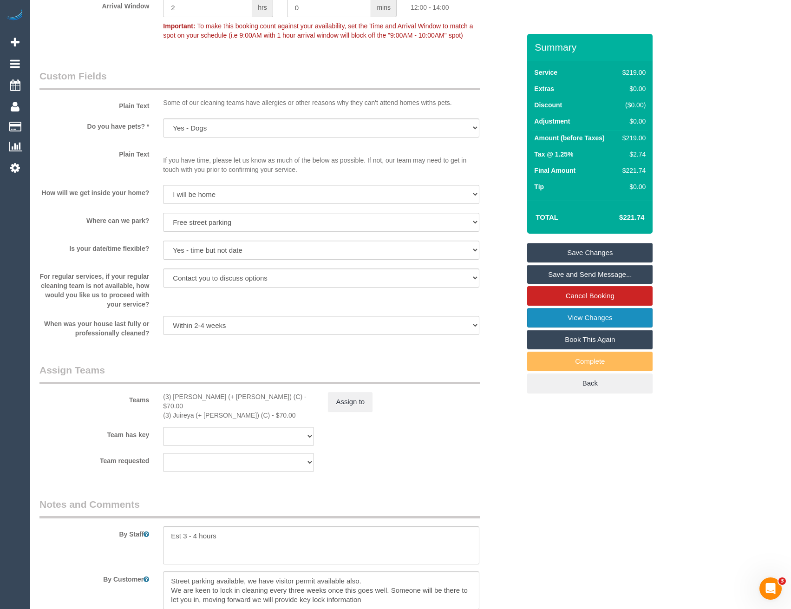
click at [560, 320] on link "View Changes" at bounding box center [589, 318] width 125 height 20
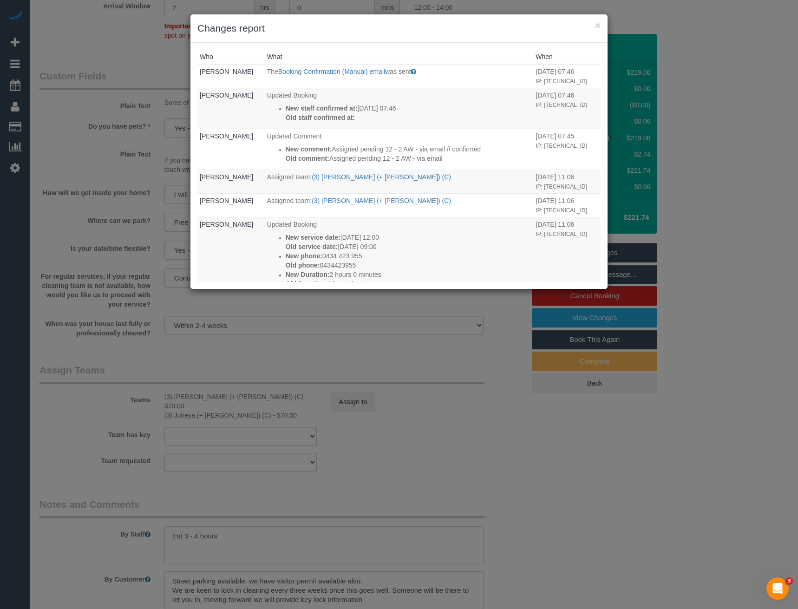
drag, startPoint x: 420, startPoint y: 410, endPoint x: 362, endPoint y: 286, distance: 136.5
click at [420, 408] on div "× Changes report Who What When Bronie Bryant The Booking Confirmation (Manual) …" at bounding box center [399, 304] width 798 height 609
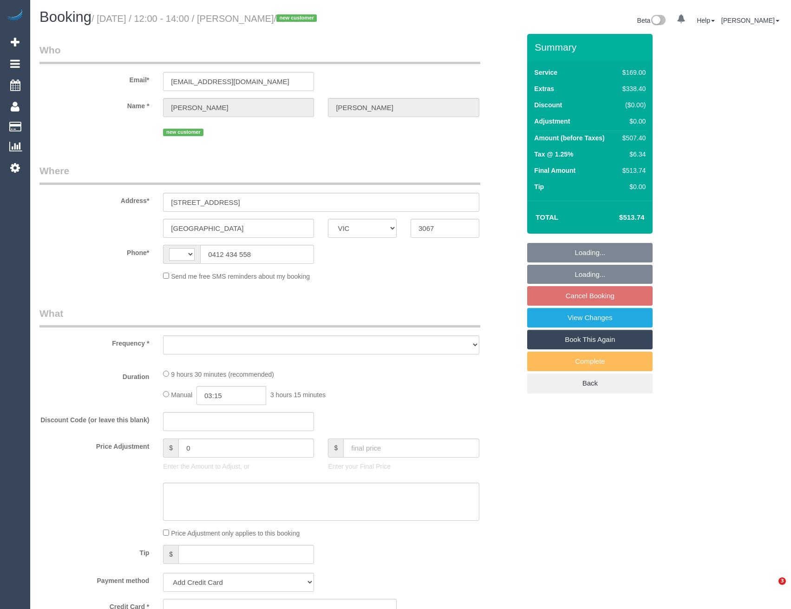
select select "VIC"
select select "string:AU"
select select "object:579"
select select "string:stripe-pm_1S2nlZ2GScqysDRVqQYYNbBa"
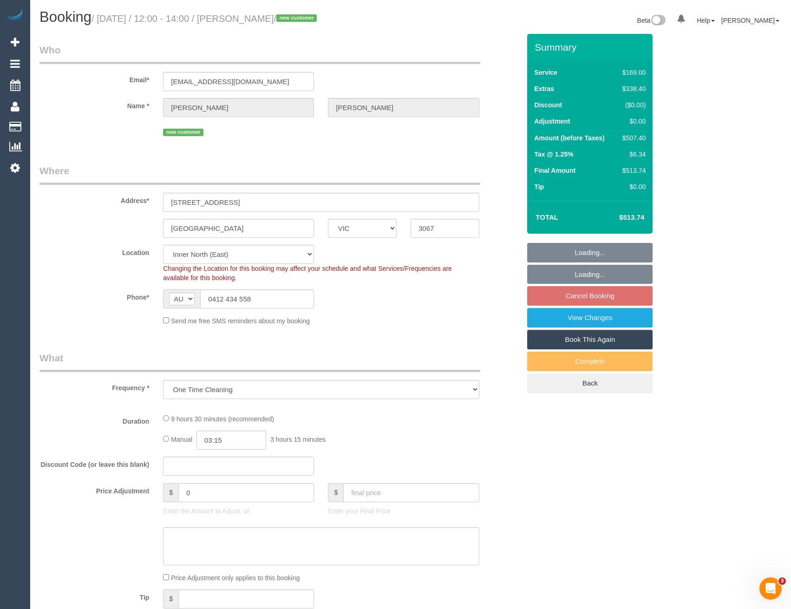
select select "number:28"
select select "number:14"
select select "number:20"
select select "number:22"
select select "number:26"
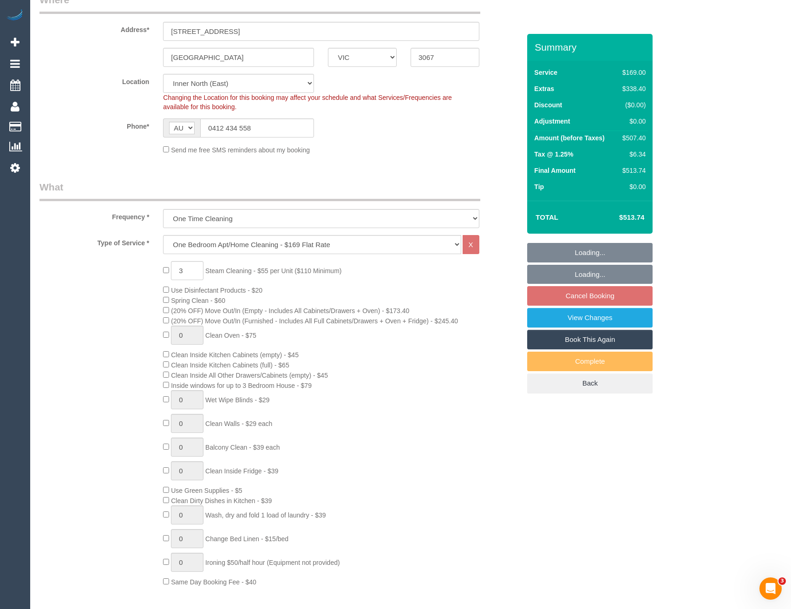
select select "object:828"
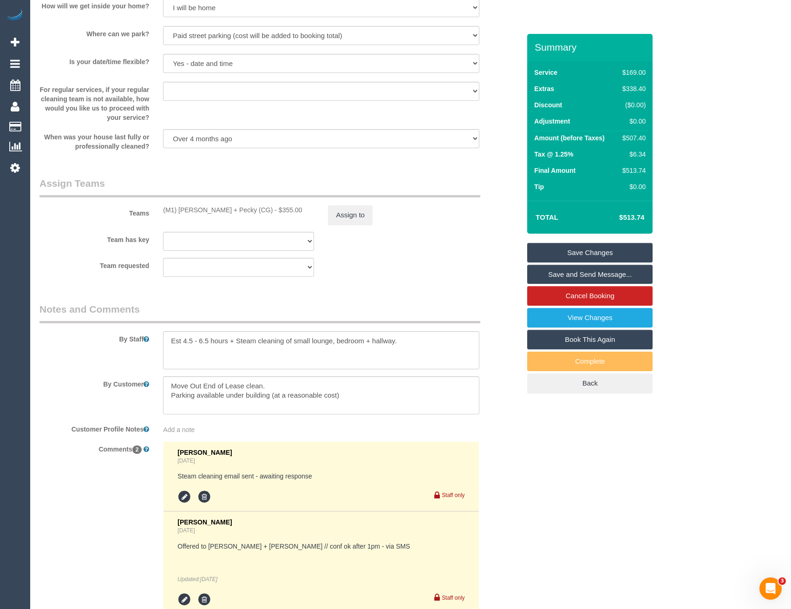
scroll to position [1300, 0]
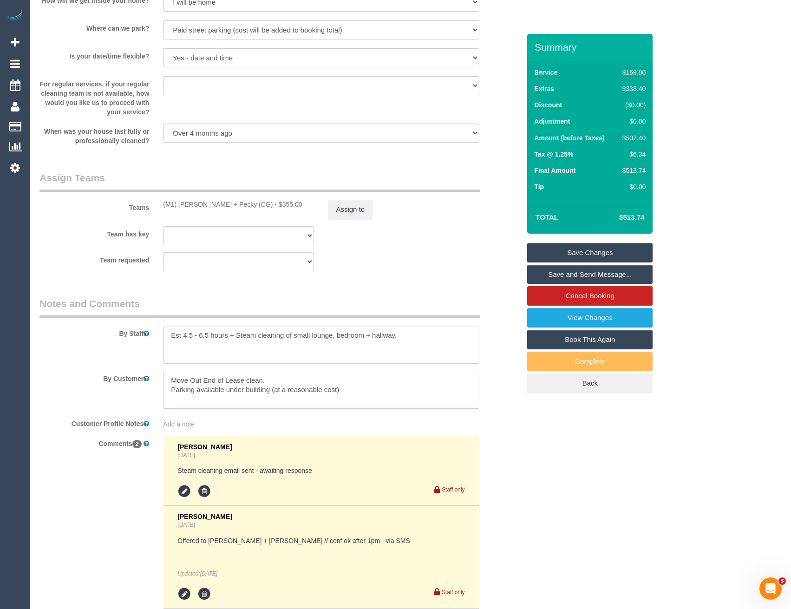
drag, startPoint x: 354, startPoint y: 390, endPoint x: 127, endPoint y: 389, distance: 227.5
click at [122, 389] on div "By Customer" at bounding box center [280, 390] width 495 height 38
paste textarea "Parking is available under the building with close proximity to the lift. Maxim…"
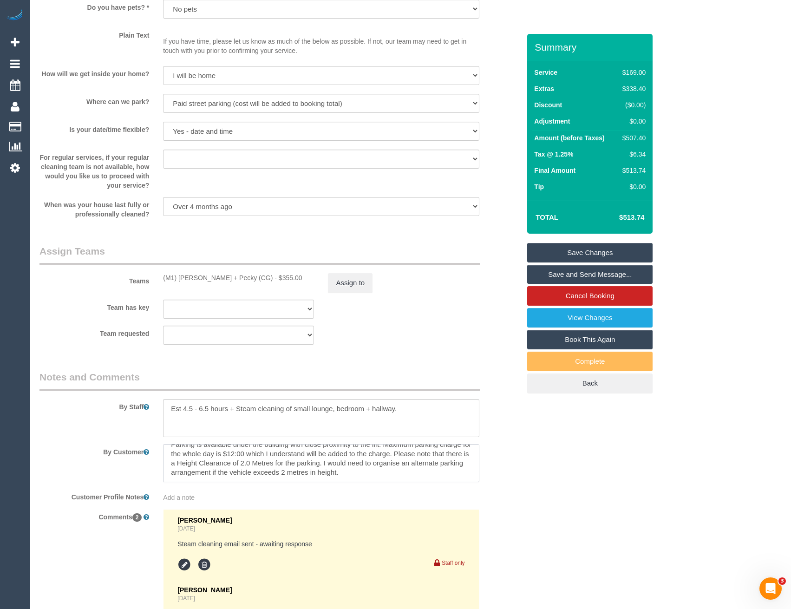
scroll to position [1317, 0]
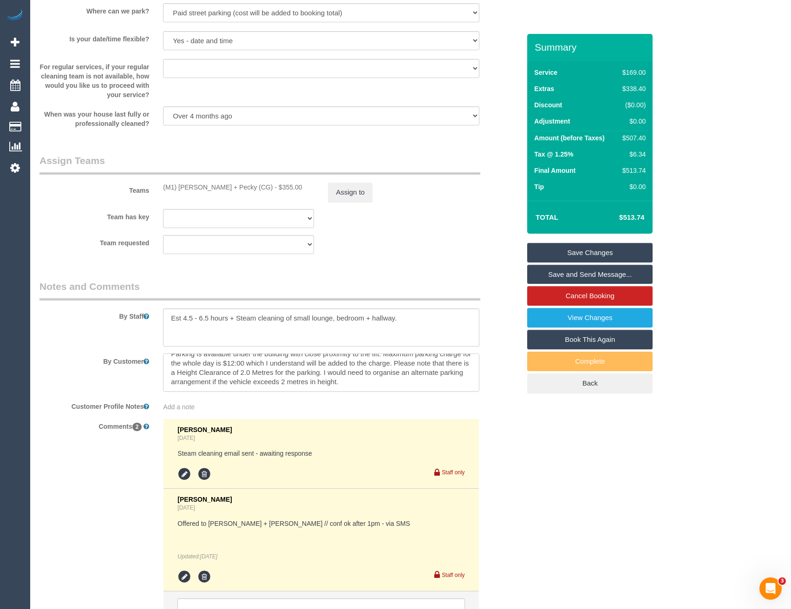
type textarea "Move Out End of Lease clean. Parking is available under the building with close…"
click at [188, 474] on icon at bounding box center [184, 474] width 14 height 14
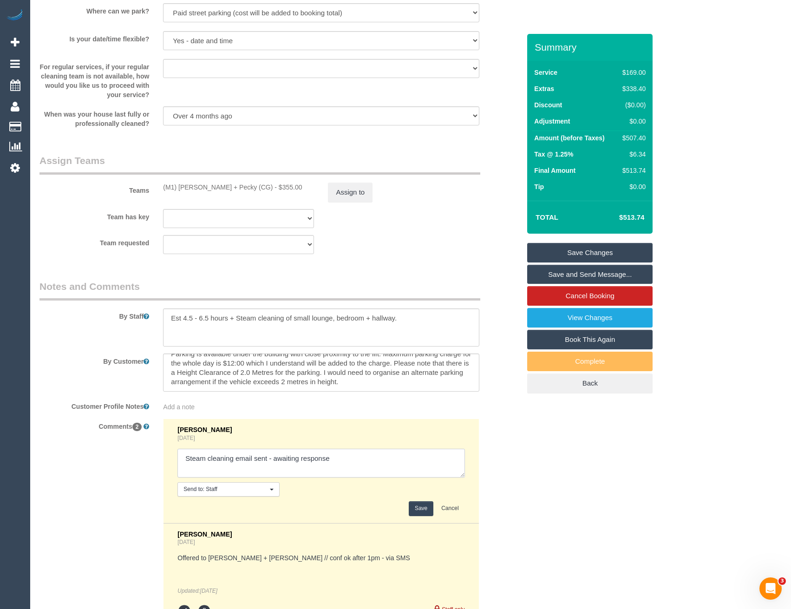
click at [345, 465] on textarea at bounding box center [320, 463] width 287 height 29
type textarea "Steam cleaning email sent - awaiting response // conf areas, parking and lift v…"
click at [419, 507] on button "Save" at bounding box center [421, 508] width 25 height 14
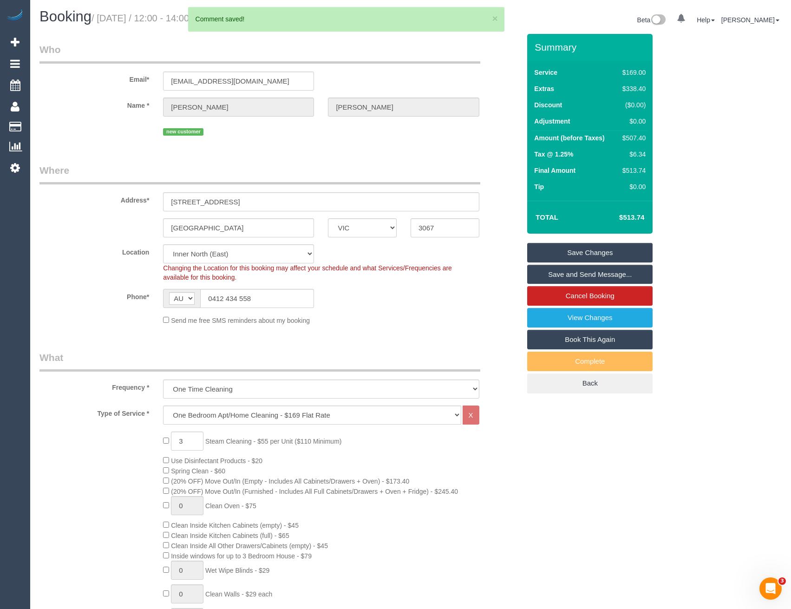
scroll to position [0, 0]
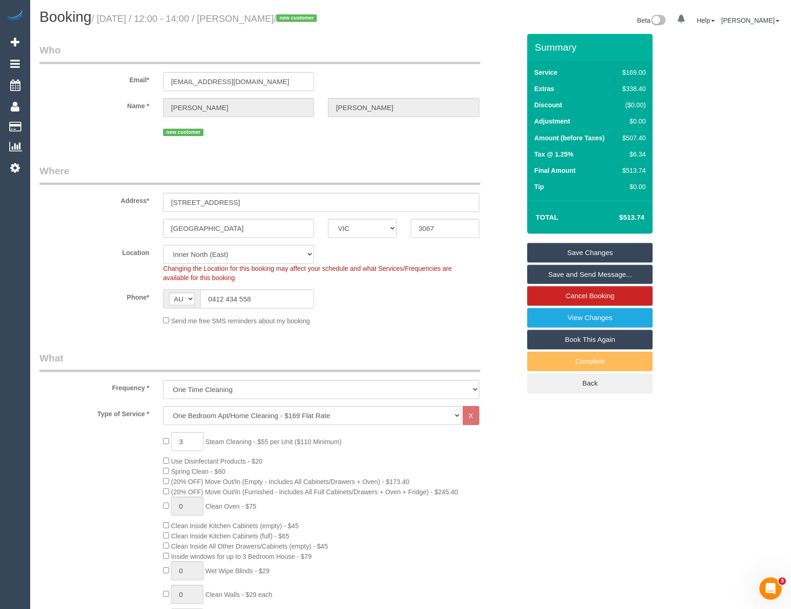
click at [542, 275] on link "Save and Send Message..." at bounding box center [589, 275] width 125 height 20
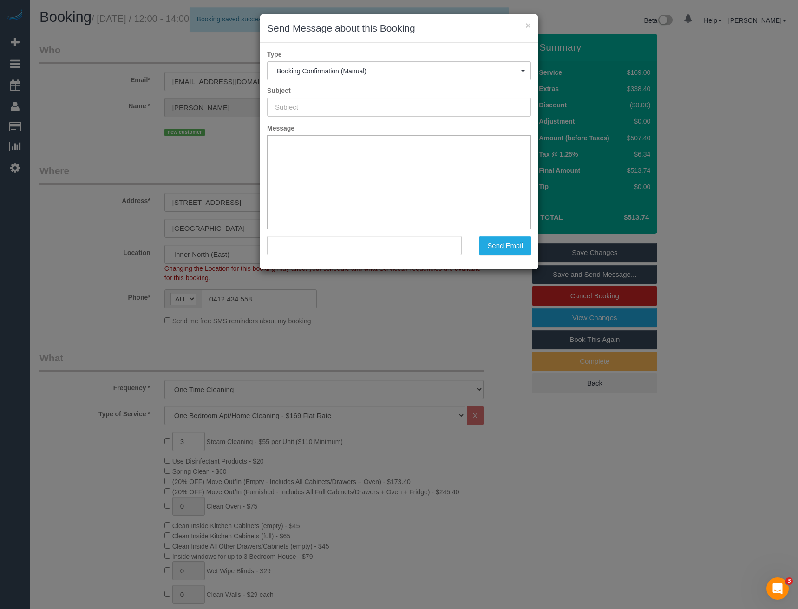
type input "Booking Confirmed"
type input ""[PERSON_NAME]" <[EMAIL_ADDRESS][DOMAIN_NAME]>"
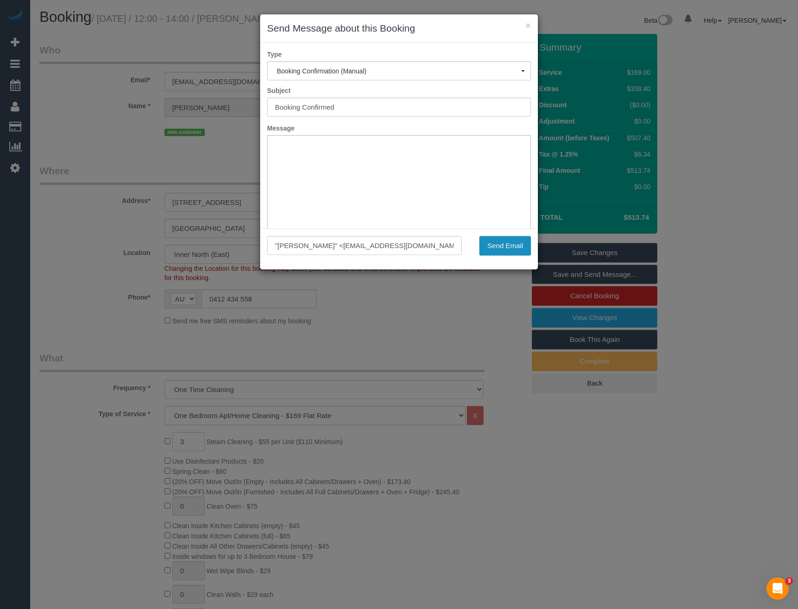
click at [506, 243] on button "Send Email" at bounding box center [505, 246] width 52 height 20
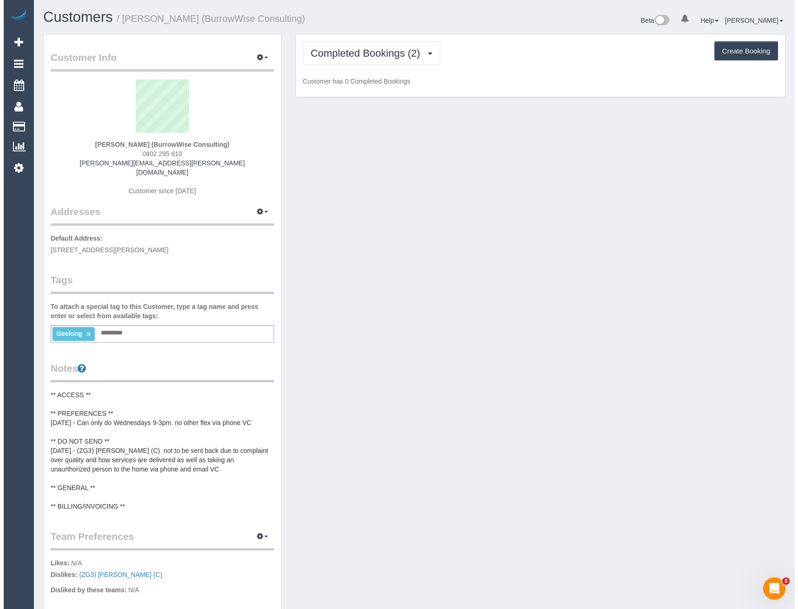
scroll to position [797, 791]
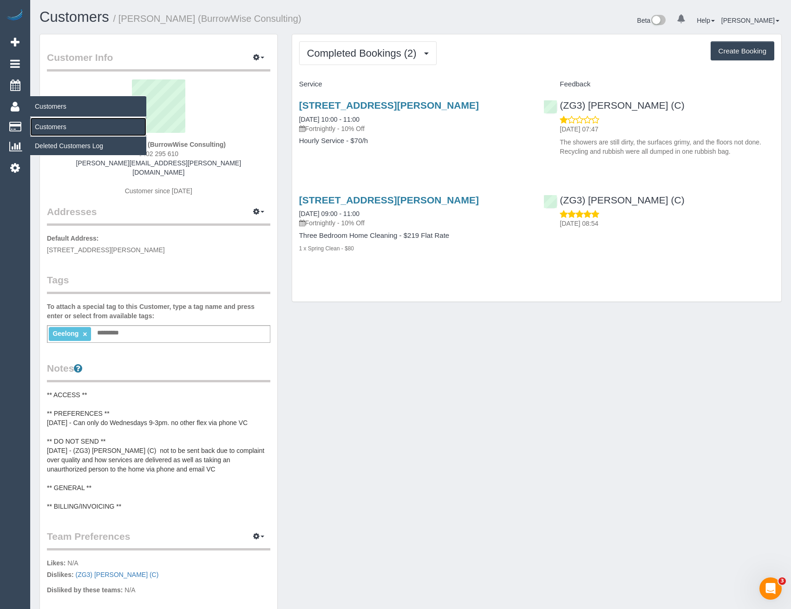
click at [57, 124] on link "Customers" at bounding box center [88, 126] width 116 height 19
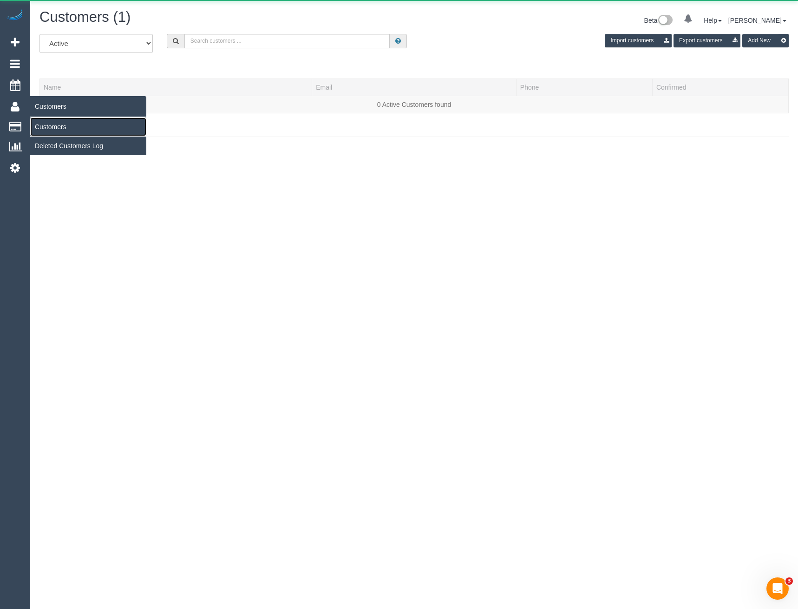
scroll to position [164, 798]
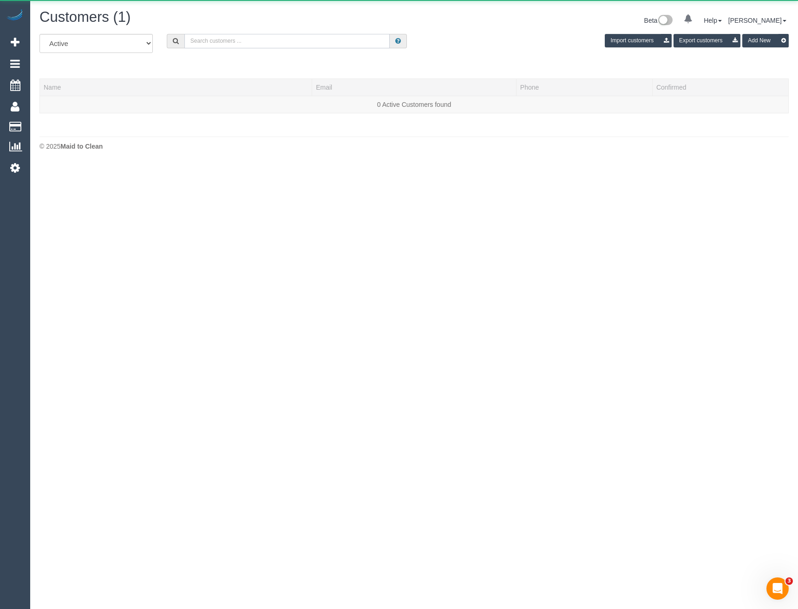
click at [247, 39] on input "text" at bounding box center [287, 41] width 206 height 14
drag, startPoint x: 222, startPoint y: 45, endPoint x: 164, endPoint y: 45, distance: 58.0
click at [167, 45] on div "[PERSON_NAME]" at bounding box center [287, 41] width 241 height 14
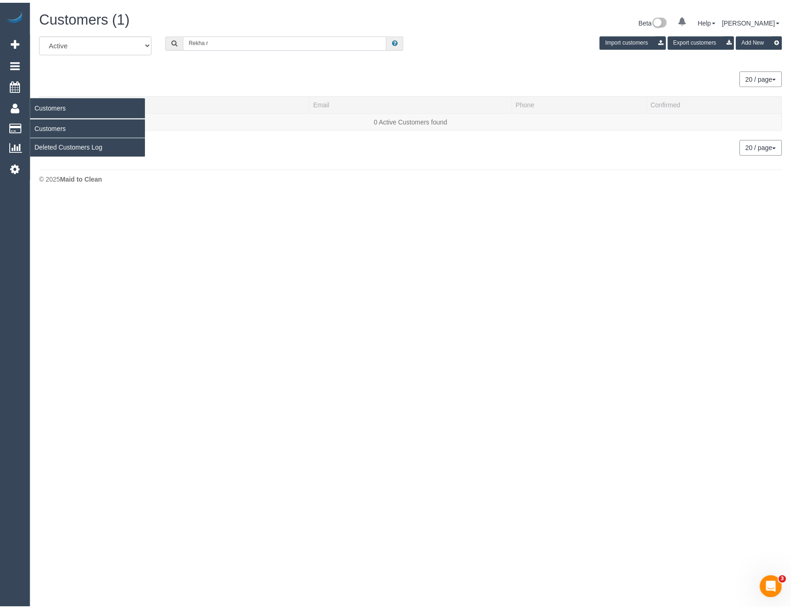
scroll to position [198, 798]
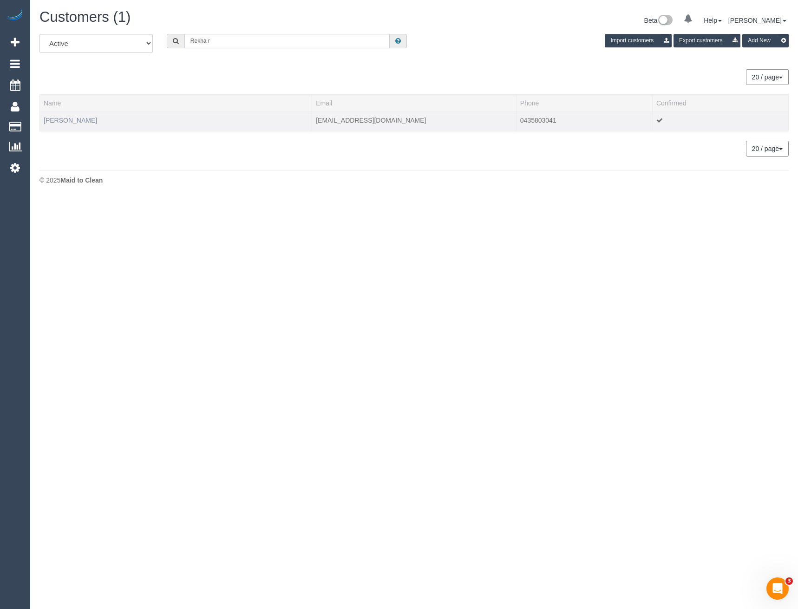
type input "Rekha r"
click at [79, 120] on link "[PERSON_NAME]" at bounding box center [70, 120] width 53 height 7
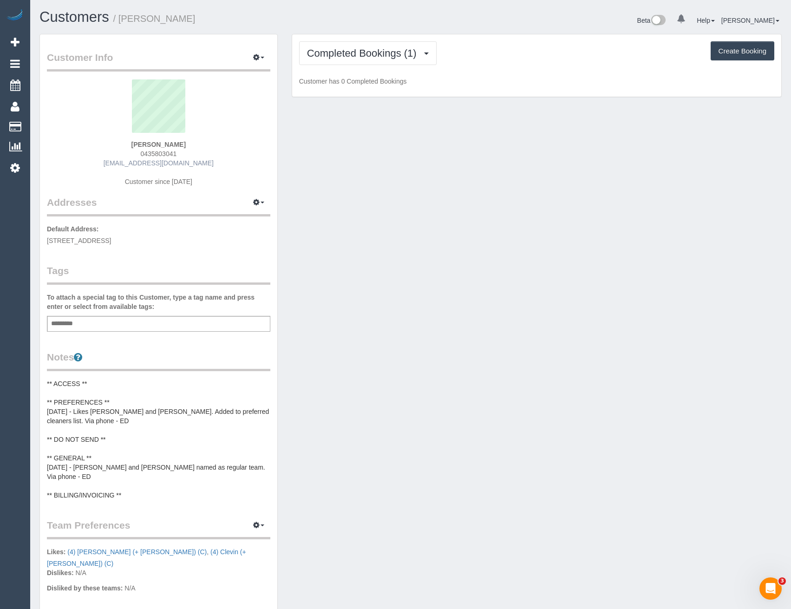
scroll to position [786, 791]
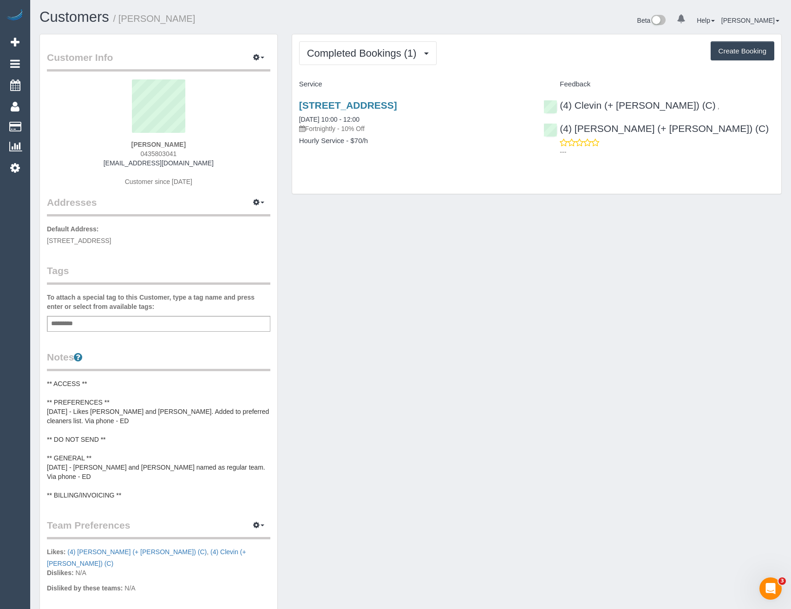
drag, startPoint x: 176, startPoint y: 152, endPoint x: 145, endPoint y: 153, distance: 30.7
click at [145, 153] on div "Rekha Raghuram 0435803041 sairrekha@yahoo.co.in Customer since 2025" at bounding box center [158, 137] width 223 height 116
copy span "435803041"
click at [377, 49] on span "Completed Bookings (1)" at bounding box center [364, 53] width 114 height 12
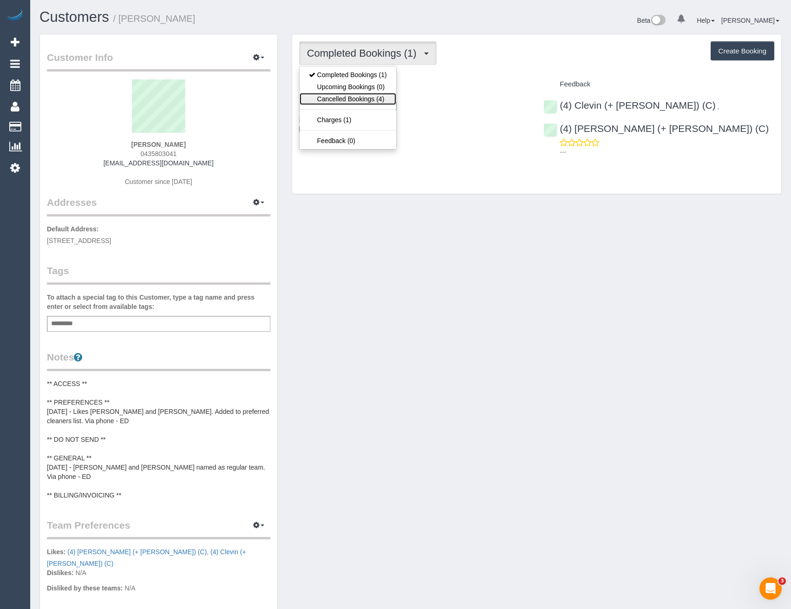
click at [363, 98] on link "Cancelled Bookings (4)" at bounding box center [348, 99] width 97 height 12
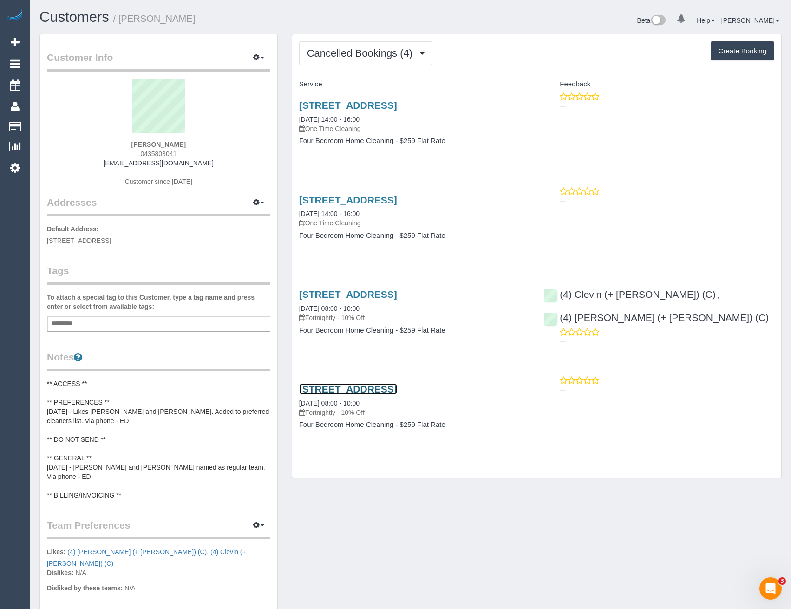
click at [397, 387] on link "[STREET_ADDRESS]" at bounding box center [348, 389] width 98 height 11
click at [380, 52] on span "Cancelled Bookings (4)" at bounding box center [362, 53] width 110 height 12
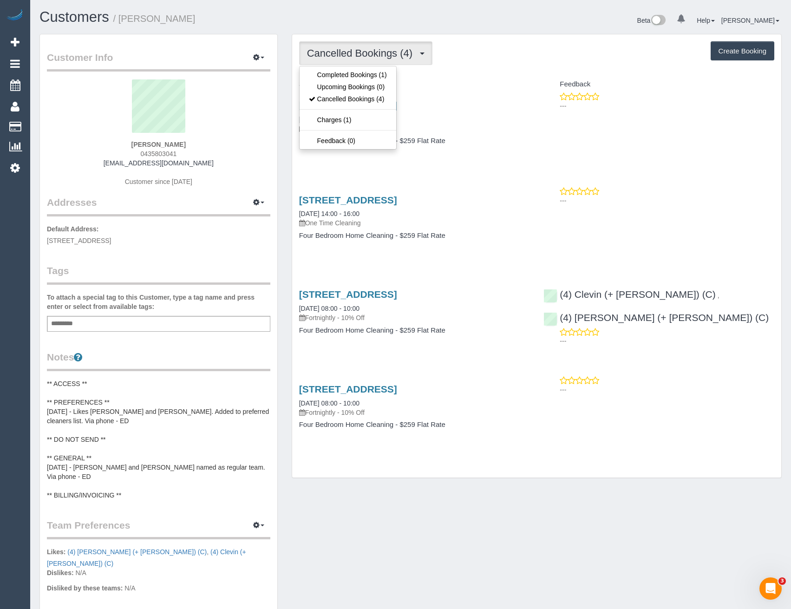
click at [432, 152] on div "11 Azalea Court, Croydon North, VIC 3136 10/10/2025 14:00 - 16:00 One Time Clea…" at bounding box center [414, 128] width 245 height 72
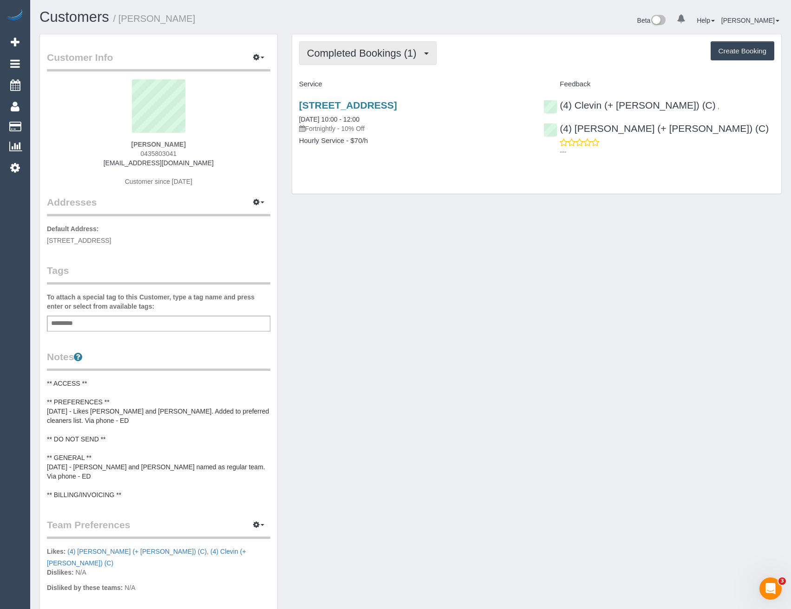
click at [395, 59] on button "Completed Bookings (1)" at bounding box center [367, 53] width 137 height 24
click at [407, 154] on div "[STREET_ADDRESS] [DATE] 10:00 - 12:00 Fortnightly - 10% Off Hourly Service - $7…" at bounding box center [414, 128] width 245 height 72
click at [374, 103] on link "[STREET_ADDRESS]" at bounding box center [348, 105] width 98 height 11
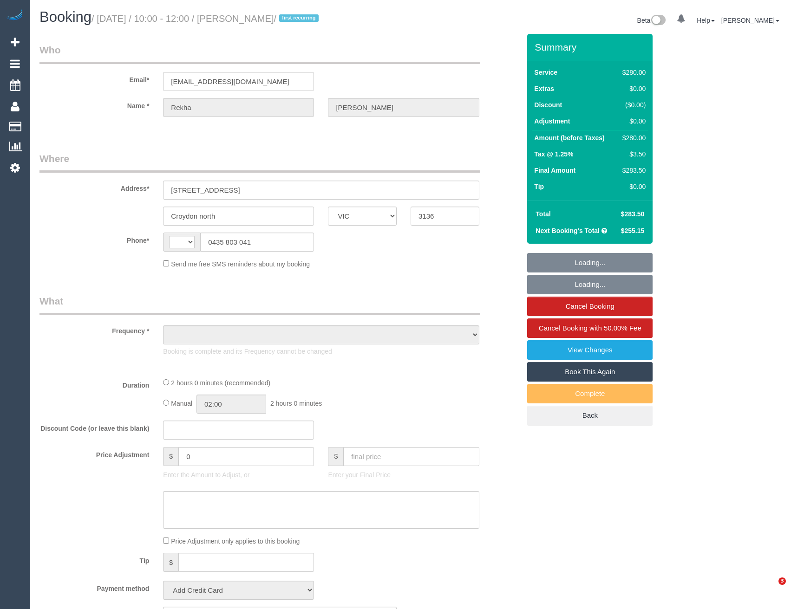
select select "VIC"
select select "string:AU"
select select "object:571"
select select "2"
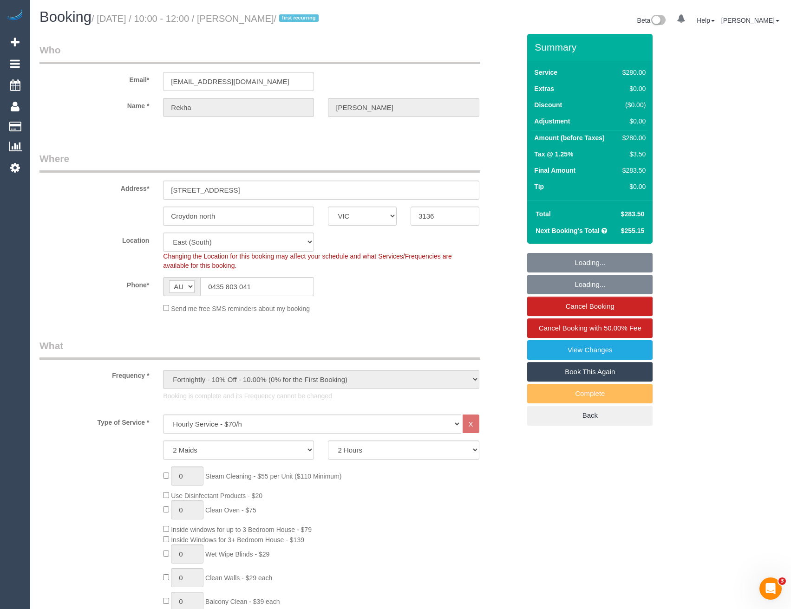
select select "object:1328"
select select "string:stripe-pm_1RrDHl2GScqysDRVY2vperoW"
select select "number:28"
select select "number:14"
select select "number:18"
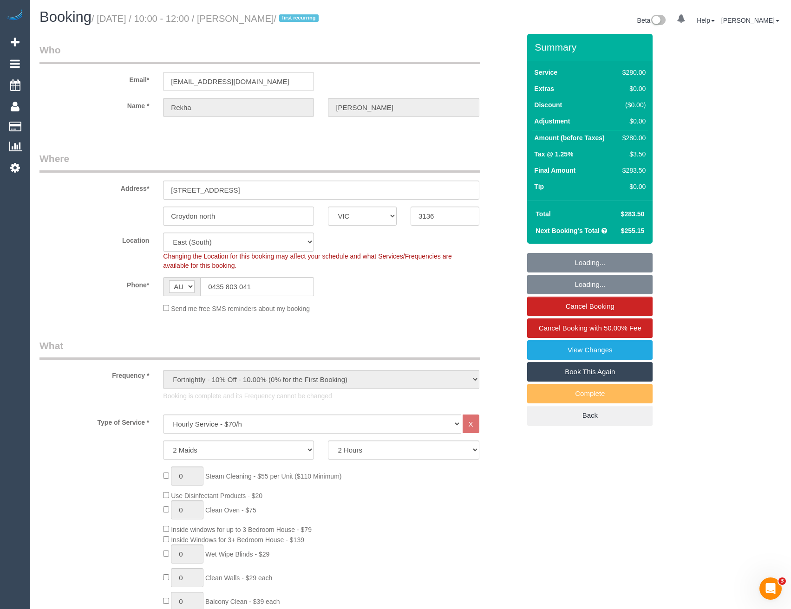
select select "number:24"
select select "number:35"
select select "number:11"
select select "spot1"
drag, startPoint x: 221, startPoint y: 87, endPoint x: 166, endPoint y: 88, distance: 55.3
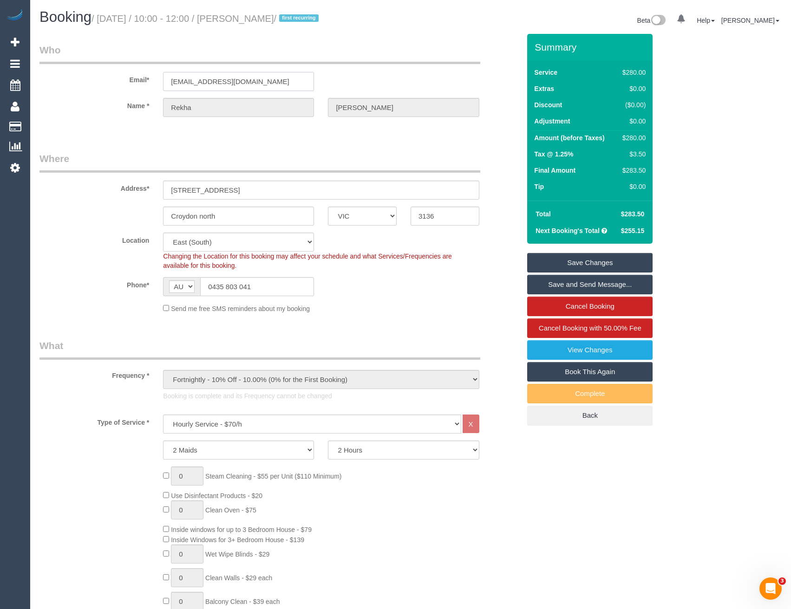
click at [166, 88] on input "sairrekha@yahoo.co.in" at bounding box center [238, 81] width 151 height 19
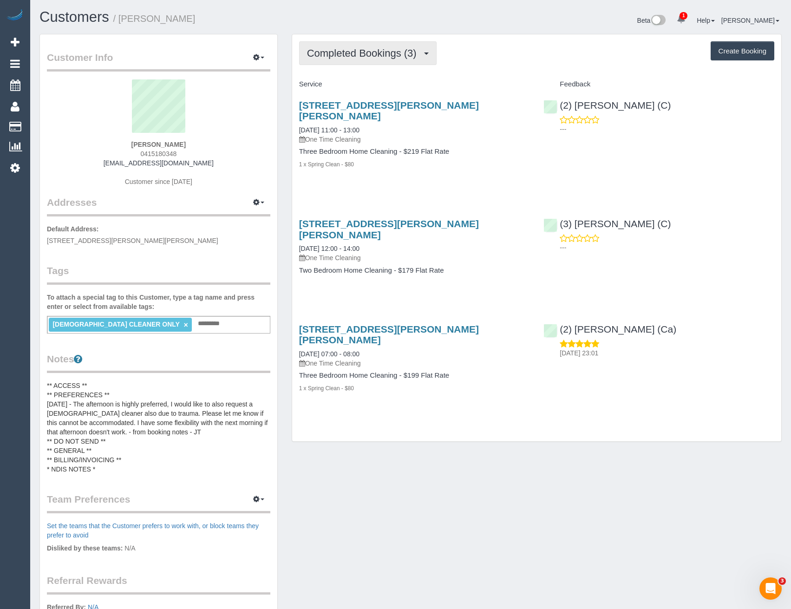
click at [385, 58] on span "Completed Bookings (3)" at bounding box center [364, 53] width 114 height 12
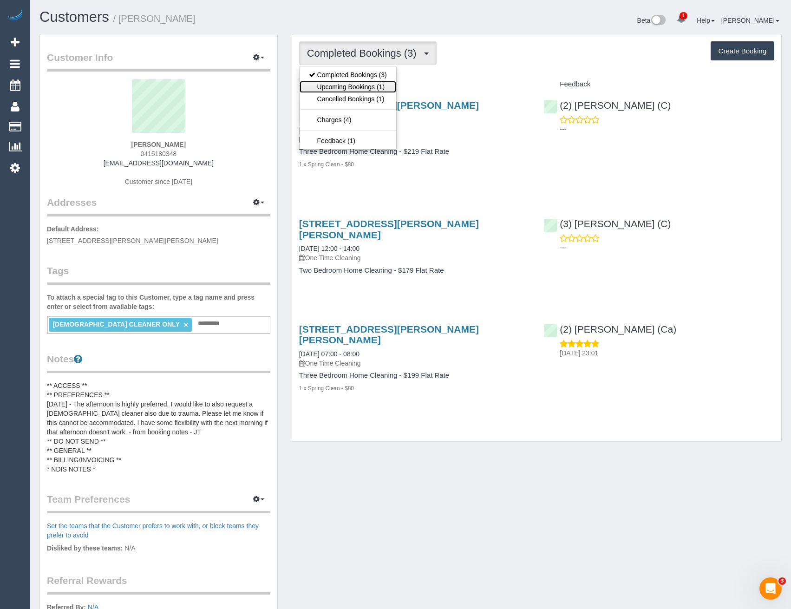
click at [384, 88] on link "Upcoming Bookings (1)" at bounding box center [348, 87] width 97 height 12
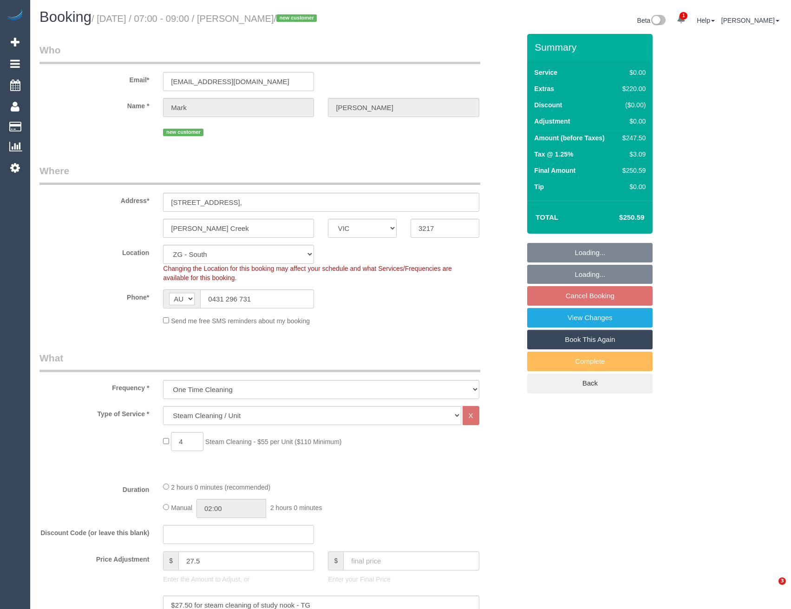
select select "VIC"
select select "number:28"
select select "number:14"
select select "number:19"
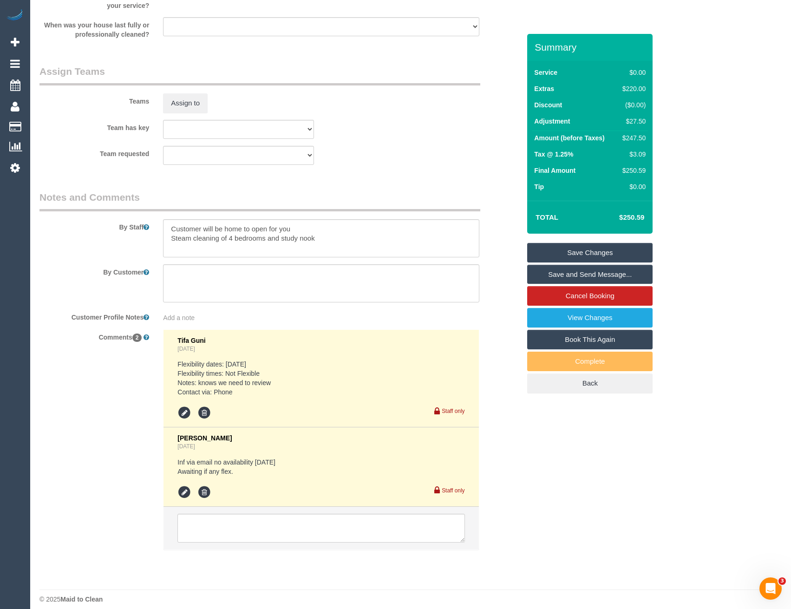
scroll to position [1113, 0]
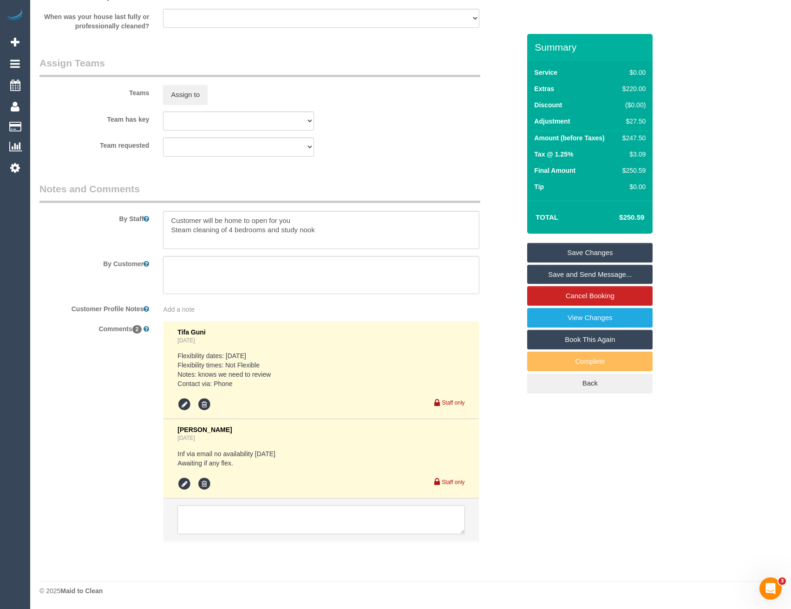
click at [300, 517] on textarea at bounding box center [320, 519] width 287 height 29
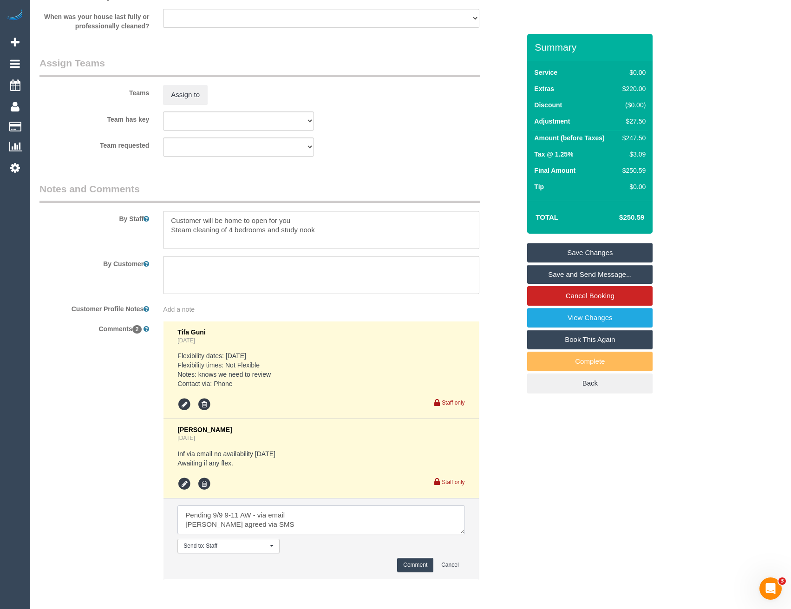
type textarea "Pending 9/9 9-11 AW - via email [PERSON_NAME] agreed via SMS"
click at [413, 564] on button "Comment" at bounding box center [415, 565] width 36 height 14
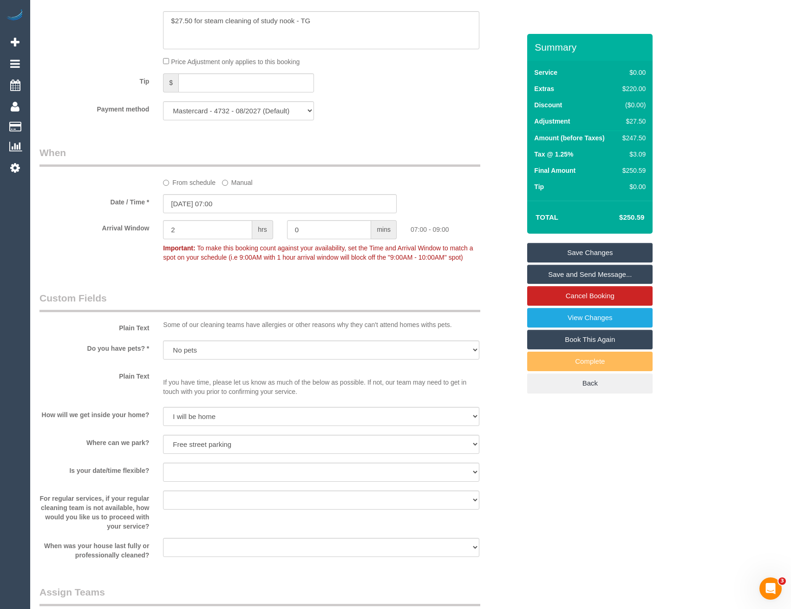
scroll to position [463, 0]
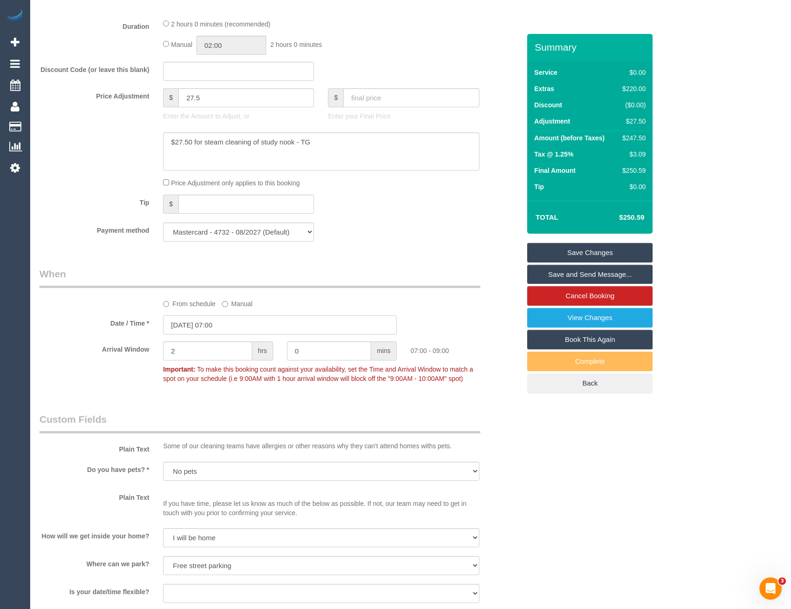
click at [234, 330] on input "06/09/2025 07:00" at bounding box center [280, 324] width 234 height 19
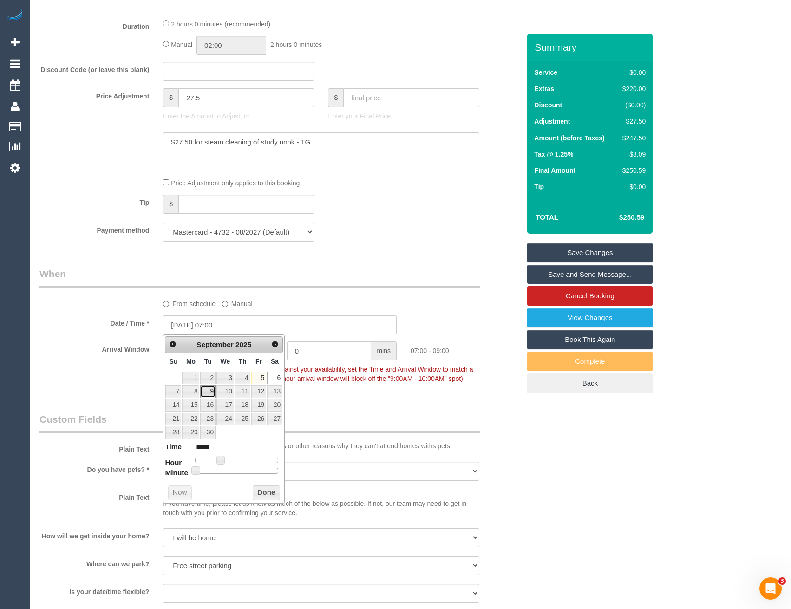
click at [208, 388] on link "9" at bounding box center [207, 391] width 15 height 13
type input "09/09/2025 08:00"
type input "*****"
type input "09/09/2025 09:00"
type input "*****"
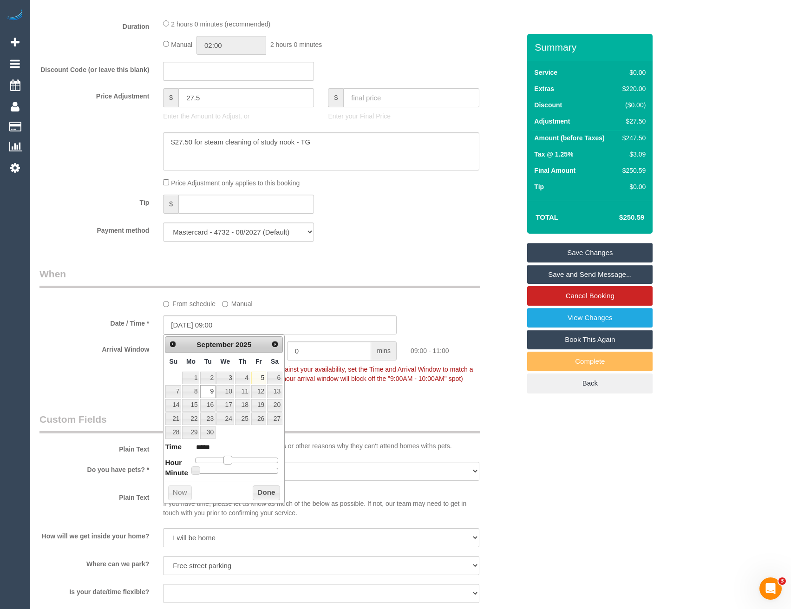
drag, startPoint x: 221, startPoint y: 460, endPoint x: 231, endPoint y: 460, distance: 9.3
click at [231, 460] on span at bounding box center [227, 460] width 8 height 8
click at [258, 489] on button "Done" at bounding box center [266, 492] width 27 height 15
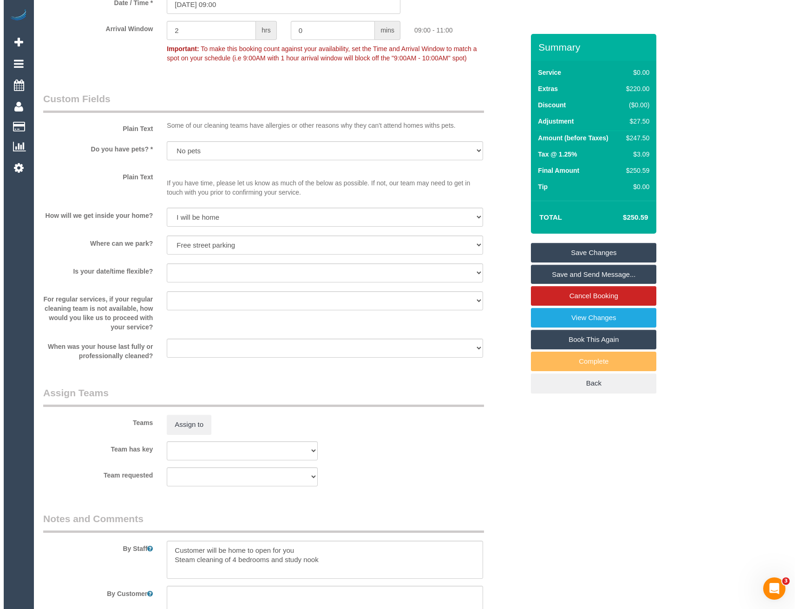
scroll to position [788, 0]
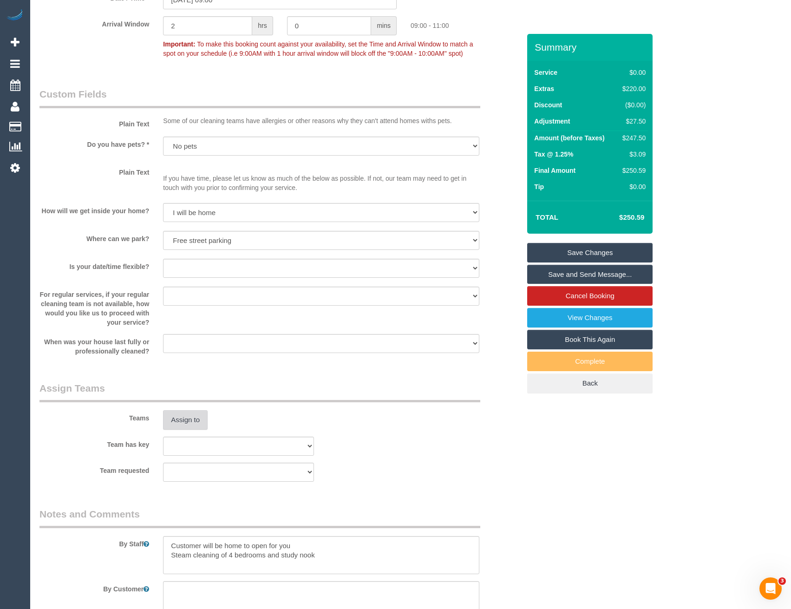
click at [203, 419] on button "Assign to" at bounding box center [185, 420] width 45 height 20
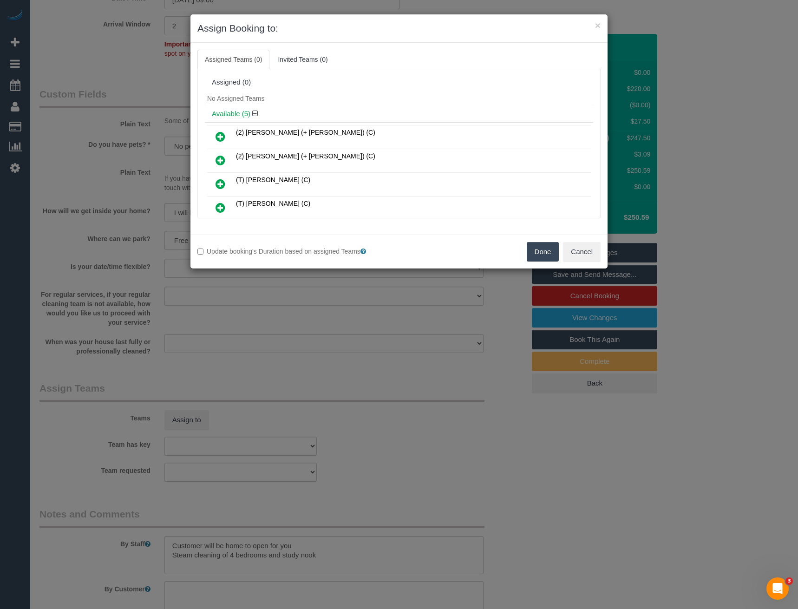
scroll to position [176, 0]
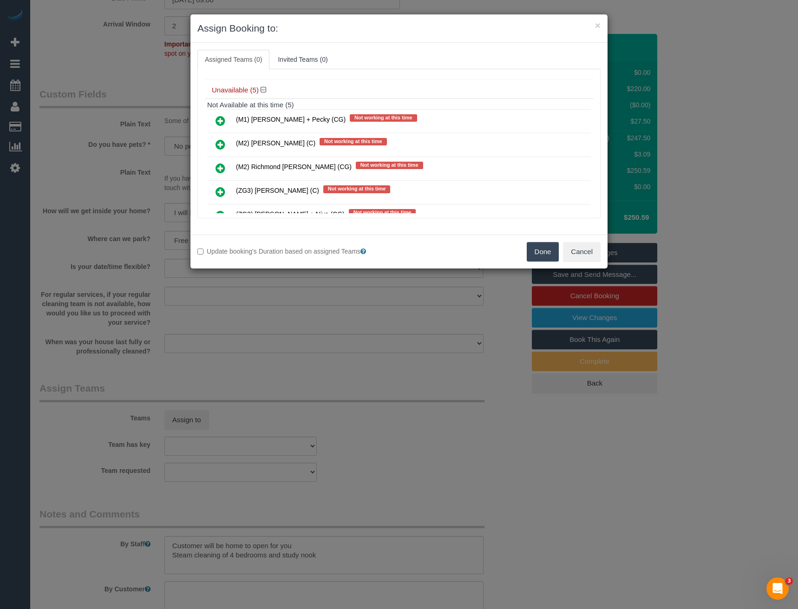
click at [220, 145] on icon at bounding box center [220, 144] width 10 height 11
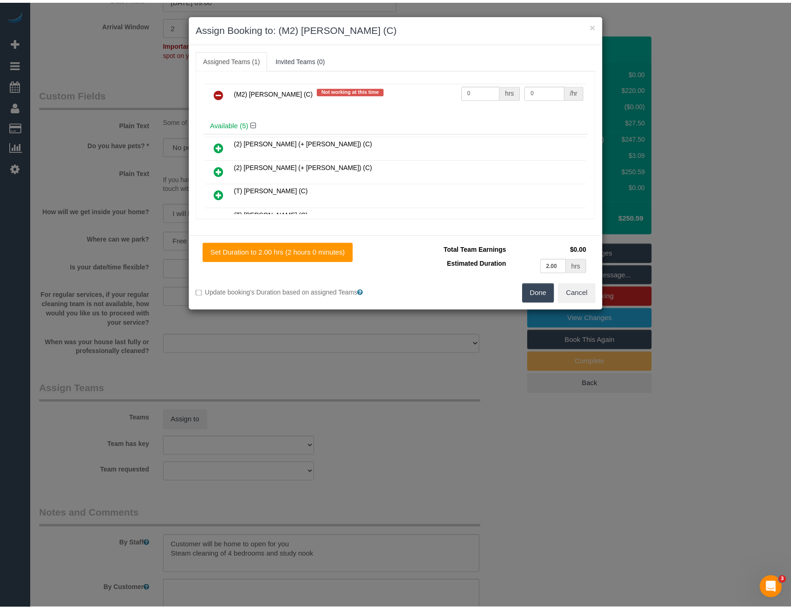
scroll to position [0, 0]
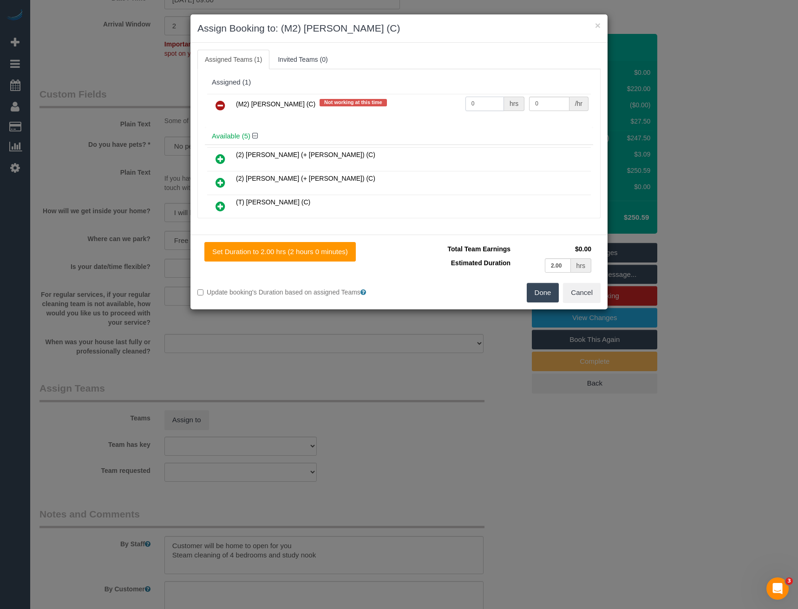
drag, startPoint x: 481, startPoint y: 106, endPoint x: 407, endPoint y: 113, distance: 74.2
click at [407, 113] on tr "(M2) Joseph Tshibangu (C) Not working at this time 0 hrs 0 /hr" at bounding box center [399, 106] width 384 height 24
type input "1"
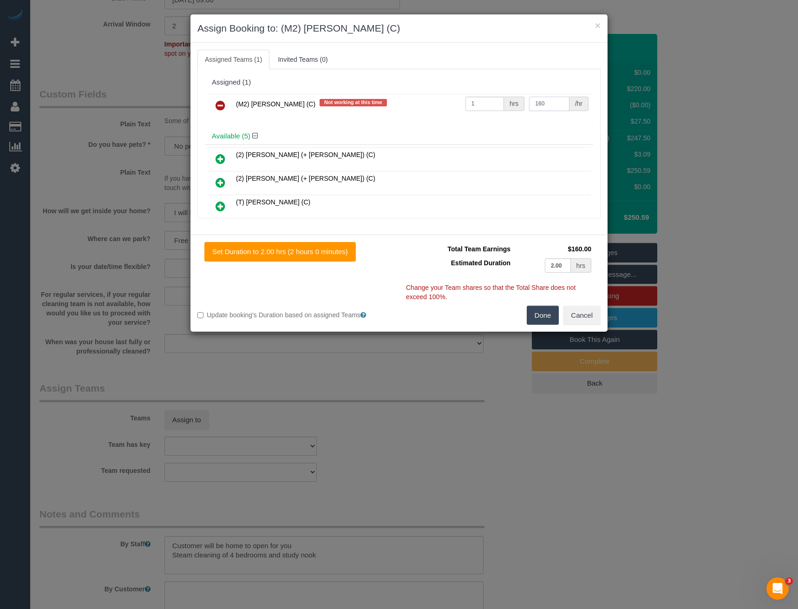
type input "160"
click at [544, 314] on button "Done" at bounding box center [543, 316] width 33 height 20
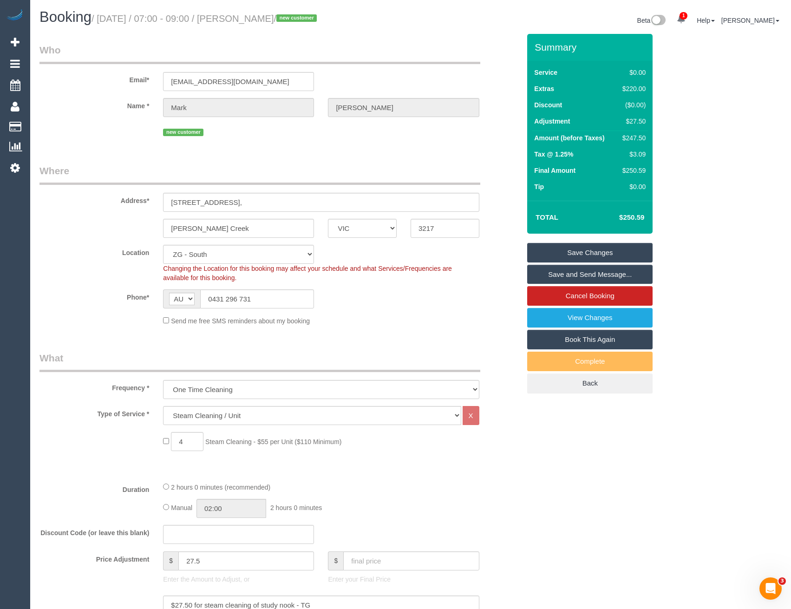
click at [585, 248] on link "Save Changes" at bounding box center [589, 253] width 125 height 20
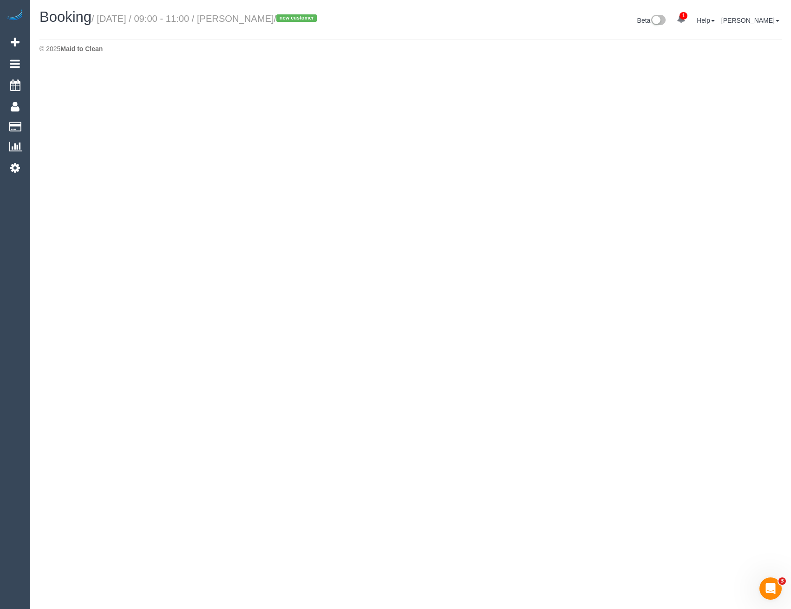
select select "VIC"
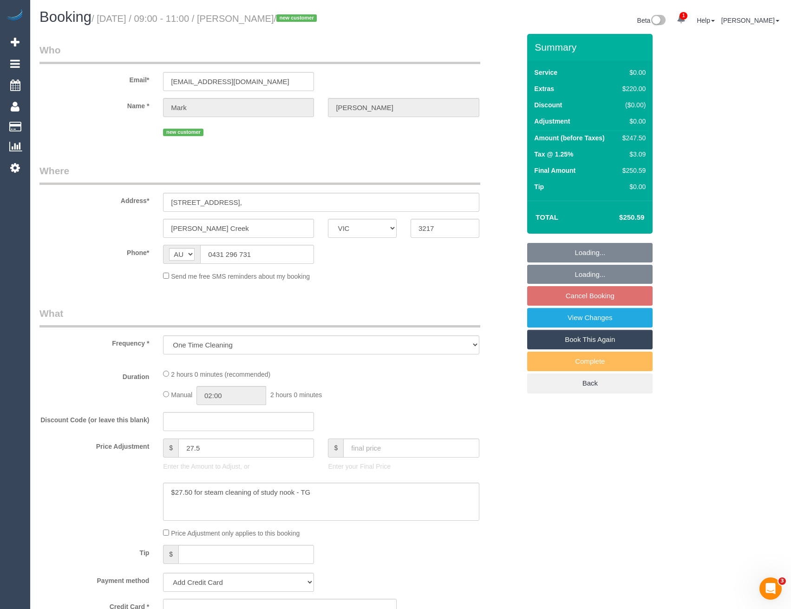
select select "object:2335"
select select "string:stripe-pm_1S3TzI2GScqysDRVJ5ElNPQT"
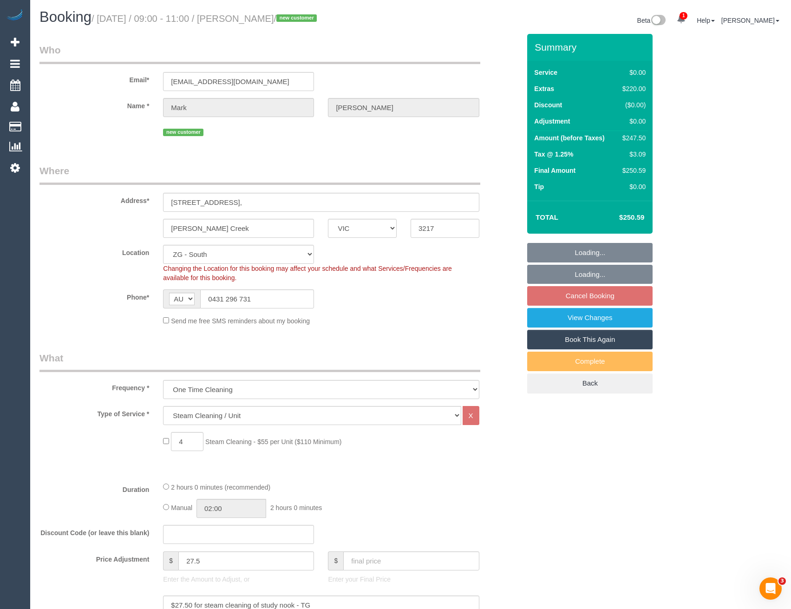
select select "number:28"
select select "number:14"
select select "number:19"
select select "object:2574"
select select "spot29"
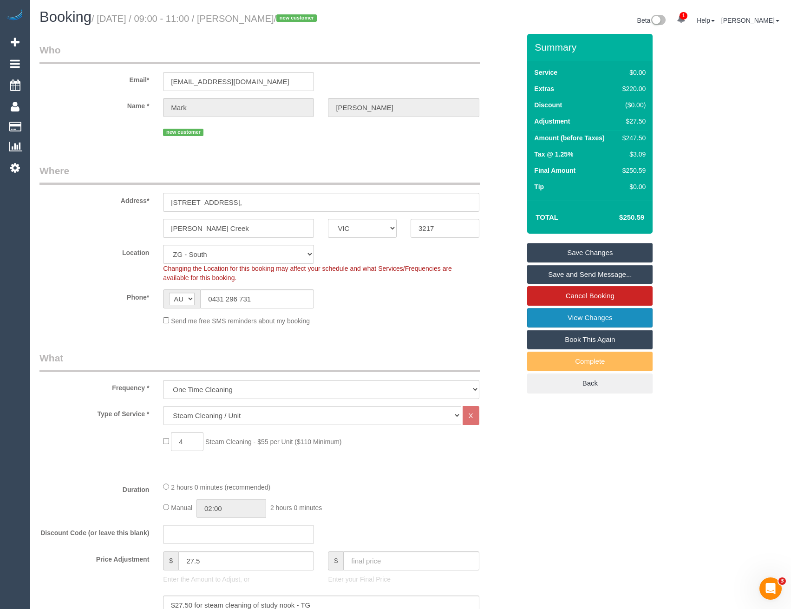
click at [572, 317] on link "View Changes" at bounding box center [589, 318] width 125 height 20
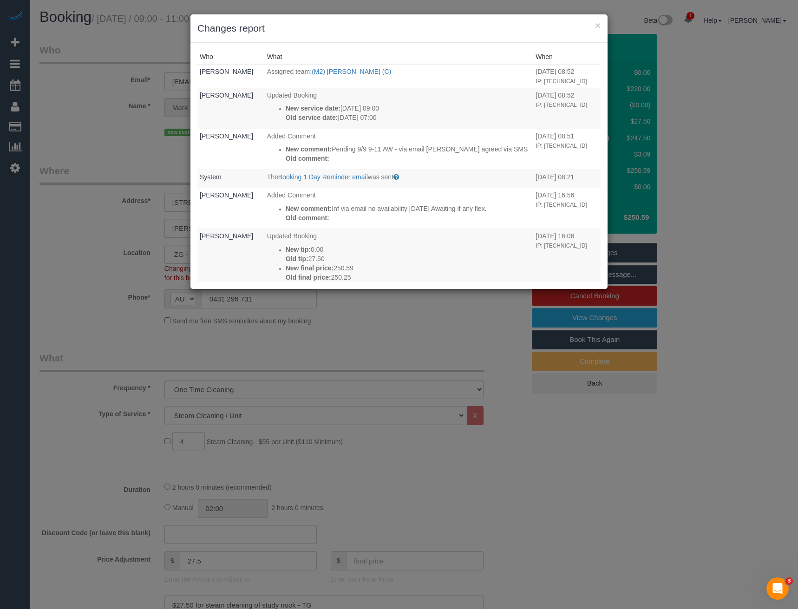
click at [394, 333] on div "× Changes report Who What When Bronie Bryant Assigned team: (M2) Joseph Tshiban…" at bounding box center [399, 304] width 798 height 609
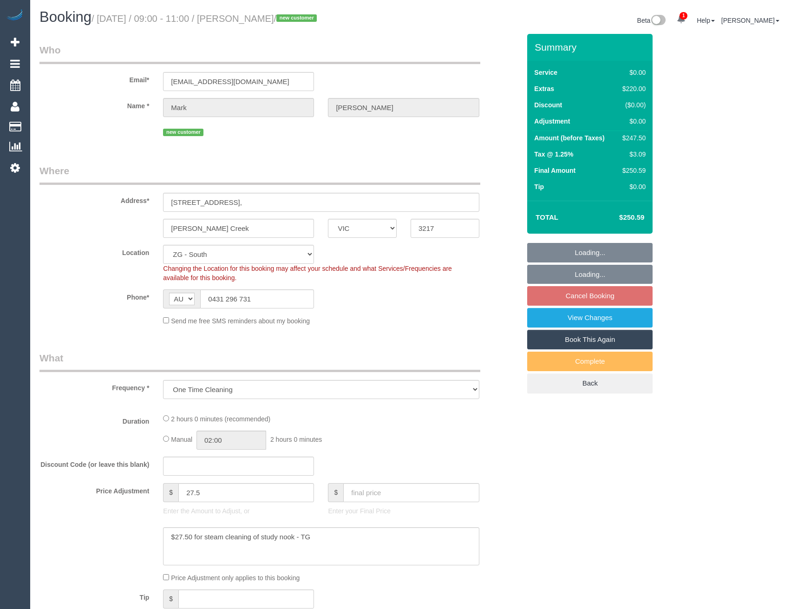
select select "VIC"
select select "object:756"
select select "number:28"
select select "number:14"
select select "number:19"
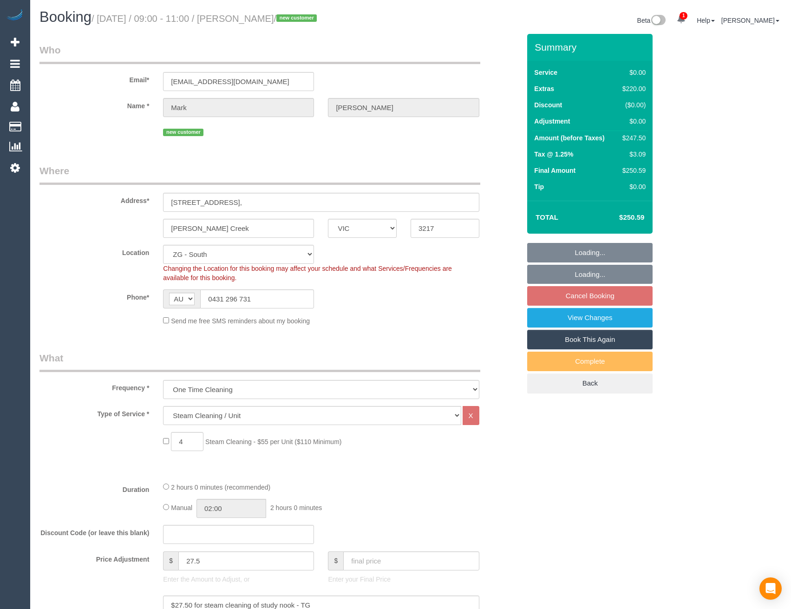
select select "spot3"
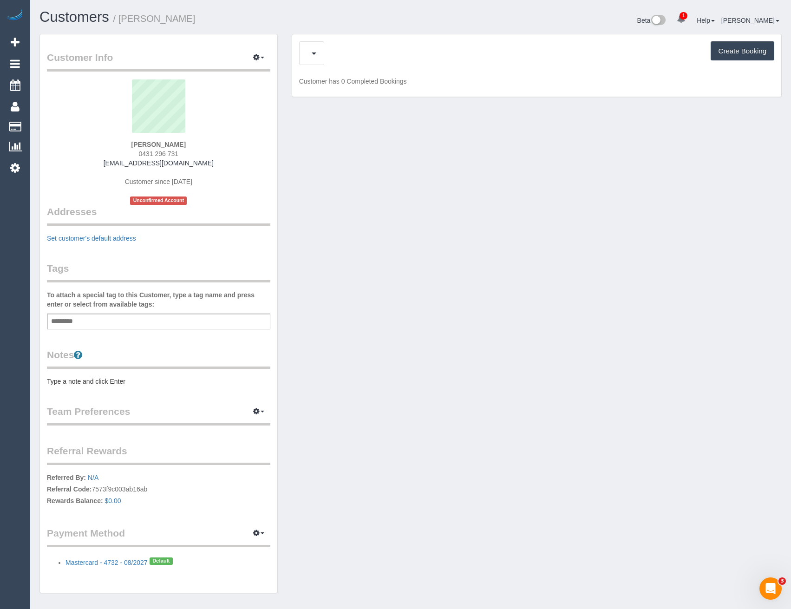
click at [108, 319] on div "Add a tag" at bounding box center [158, 321] width 223 height 16
type input "*******"
click at [93, 345] on li "Geelong" at bounding box center [158, 340] width 222 height 13
click at [138, 360] on legend "Notes" at bounding box center [158, 360] width 223 height 21
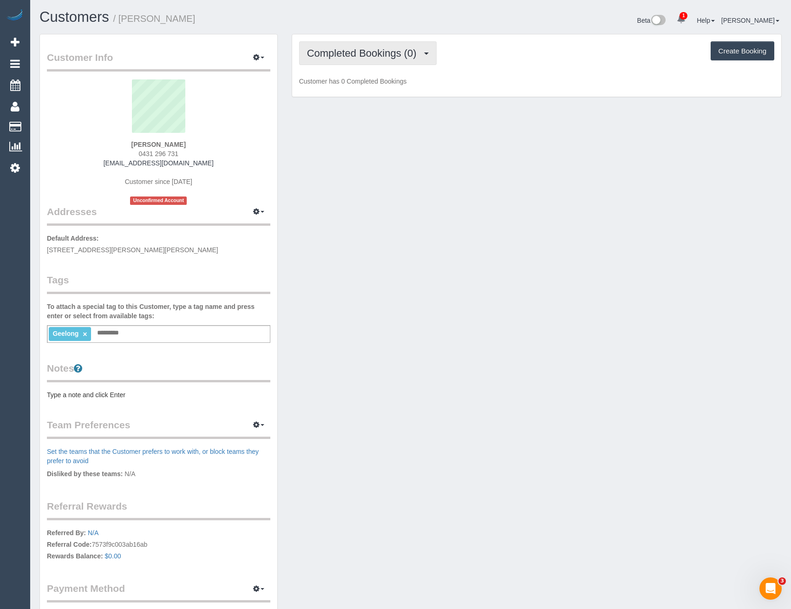
click at [421, 56] on span "Completed Bookings (0)" at bounding box center [364, 53] width 114 height 12
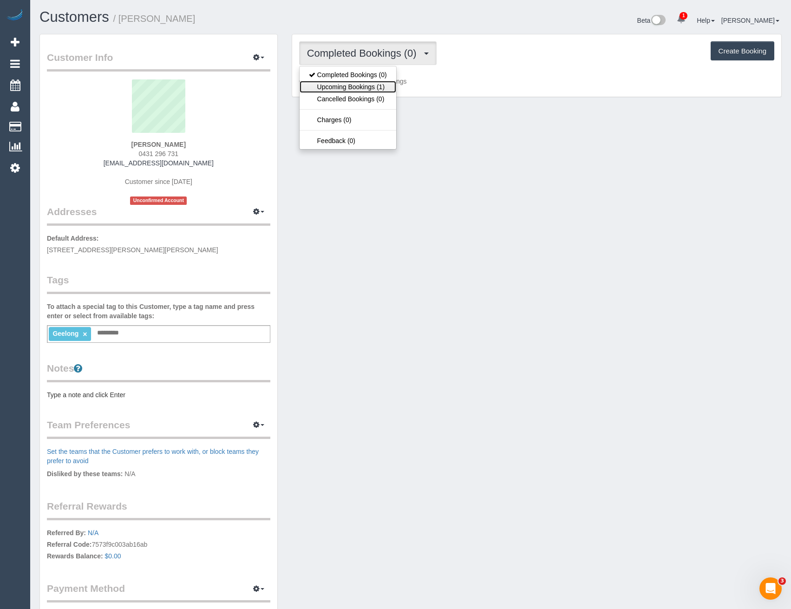
click at [384, 85] on link "Upcoming Bookings (1)" at bounding box center [348, 87] width 97 height 12
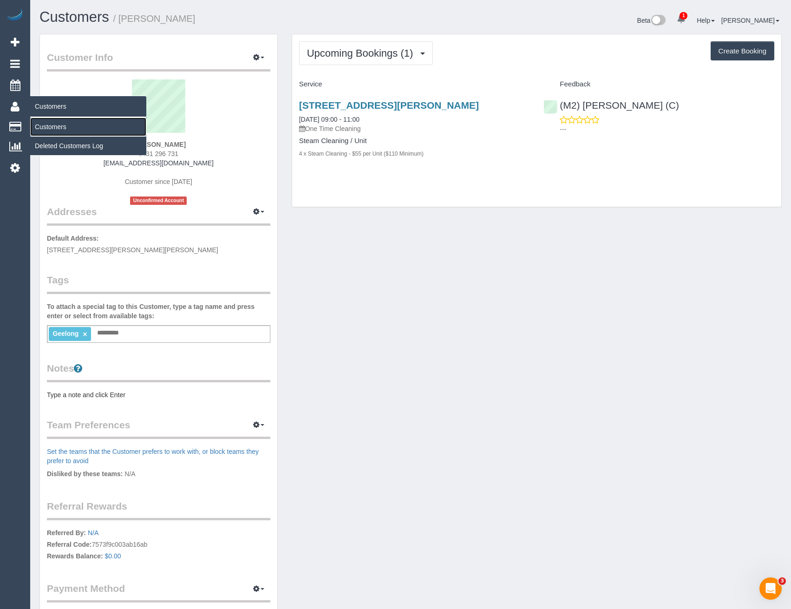
click at [56, 125] on link "Customers" at bounding box center [88, 126] width 116 height 19
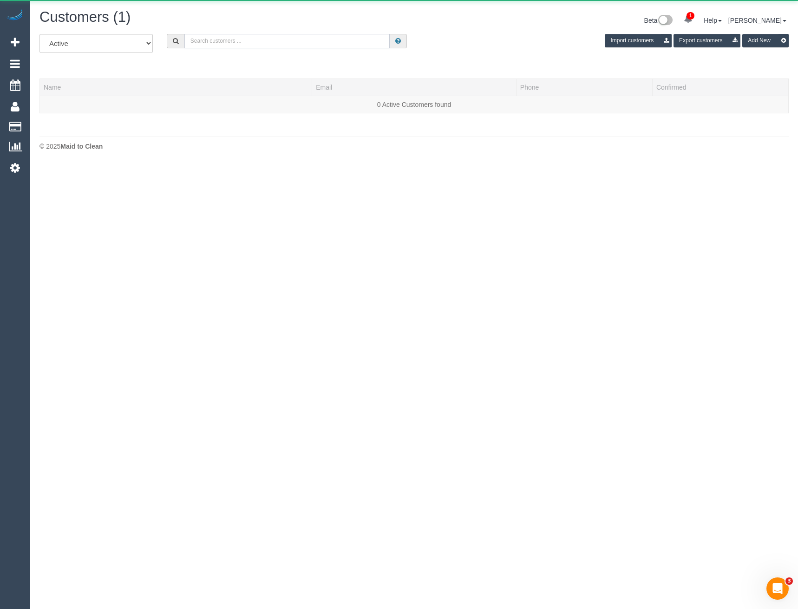
click at [252, 42] on input "text" at bounding box center [287, 41] width 206 height 14
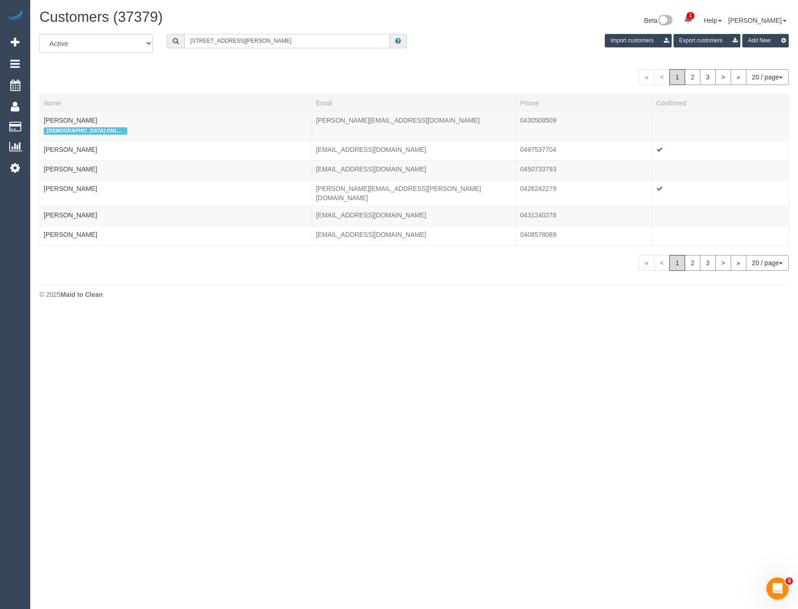
click at [247, 43] on input "15 Nicholson St" at bounding box center [287, 41] width 206 height 14
drag, startPoint x: 247, startPoint y: 43, endPoint x: 143, endPoint y: 58, distance: 105.9
click at [145, 58] on div "All Active Archived 15 Nicholson St Import customers Export customers Add New" at bounding box center [414, 47] width 763 height 26
drag, startPoint x: 228, startPoint y: 41, endPoint x: 124, endPoint y: 44, distance: 105.0
click at [128, 46] on div "All Active Archived Roisin Br Import customers Export customers Add New" at bounding box center [414, 47] width 763 height 26
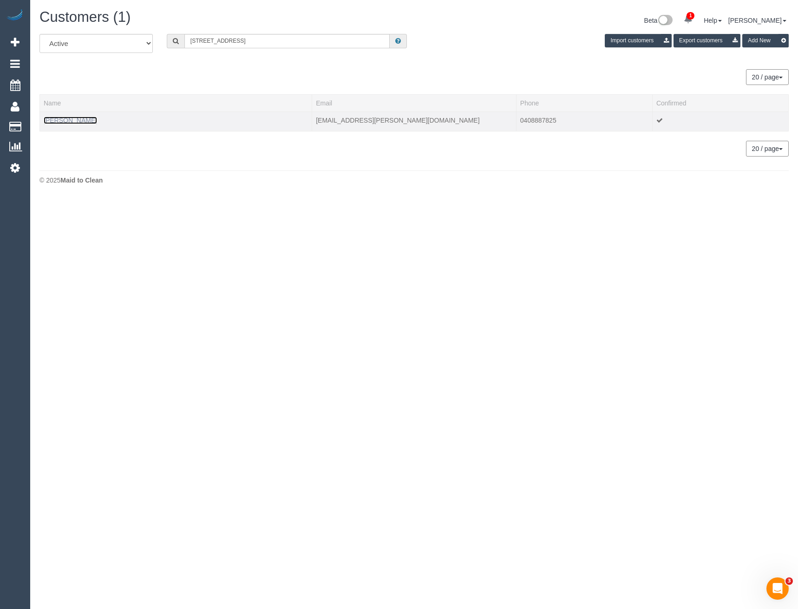
click at [72, 121] on link "Roisin Briscoe" at bounding box center [70, 120] width 53 height 7
click at [69, 123] on link "Roisin Briscoe" at bounding box center [70, 120] width 53 height 7
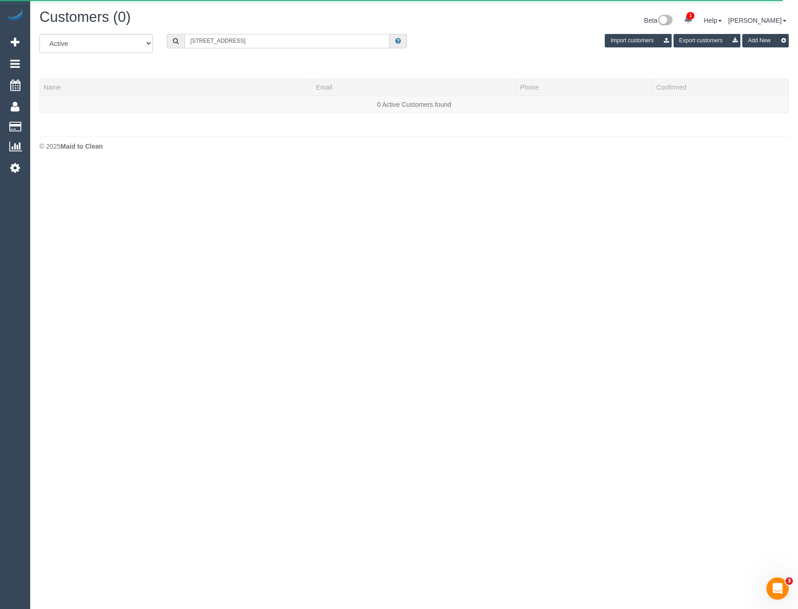
drag, startPoint x: 241, startPoint y: 41, endPoint x: 171, endPoint y: 36, distance: 69.8
click at [172, 36] on div "72a Wood St" at bounding box center [287, 41] width 241 height 14
type input "Roisin B"
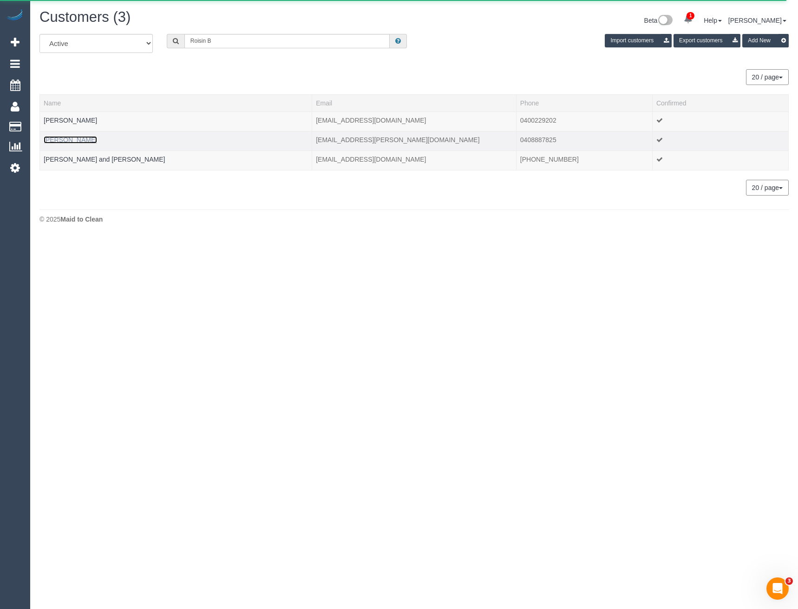
click at [78, 141] on link "Roisin Briscoe" at bounding box center [70, 139] width 53 height 7
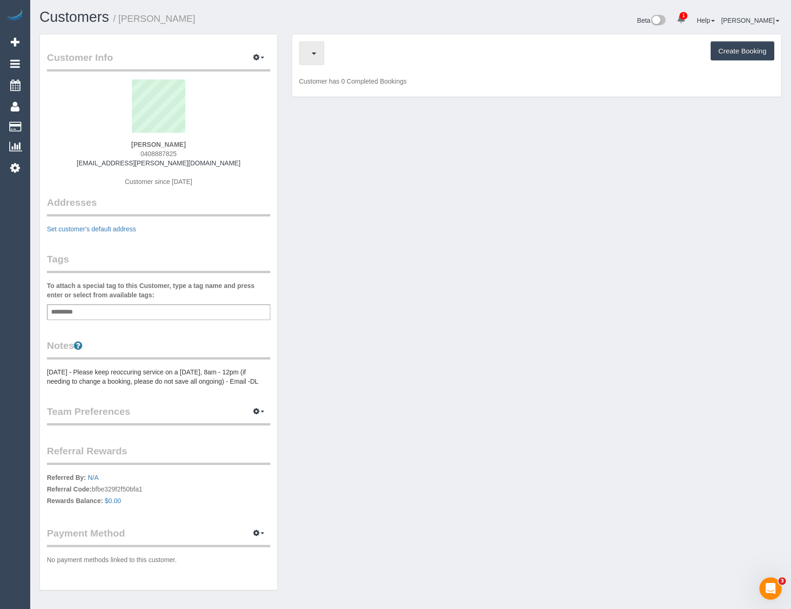
click at [319, 52] on button "button" at bounding box center [311, 53] width 25 height 24
click at [357, 87] on link "Upcoming Bookings (12)" at bounding box center [349, 87] width 98 height 12
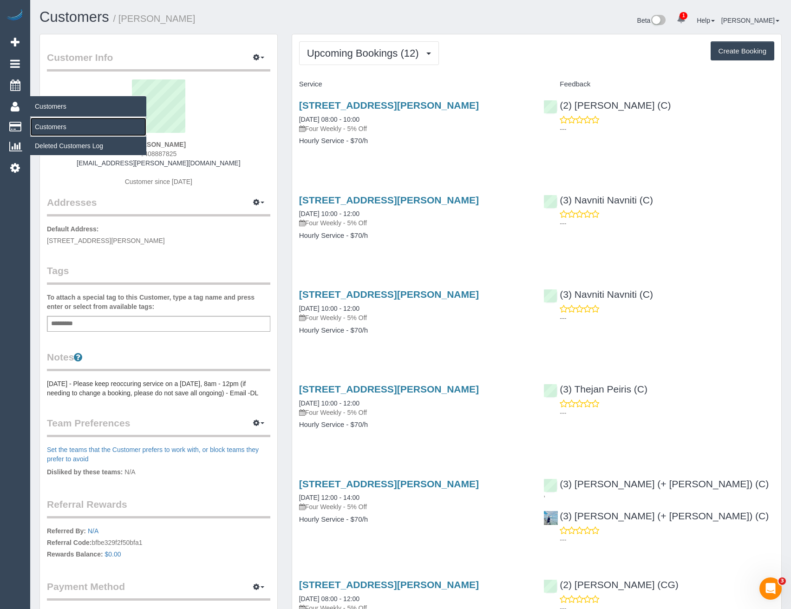
click at [54, 128] on link "Customers" at bounding box center [88, 126] width 116 height 19
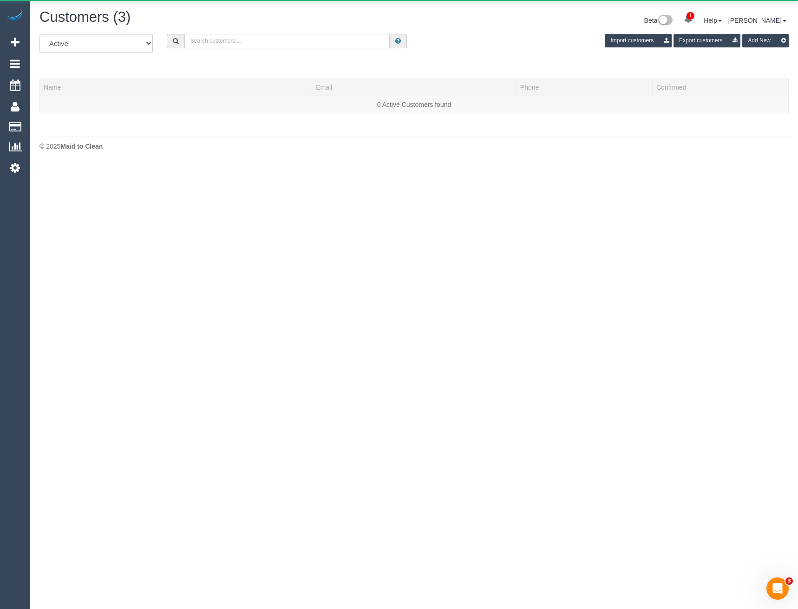
click at [300, 38] on input "text" at bounding box center [287, 41] width 206 height 14
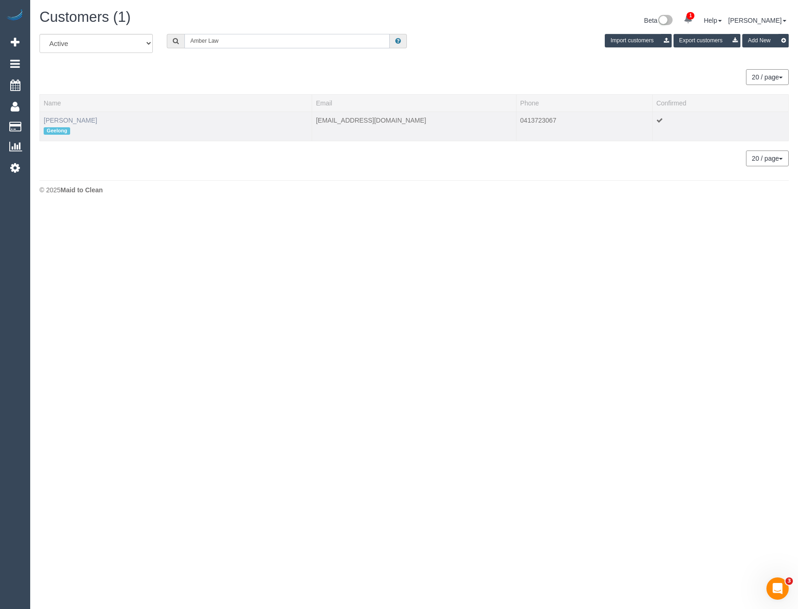
type input "Amber Law"
click at [87, 121] on link "Amber Lawrence" at bounding box center [70, 120] width 53 height 7
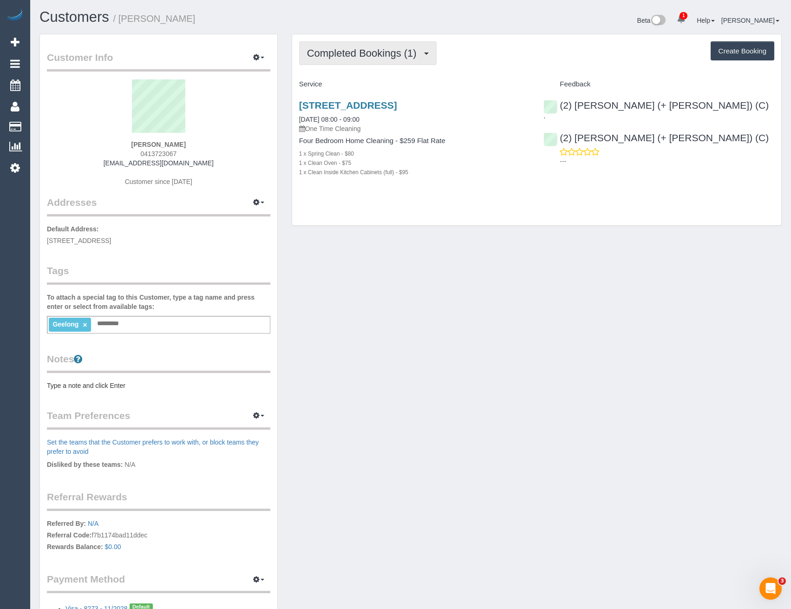
click at [396, 53] on span "Completed Bookings (1)" at bounding box center [364, 53] width 114 height 12
click at [496, 222] on div "Completed Bookings (1) Completed Bookings (1) Upcoming Bookings (0) Cancelled B…" at bounding box center [536, 129] width 489 height 191
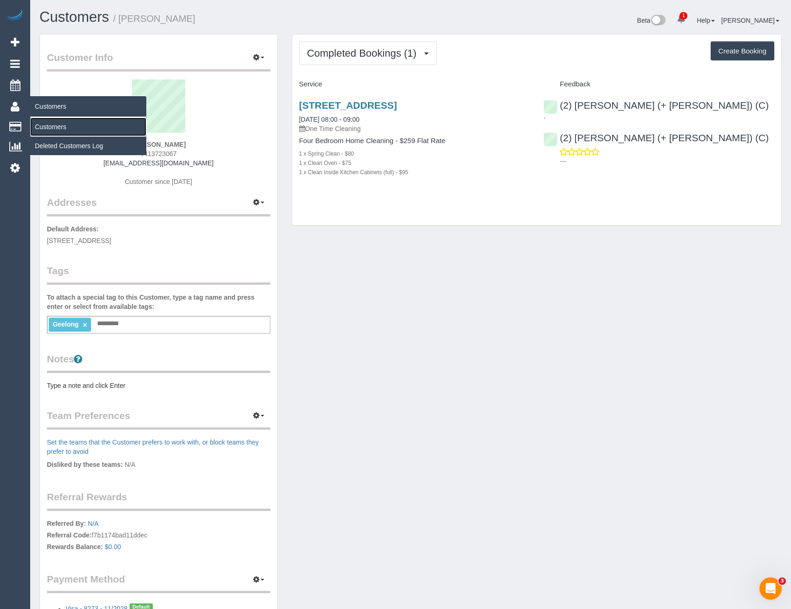
click at [64, 129] on link "Customers" at bounding box center [88, 126] width 116 height 19
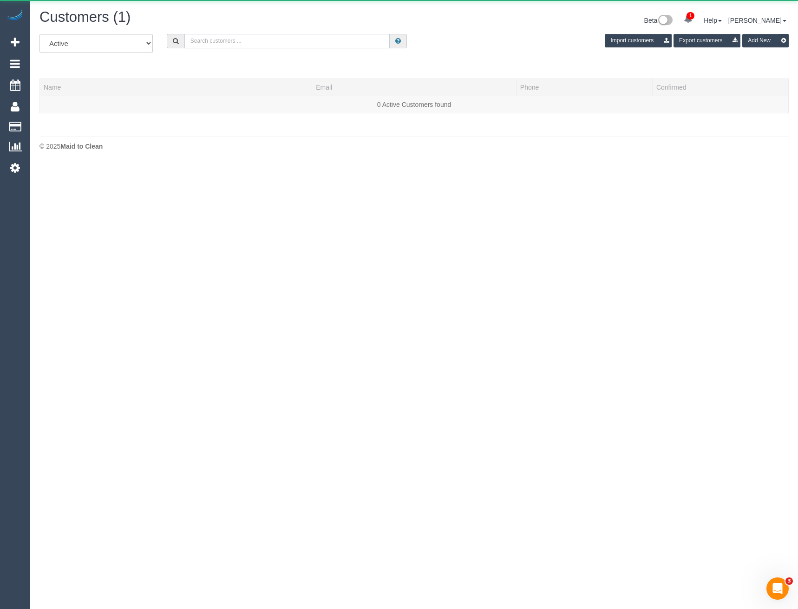
click at [311, 39] on input "text" at bounding box center [287, 41] width 206 height 14
type input "Oznat"
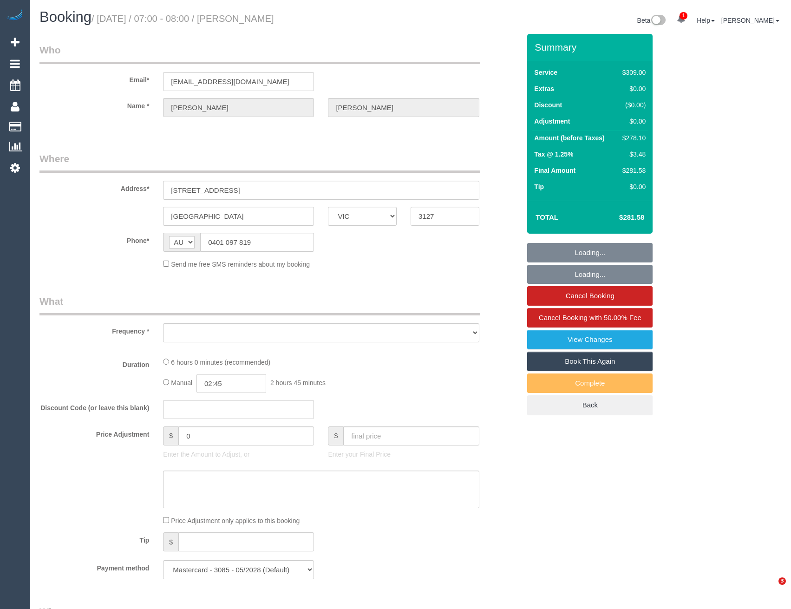
select select "VIC"
select select "object:787"
select select "number:28"
select select "number:14"
select select "number:19"
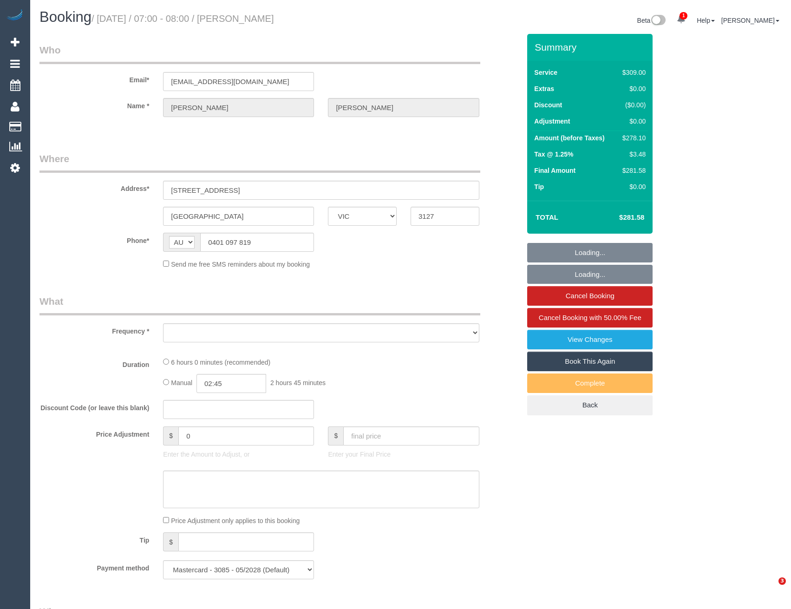
select select "number:22"
select select "number:34"
select select "number:13"
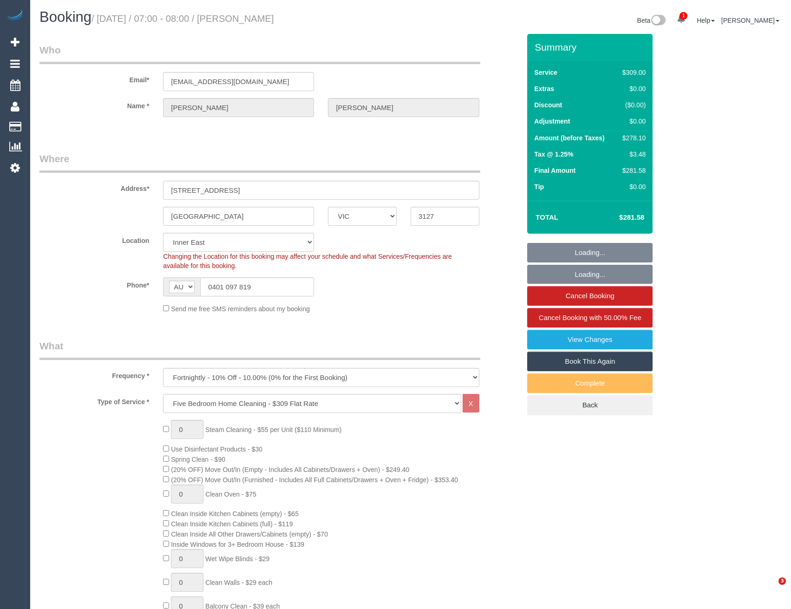
select select "object:1428"
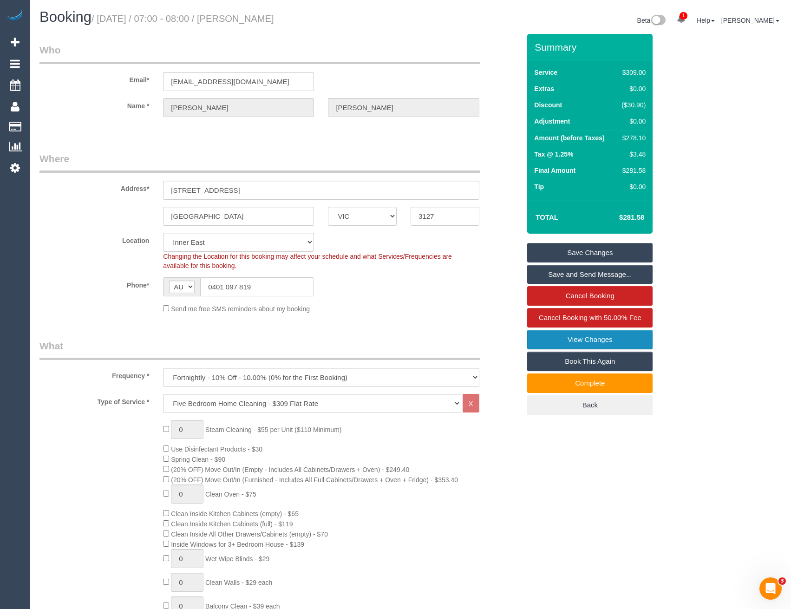
click at [563, 340] on link "View Changes" at bounding box center [589, 340] width 125 height 20
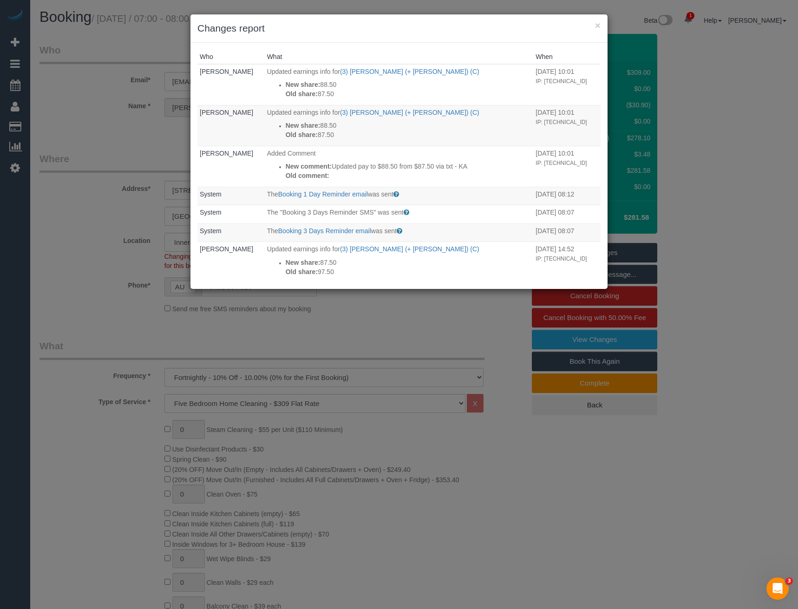
click at [360, 308] on div "× Changes report Who What When [PERSON_NAME] Updated earnings info for (3) [PER…" at bounding box center [399, 304] width 798 height 609
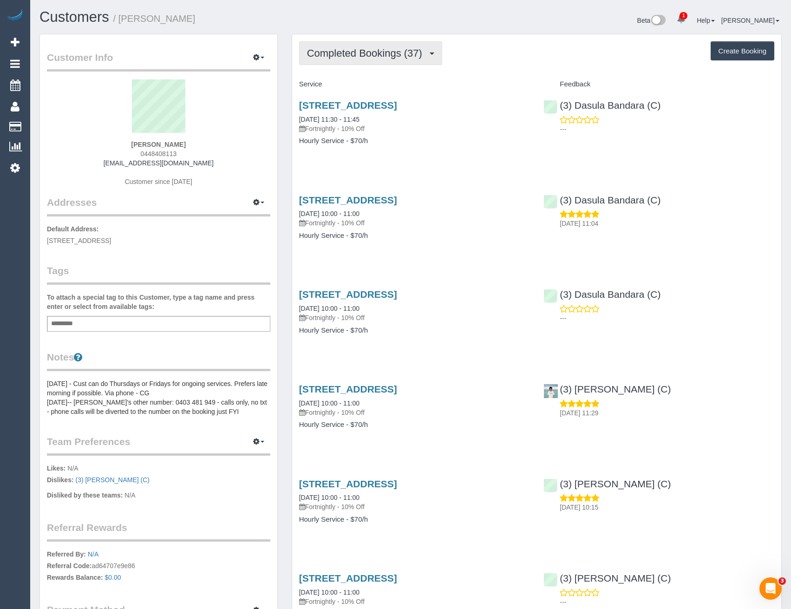
click at [355, 52] on span "Completed Bookings (37)" at bounding box center [367, 53] width 120 height 12
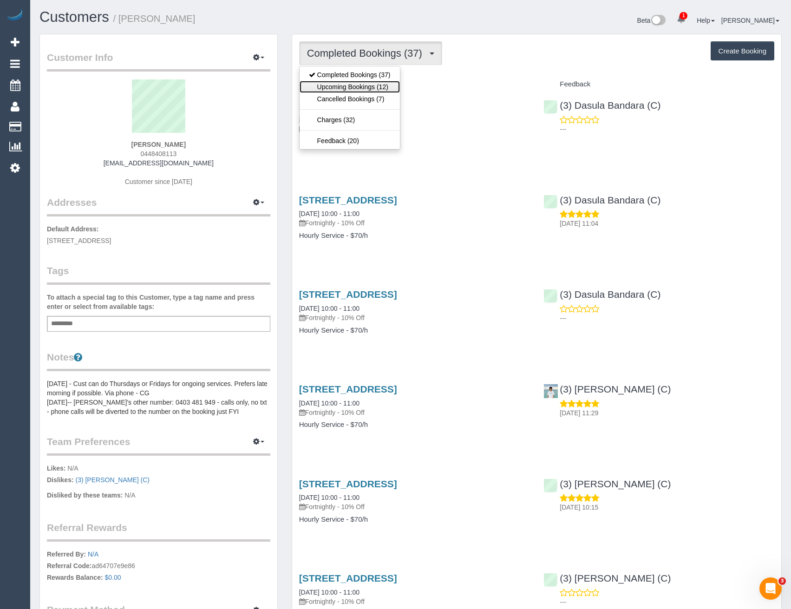
click at [361, 86] on link "Upcoming Bookings (12)" at bounding box center [350, 87] width 100 height 12
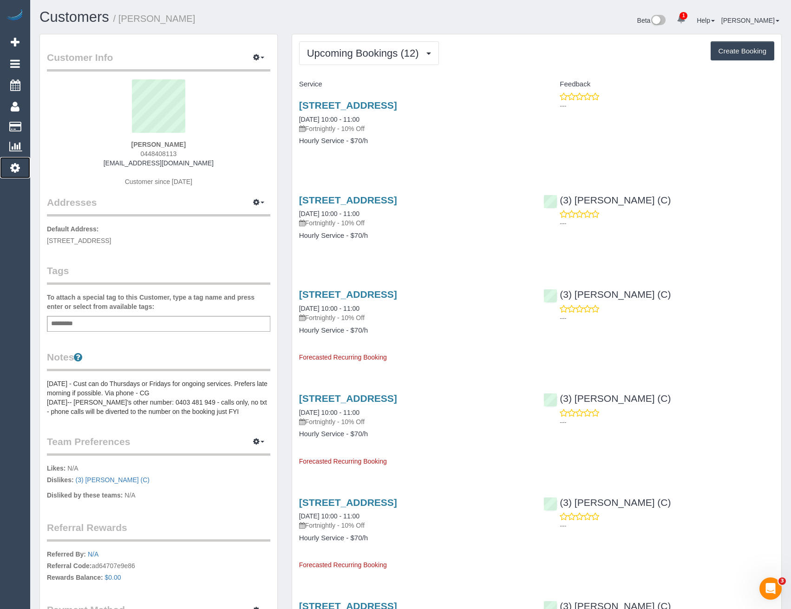
click at [19, 167] on icon at bounding box center [15, 167] width 10 height 11
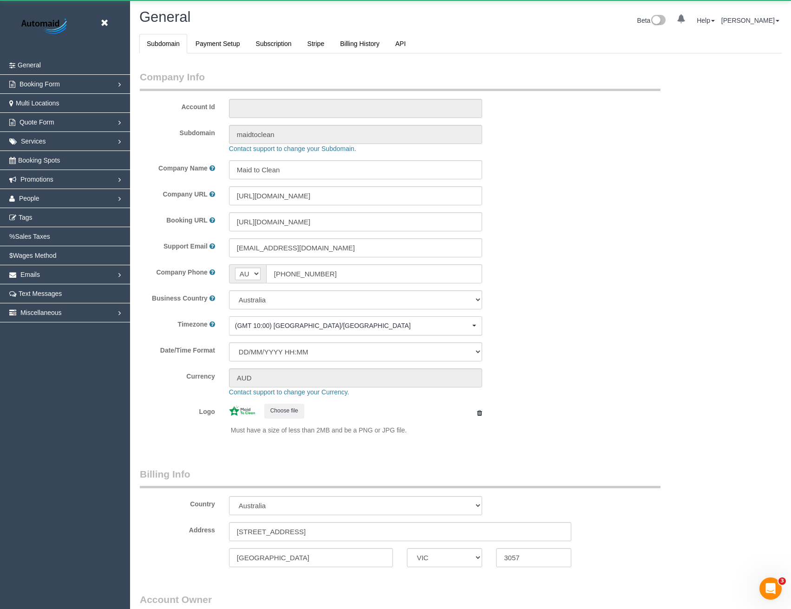
select select "string:AU"
select select "1"
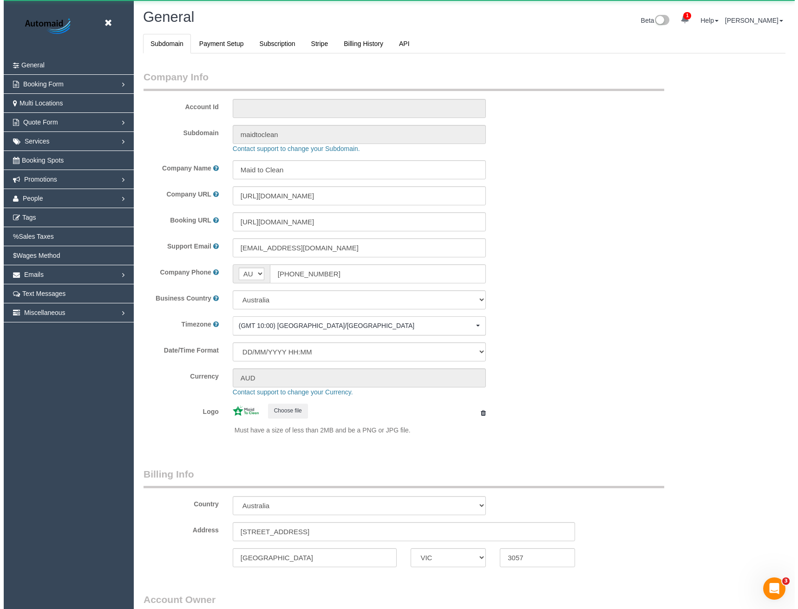
scroll to position [2123, 791]
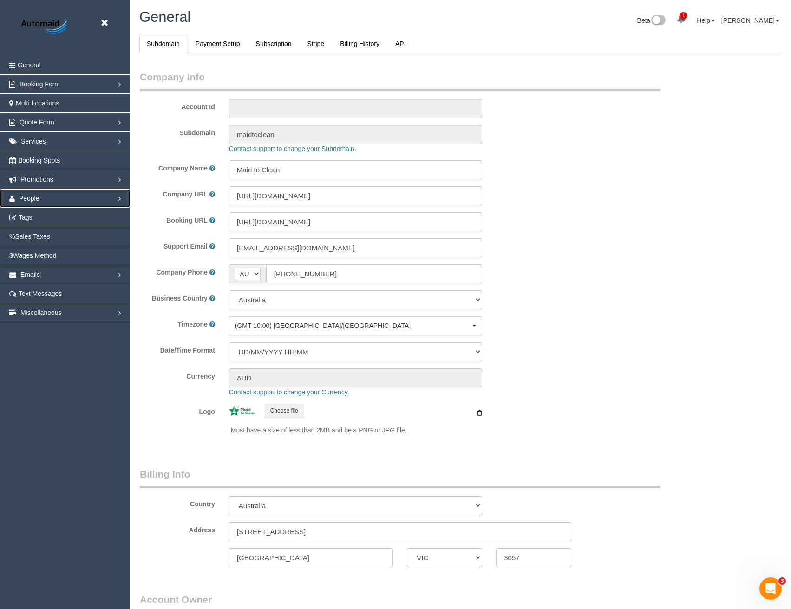
click at [38, 199] on span "People" at bounding box center [29, 198] width 20 height 7
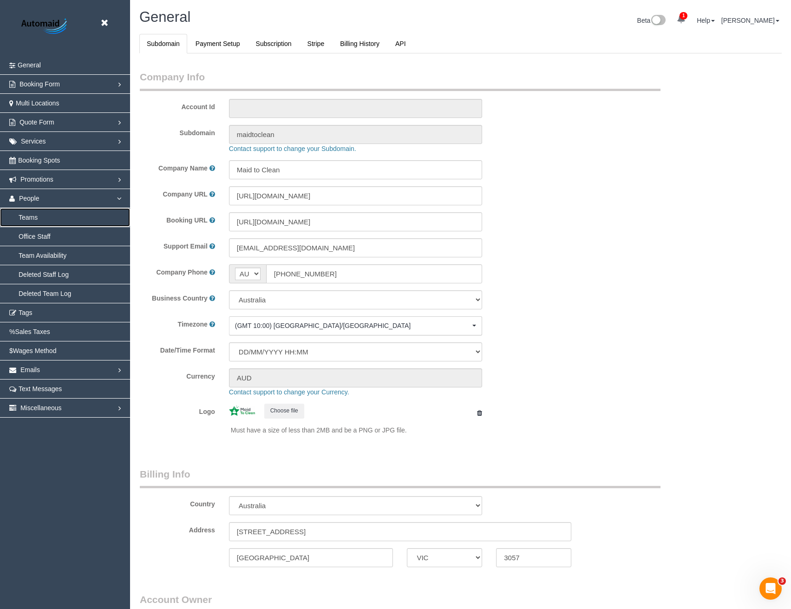
click at [36, 219] on link "Teams" at bounding box center [65, 217] width 130 height 19
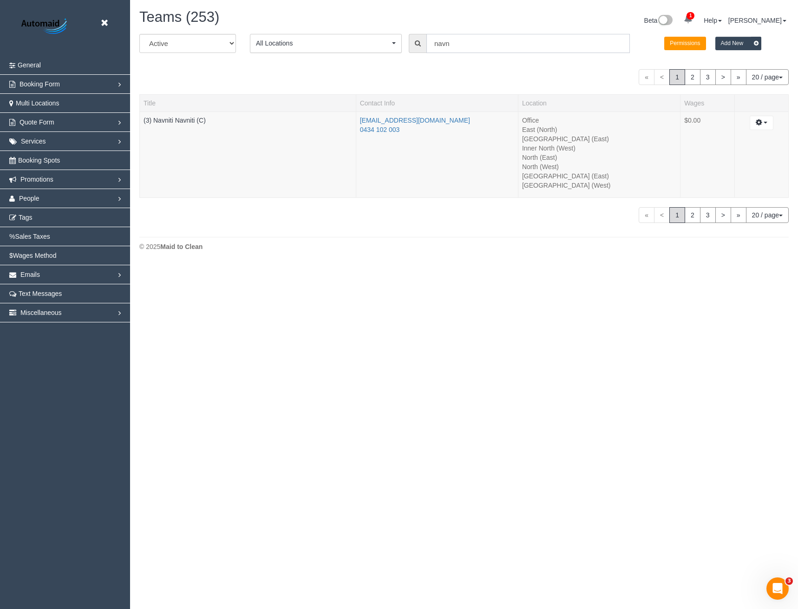
scroll to position [265, 798]
drag, startPoint x: 486, startPoint y: 42, endPoint x: 326, endPoint y: 45, distance: 160.2
click at [350, 46] on div "All Active Archived All Locations All Locations Active Locations Office [defaul…" at bounding box center [463, 47] width 663 height 26
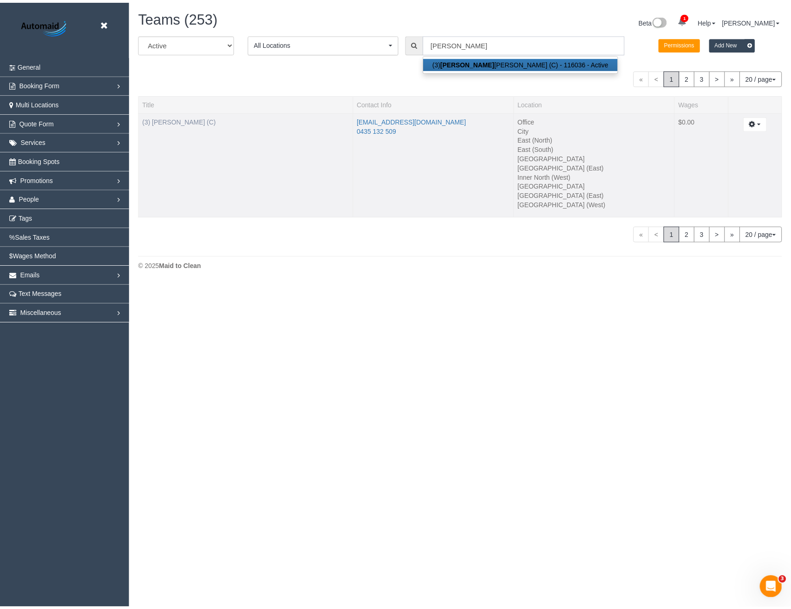
scroll to position [283, 798]
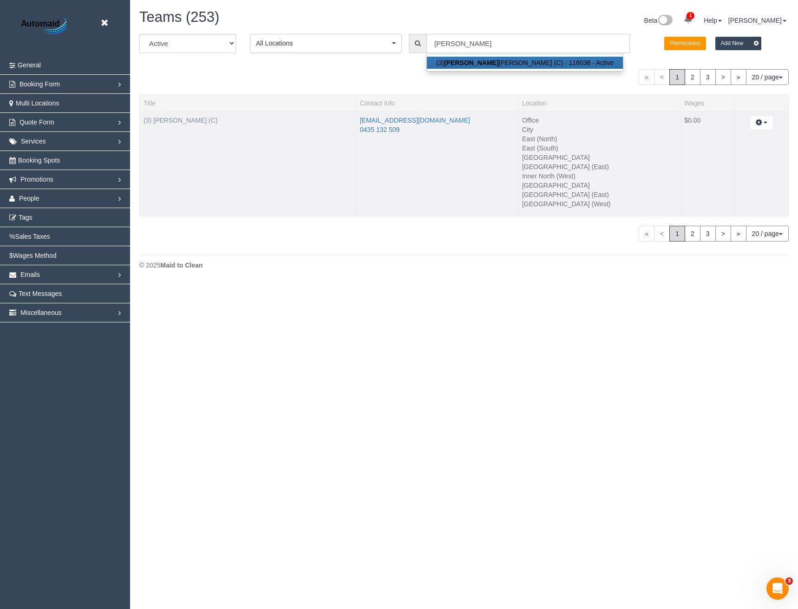
type input "[PERSON_NAME]"
click at [184, 121] on link "(3) [PERSON_NAME] (C)" at bounding box center [180, 120] width 74 height 7
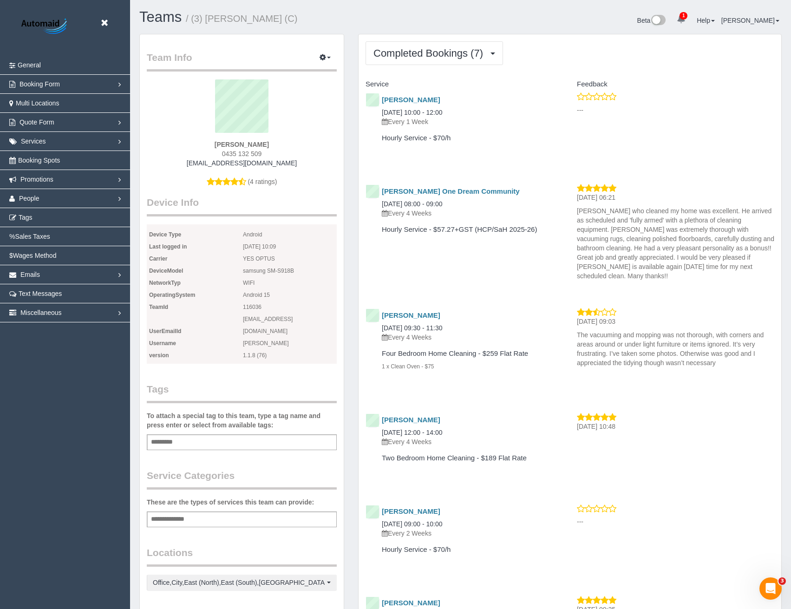
click at [465, 382] on div "Service Feedback Cathy Glassford 02/09/2025 10:00 - 12:00 Every 1 Week Hourly S…" at bounding box center [569, 416] width 409 height 678
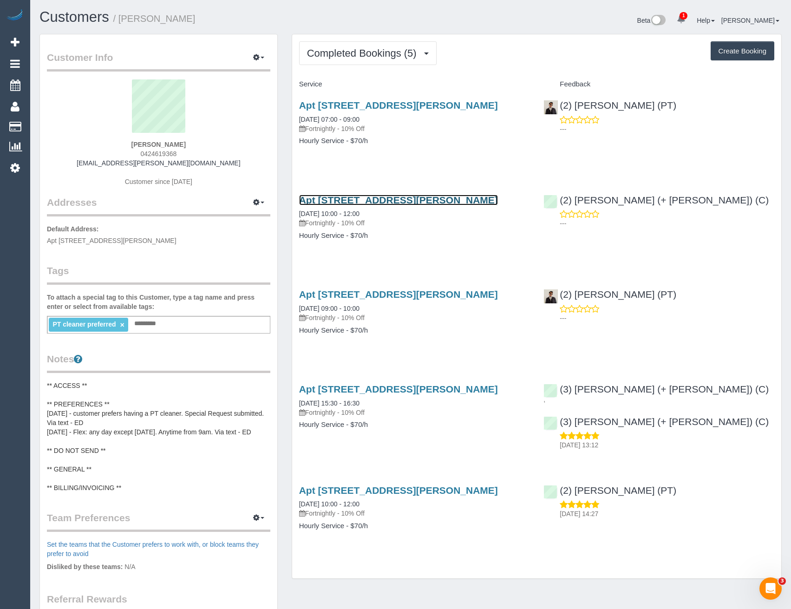
click at [451, 198] on link "Apt 1704/433 Collins Street, Melbourne, VIC 3000" at bounding box center [398, 200] width 199 height 11
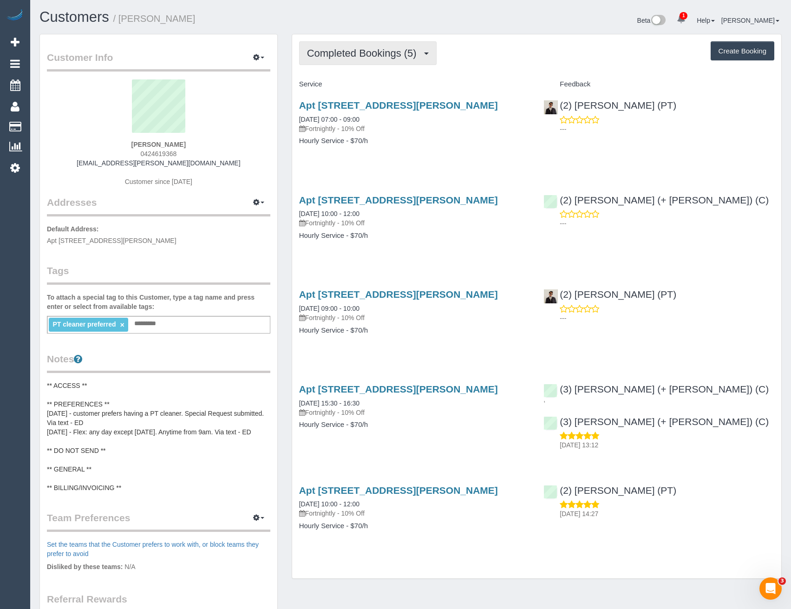
click at [409, 61] on button "Completed Bookings (5)" at bounding box center [367, 53] width 137 height 24
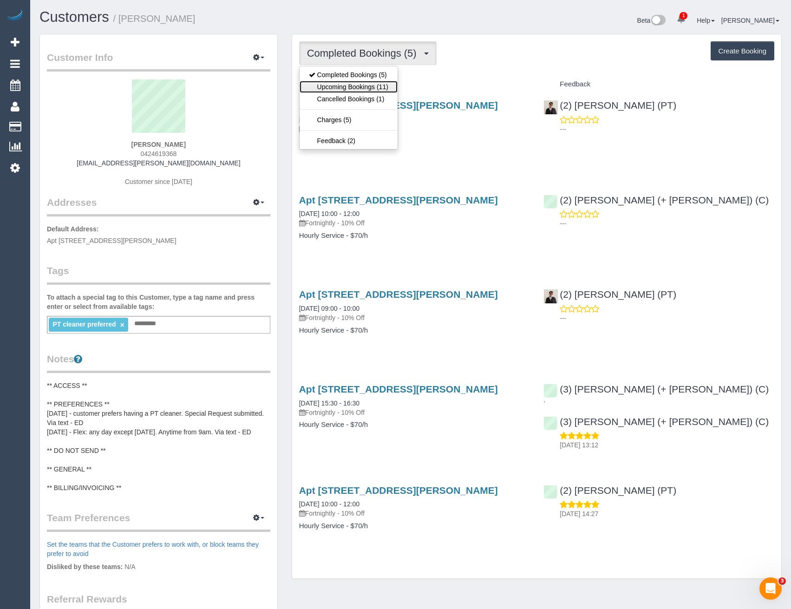
click at [385, 90] on link "Upcoming Bookings (11)" at bounding box center [349, 87] width 98 height 12
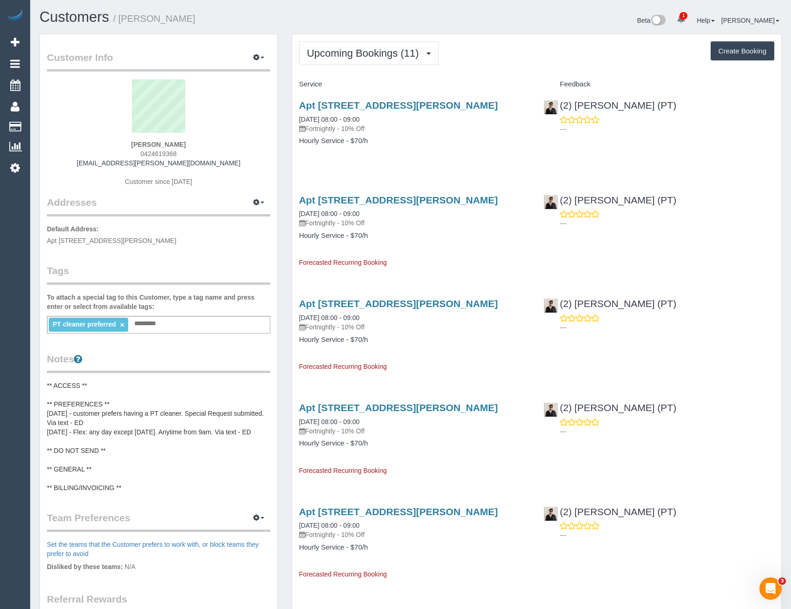
drag, startPoint x: 176, startPoint y: 154, endPoint x: 143, endPoint y: 154, distance: 33.4
click at [143, 154] on span "0424619368" at bounding box center [158, 153] width 36 height 7
copy span "424619368"
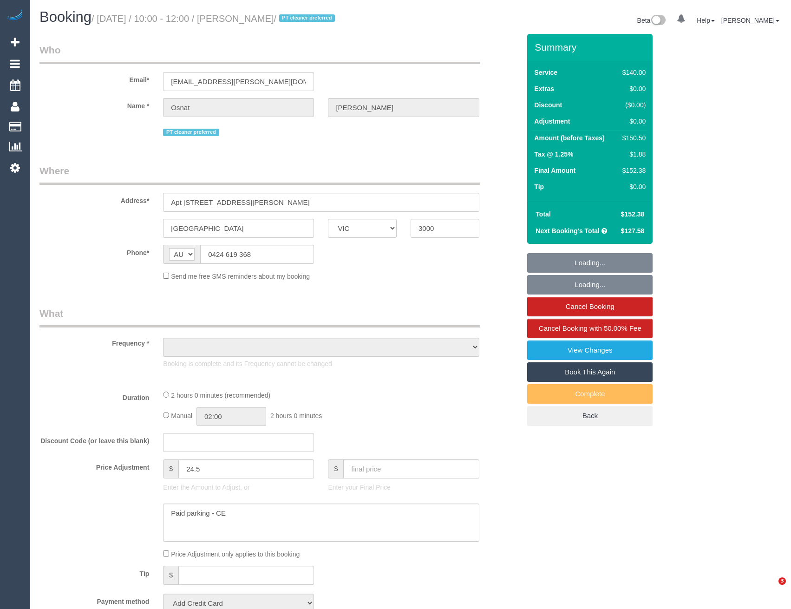
select select "VIC"
select select "object:656"
select select "string:stripe-pm_1RYdgv2GScqysDRVxPU7X7cK"
select select "number:28"
select select "number:14"
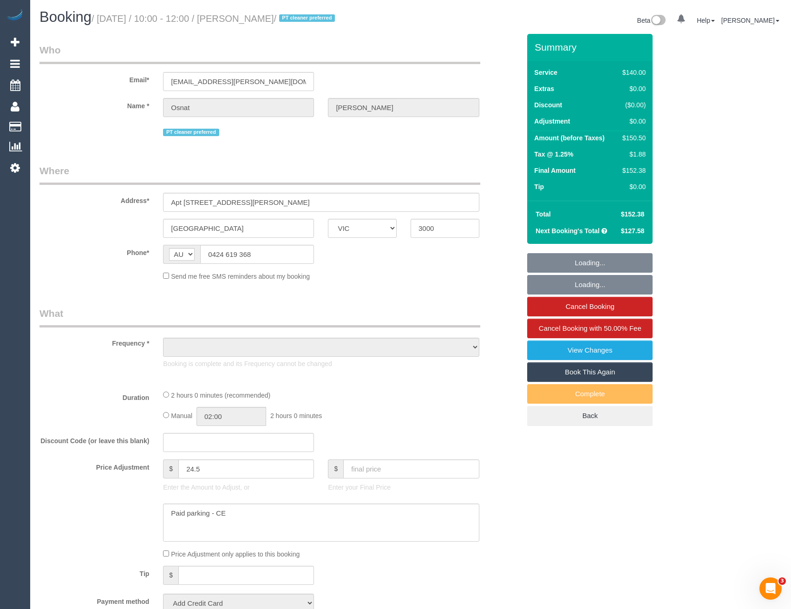
select select "number:20"
select select "number:36"
select select "number:35"
select select "number:11"
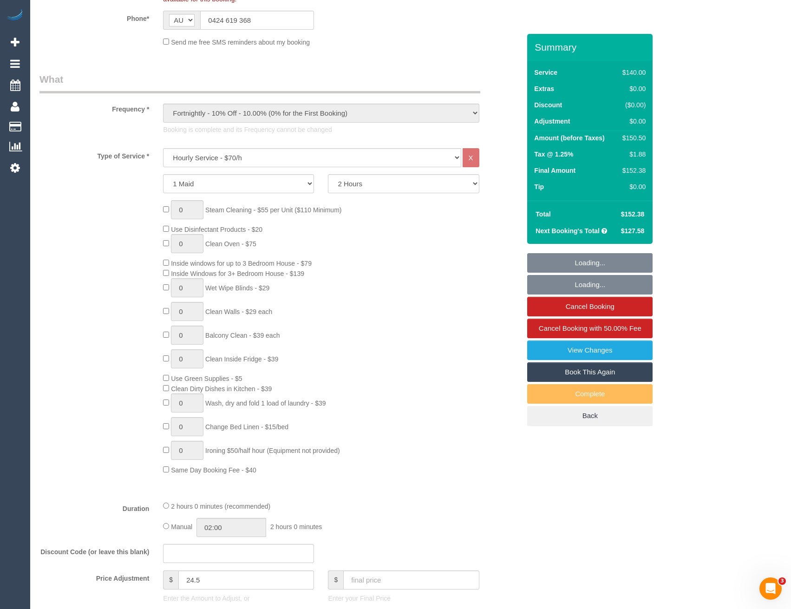
select select "object:1398"
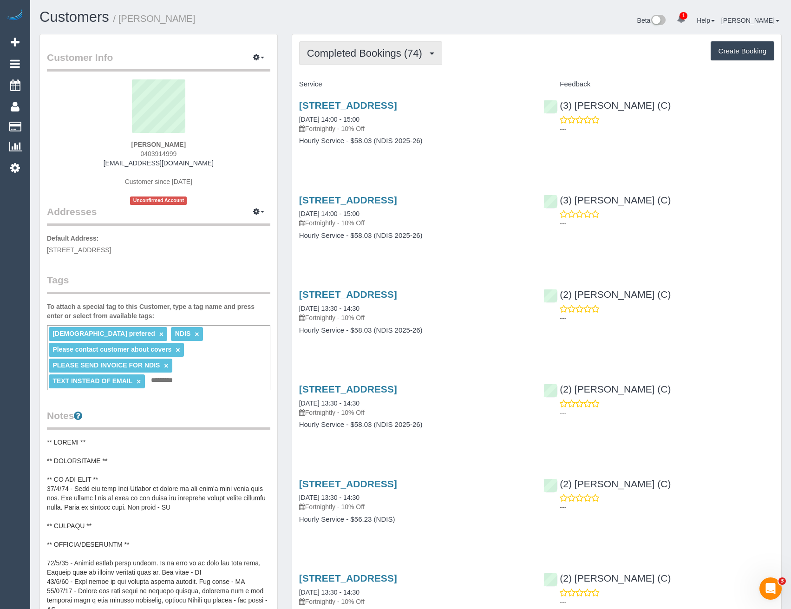
click at [384, 59] on button "Completed Bookings (74)" at bounding box center [370, 53] width 143 height 24
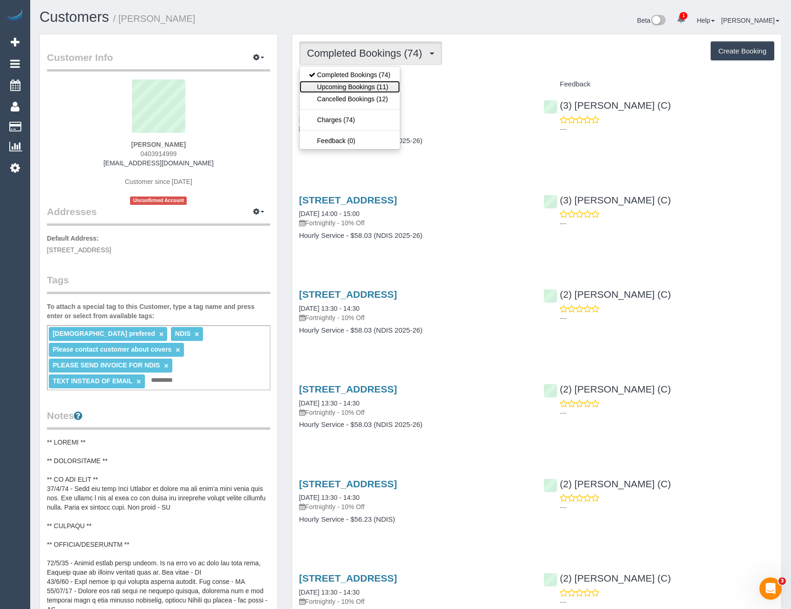
click at [375, 89] on link "Upcoming Bookings (11)" at bounding box center [350, 87] width 100 height 12
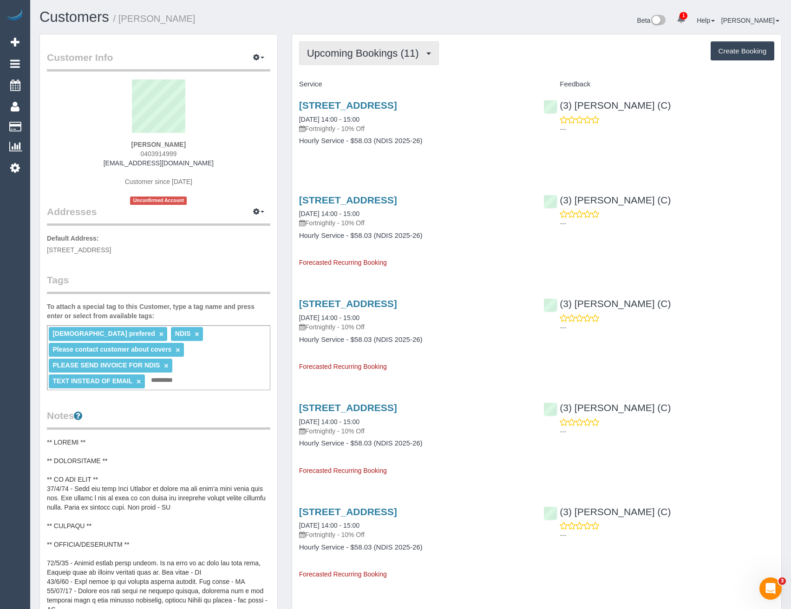
click at [371, 63] on button "Upcoming Bookings (11)" at bounding box center [369, 53] width 140 height 24
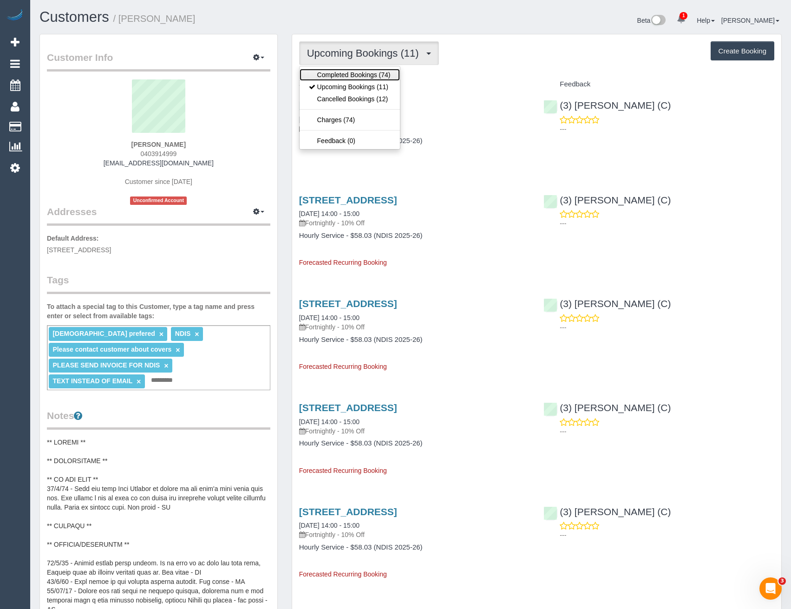
click at [363, 76] on link "Completed Bookings (74)" at bounding box center [350, 75] width 100 height 12
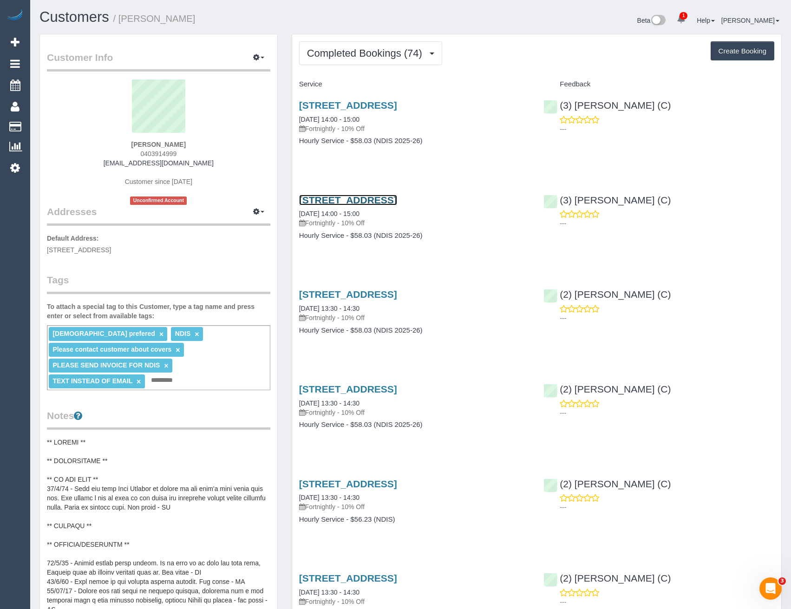
click at [397, 198] on link "[STREET_ADDRESS]" at bounding box center [348, 200] width 98 height 11
click at [396, 106] on link "[STREET_ADDRESS]" at bounding box center [348, 105] width 98 height 11
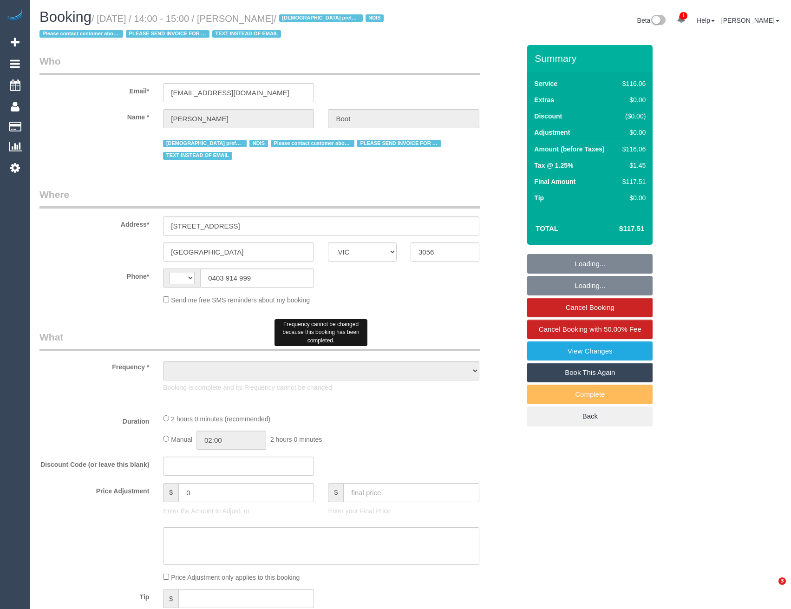
select select "VIC"
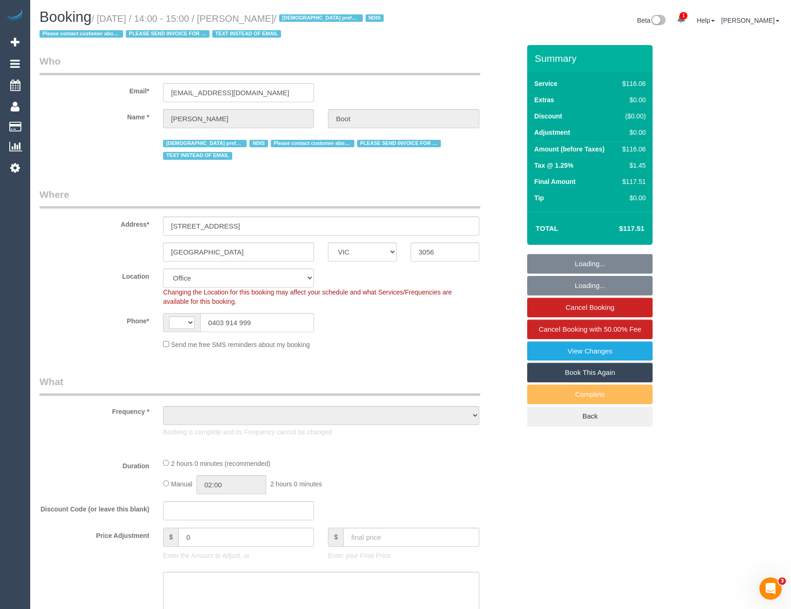
select select "string:AU"
select select "object:633"
select select "number:28"
select select "number:14"
select select "number:19"
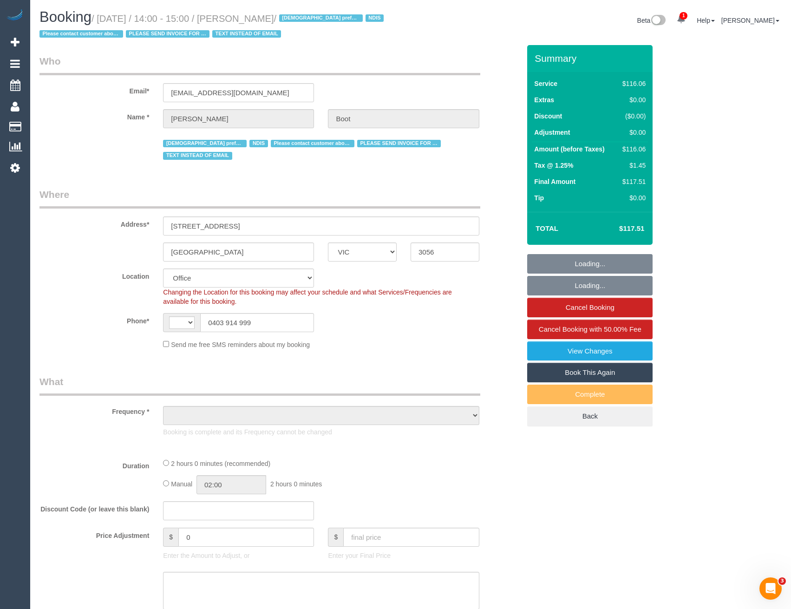
select select "number:24"
select select "number:35"
select select "number:13"
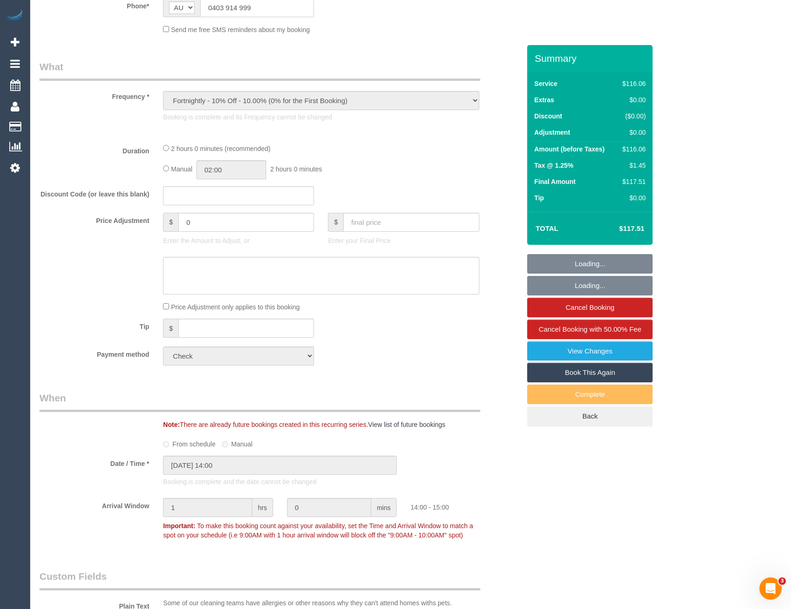
select select "object:787"
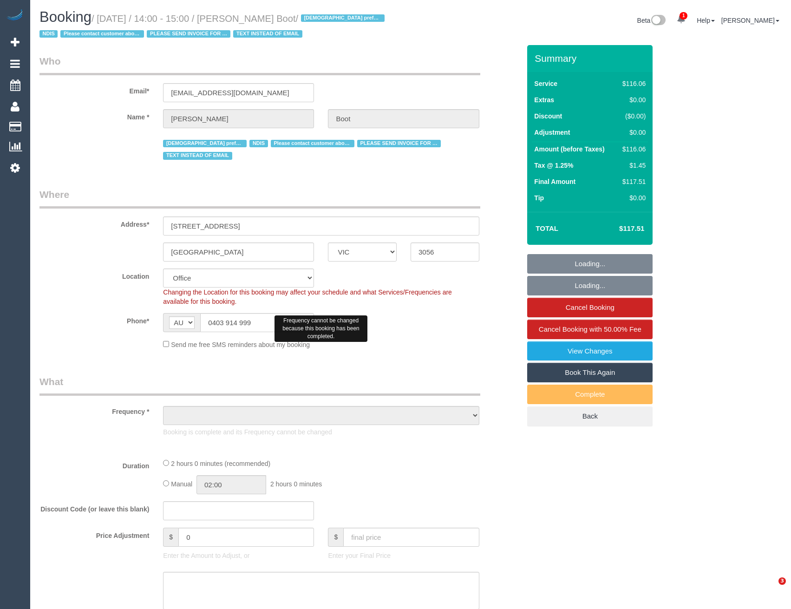
select select "VIC"
select select "number:28"
select select "number:14"
select select "number:19"
select select "number:24"
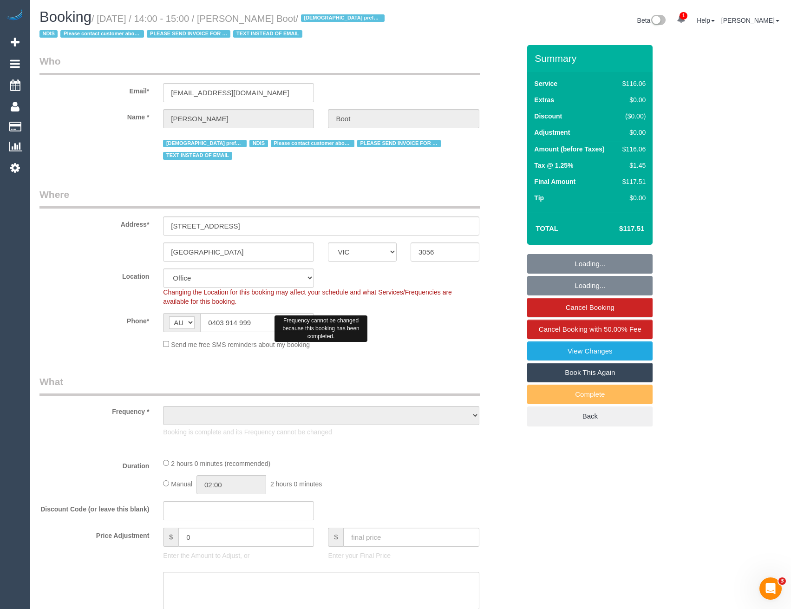
select select "number:35"
select select "number:13"
select select "object:748"
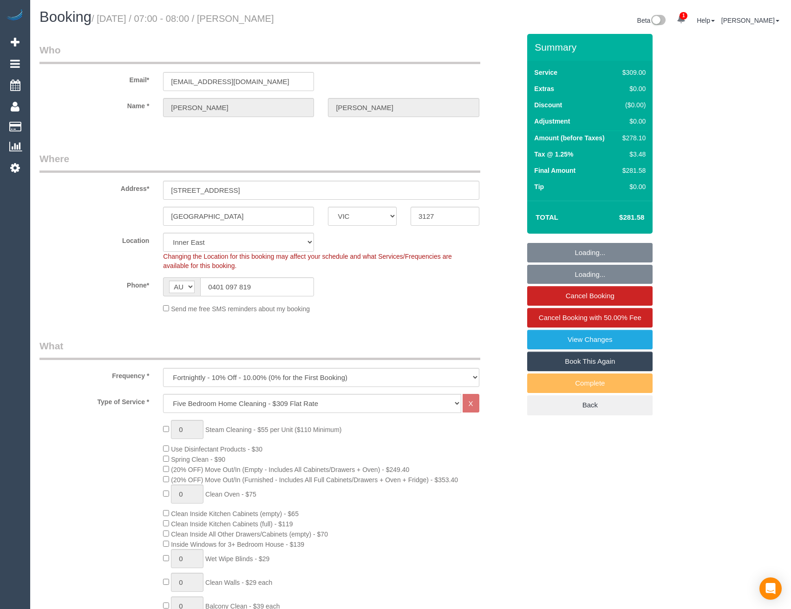
select select "VIC"
select select "number:28"
select select "number:14"
select select "number:19"
select select "number:22"
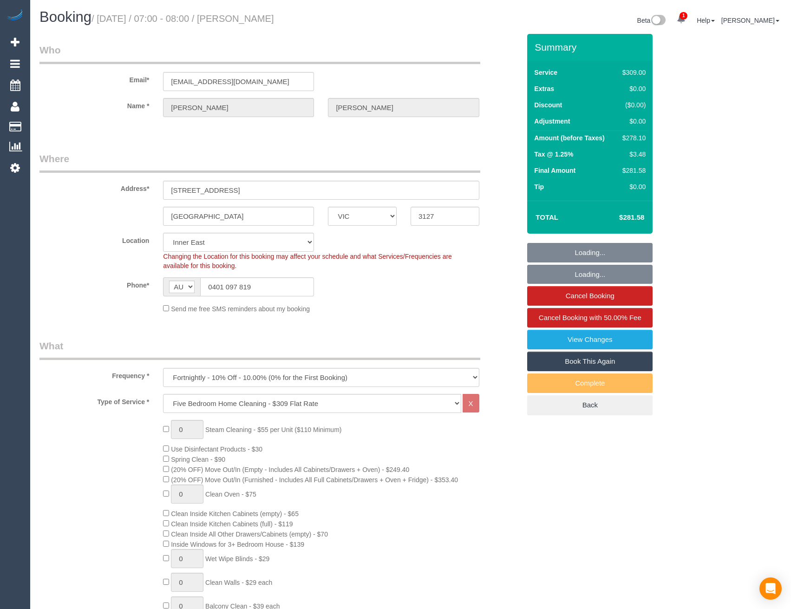
select select "number:34"
select select "number:13"
